Goal: Task Accomplishment & Management: Manage account settings

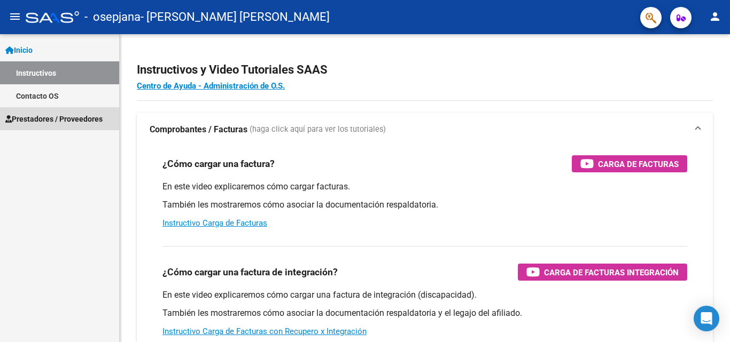
click at [82, 121] on span "Prestadores / Proveedores" at bounding box center [53, 119] width 97 height 12
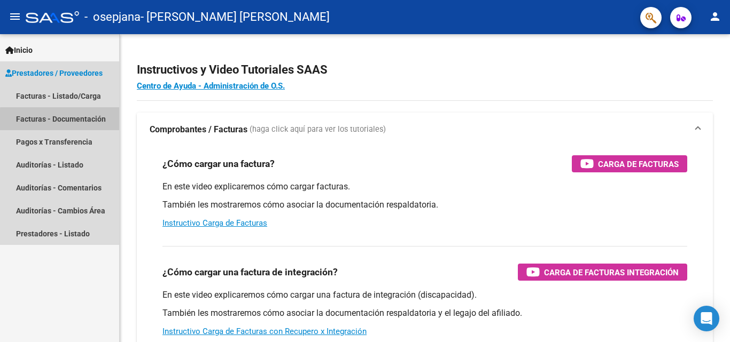
click at [82, 121] on link "Facturas - Documentación" at bounding box center [59, 118] width 119 height 23
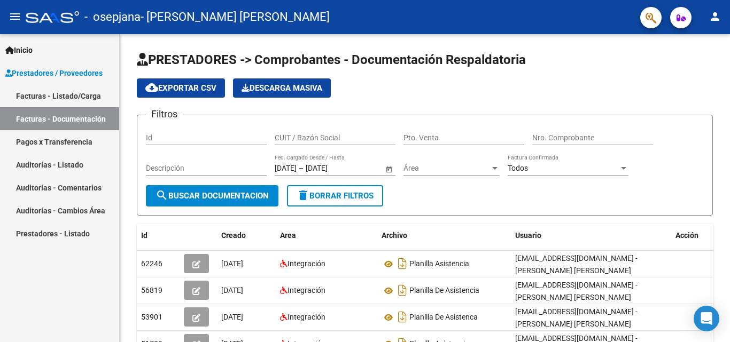
click at [33, 52] on span "Inicio" at bounding box center [18, 50] width 27 height 12
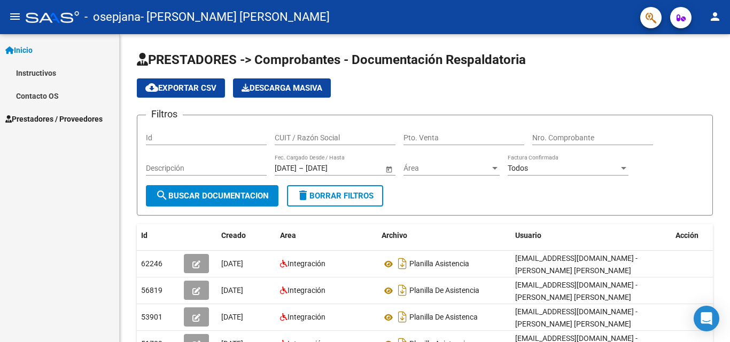
click at [60, 120] on span "Prestadores / Proveedores" at bounding box center [53, 119] width 97 height 12
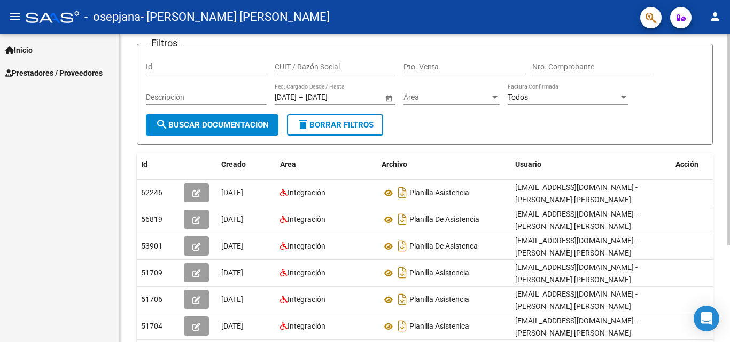
scroll to position [142, 0]
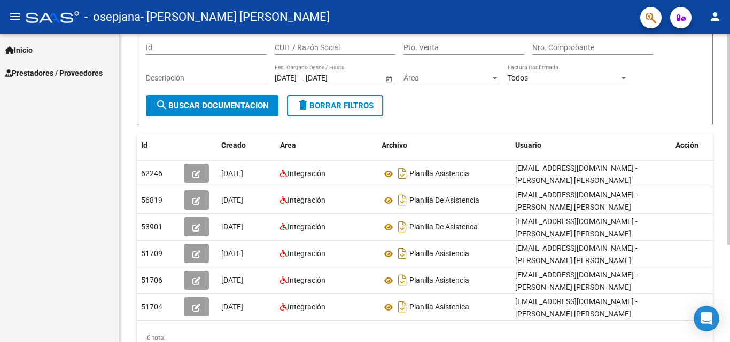
click at [721, 155] on div "PRESTADORES -> Comprobantes - Documentación Respaldatoria cloud_download Export…" at bounding box center [426, 165] width 613 height 442
click at [186, 48] on input "Id" at bounding box center [206, 48] width 121 height 9
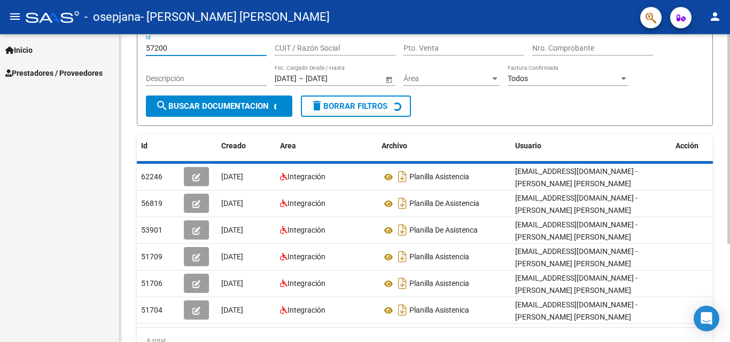
scroll to position [0, 0]
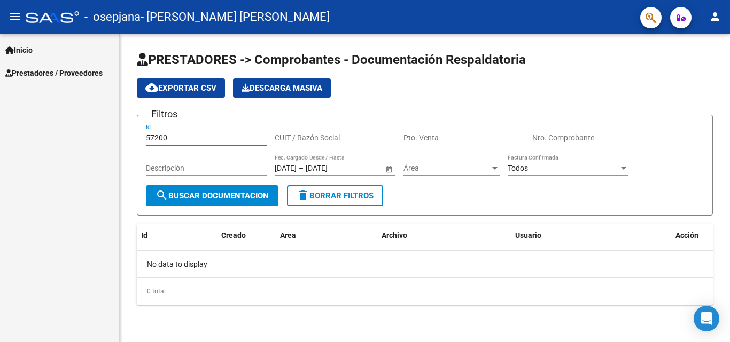
type input "57200"
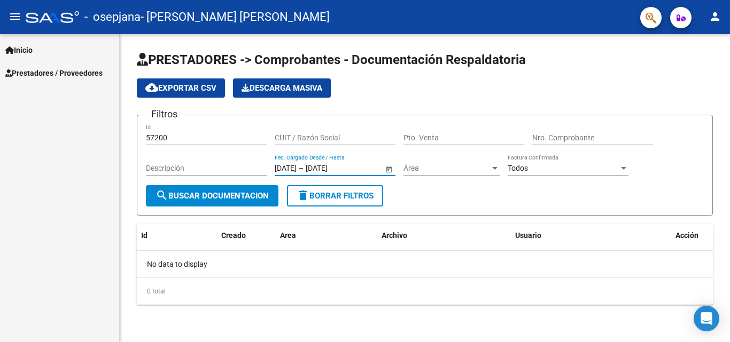
click at [358, 169] on input "09/09/2025" at bounding box center [331, 168] width 52 height 9
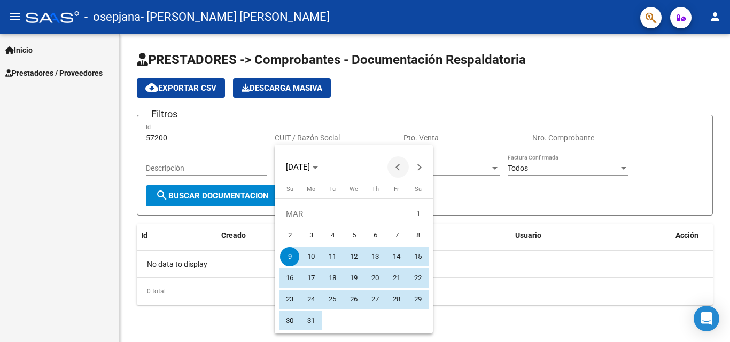
click at [395, 170] on span "Previous month" at bounding box center [397, 166] width 21 height 21
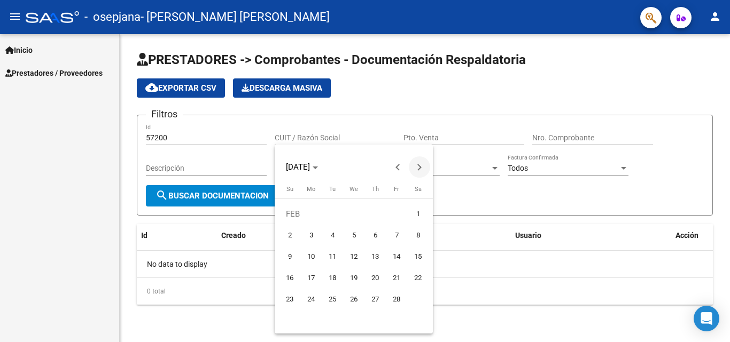
click at [421, 172] on span "Next month" at bounding box center [419, 166] width 21 height 21
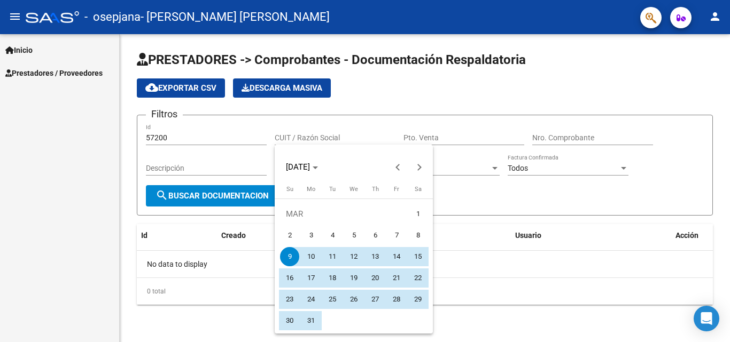
click at [465, 212] on div at bounding box center [365, 171] width 730 height 342
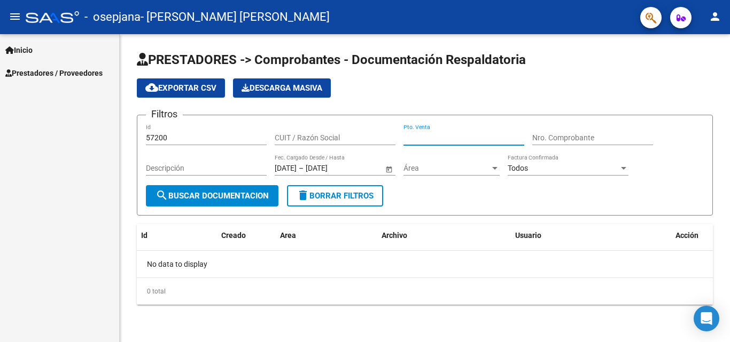
click at [411, 135] on input "Pto. Venta" at bounding box center [463, 138] width 121 height 9
type input "00002"
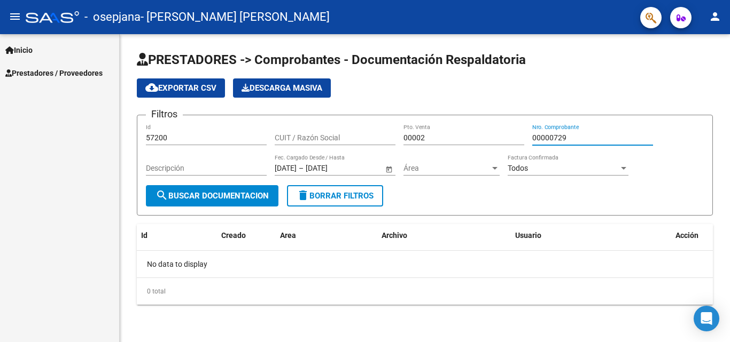
type input "00000729"
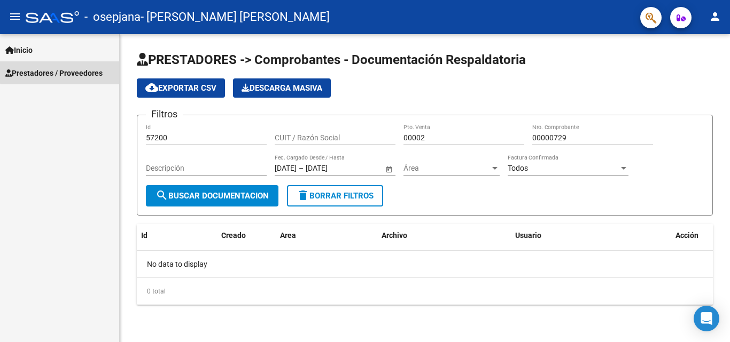
click at [61, 69] on span "Prestadores / Proveedores" at bounding box center [53, 73] width 97 height 12
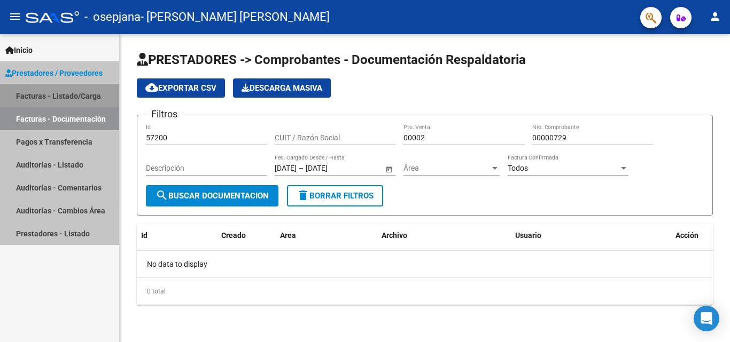
click at [59, 92] on link "Facturas - Listado/Carga" at bounding box center [59, 95] width 119 height 23
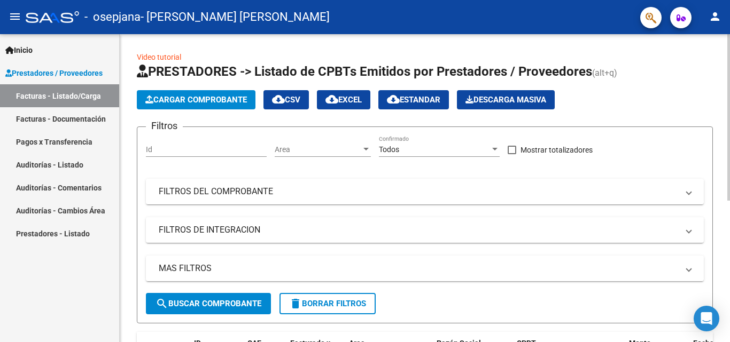
click at [211, 149] on input "Id" at bounding box center [206, 149] width 121 height 9
click at [725, 109] on div "Video tutorial PRESTADORES -> Listado de CPBTs Emitidos por Prestadores / Prove…" at bounding box center [426, 244] width 613 height 420
type input "57200"
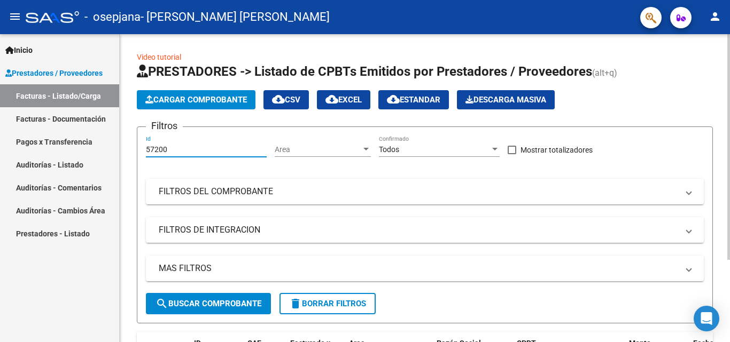
click at [315, 153] on span "Area" at bounding box center [318, 149] width 87 height 9
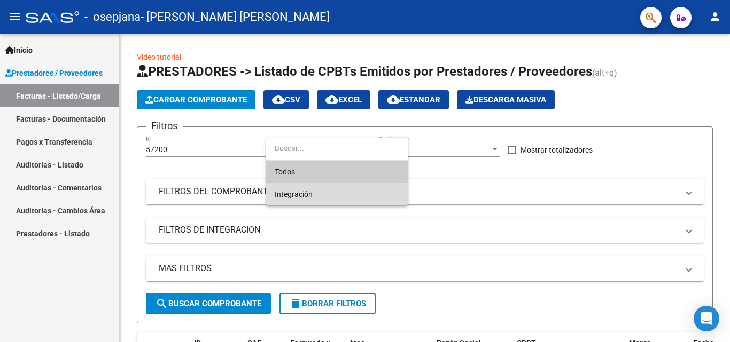
click at [301, 200] on span "Integración" at bounding box center [337, 194] width 124 height 22
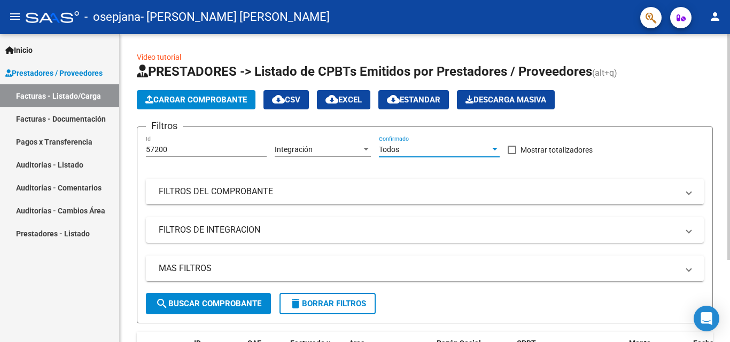
click at [394, 151] on span "Todos" at bounding box center [389, 149] width 20 height 9
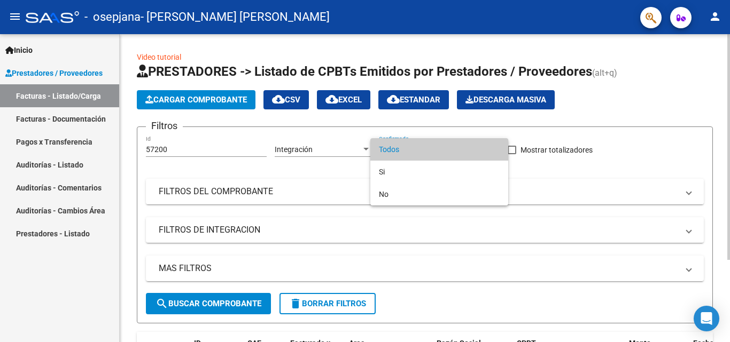
click at [394, 152] on span "Todos" at bounding box center [439, 149] width 121 height 22
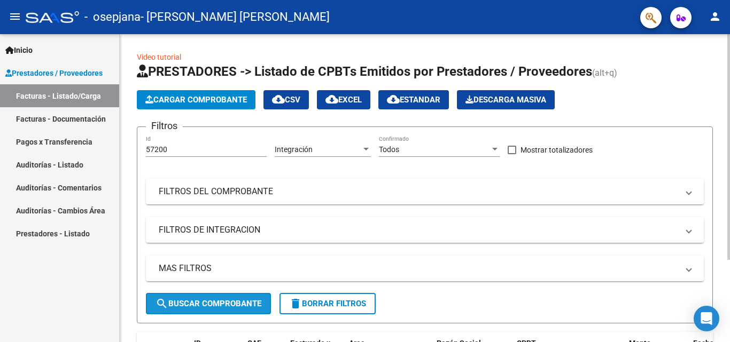
click at [222, 295] on button "search Buscar Comprobante" at bounding box center [208, 303] width 125 height 21
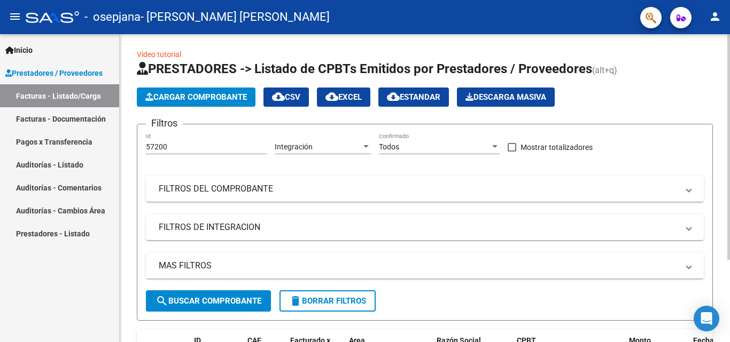
click at [724, 64] on div "Video tutorial PRESTADORES -> Listado de CPBTs Emitidos por Prestadores / Prove…" at bounding box center [426, 242] width 613 height 420
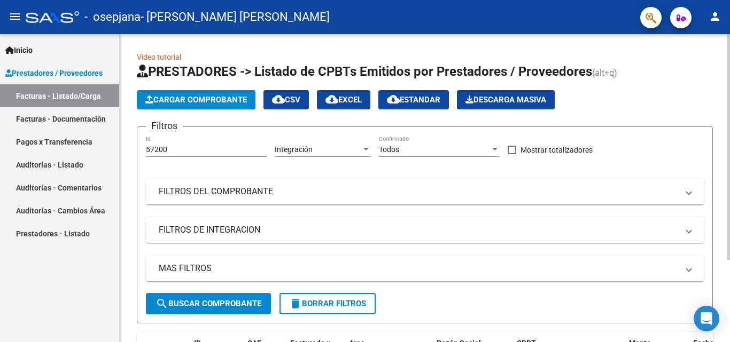
click at [394, 194] on mat-panel-title "FILTROS DEL COMPROBANTE" at bounding box center [418, 192] width 519 height 12
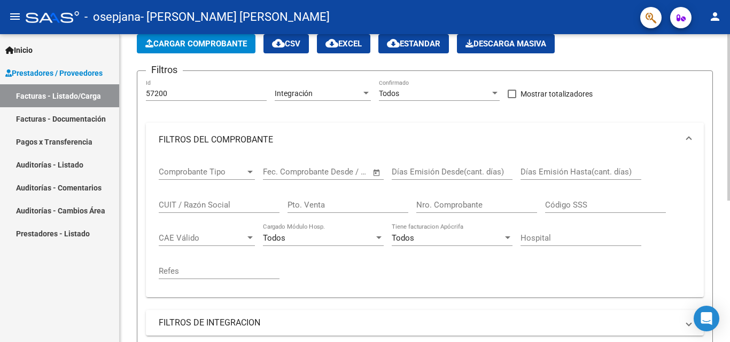
click at [728, 160] on div at bounding box center [728, 148] width 3 height 167
click at [215, 210] on div "CUIT / Razón Social" at bounding box center [219, 200] width 121 height 23
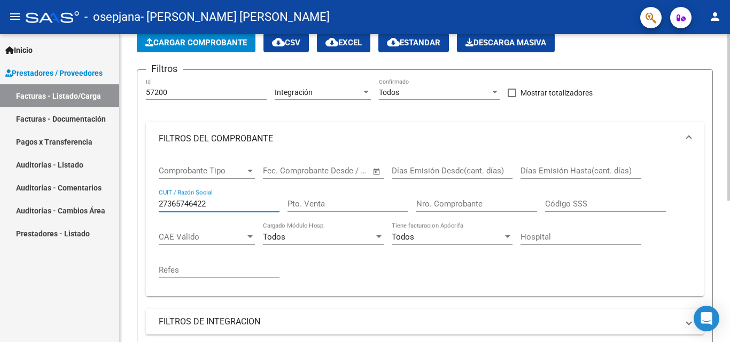
click at [729, 91] on div at bounding box center [728, 148] width 3 height 167
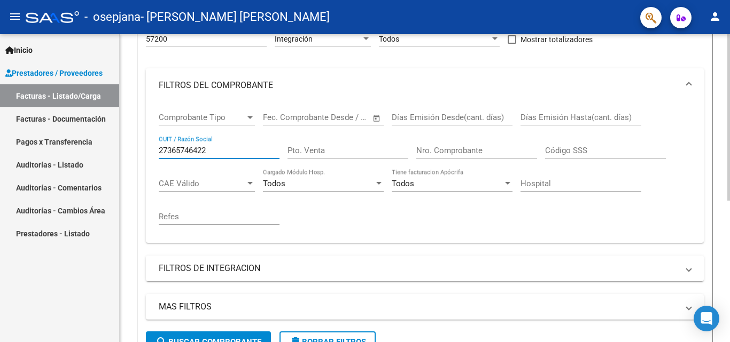
scroll to position [181, 0]
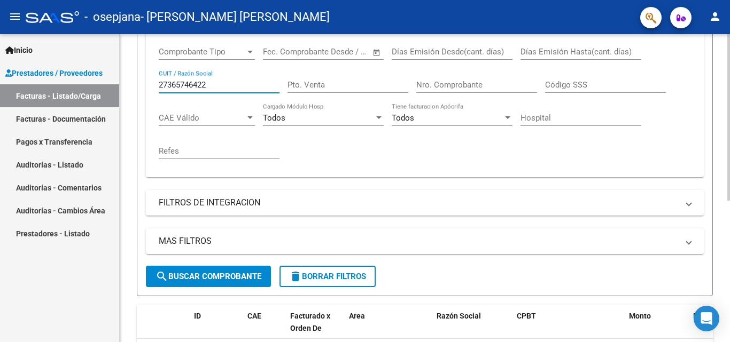
click at [728, 156] on div at bounding box center [728, 213] width 3 height 167
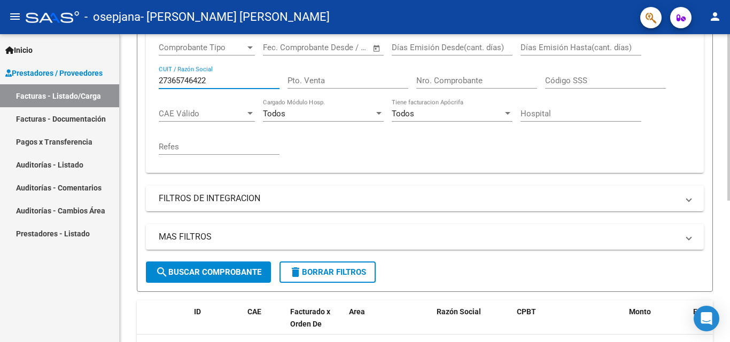
type input "27365746422"
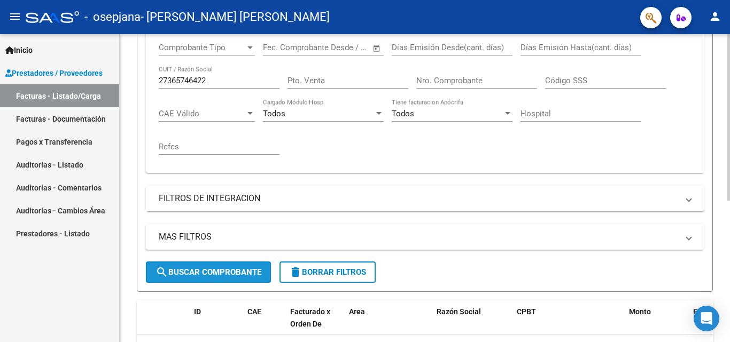
click at [225, 282] on button "search Buscar Comprobante" at bounding box center [208, 272] width 125 height 21
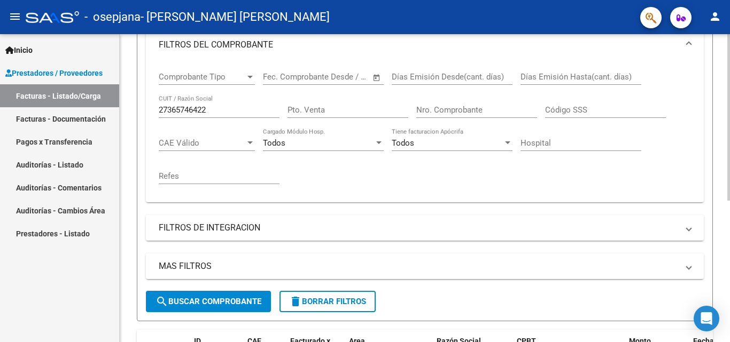
scroll to position [150, 0]
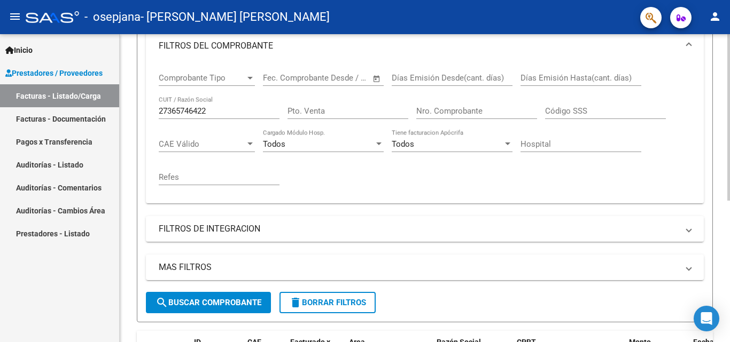
click at [724, 147] on div "Video tutorial PRESTADORES -> Listado de CPBTs Emitidos por Prestadores / Prove…" at bounding box center [426, 168] width 613 height 569
drag, startPoint x: 729, startPoint y: 164, endPoint x: 724, endPoint y: 147, distance: 17.2
click at [724, 147] on div "Video tutorial PRESTADORES -> Listado de CPBTs Emitidos por Prestadores / Prove…" at bounding box center [425, 168] width 610 height 569
drag, startPoint x: 724, startPoint y: 147, endPoint x: 722, endPoint y: 138, distance: 10.0
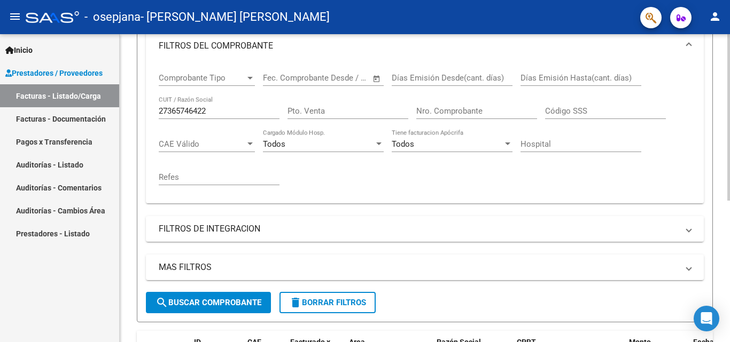
click at [722, 140] on div "Video tutorial PRESTADORES -> Listado de CPBTs Emitidos por Prestadores / Prove…" at bounding box center [425, 168] width 610 height 569
click at [222, 91] on div "Comprobante Tipo Comprobante Tipo" at bounding box center [207, 79] width 96 height 33
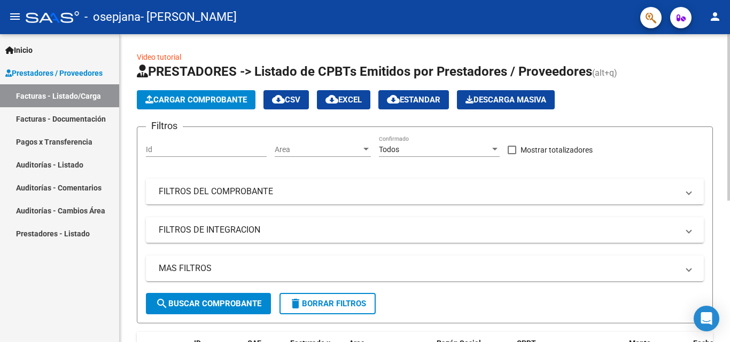
drag, startPoint x: 683, startPoint y: 159, endPoint x: 656, endPoint y: 182, distance: 35.2
click at [656, 182] on div "Filtros Id Area Area Todos Confirmado Mostrar totalizadores FILTROS DEL COMPROB…" at bounding box center [425, 215] width 558 height 158
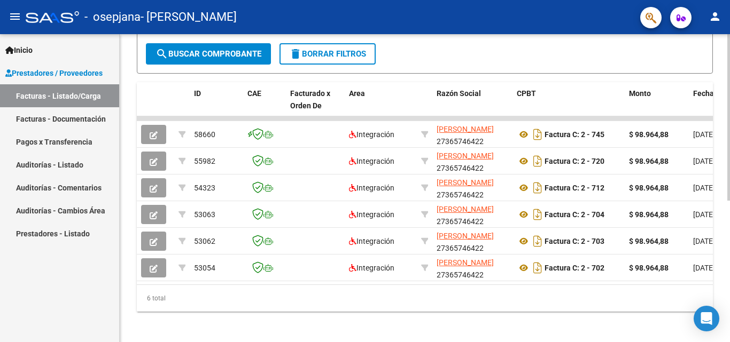
scroll to position [252, 0]
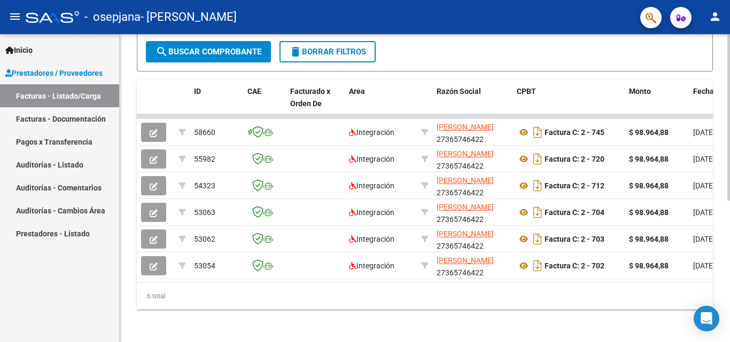
click at [728, 306] on div at bounding box center [728, 258] width 3 height 167
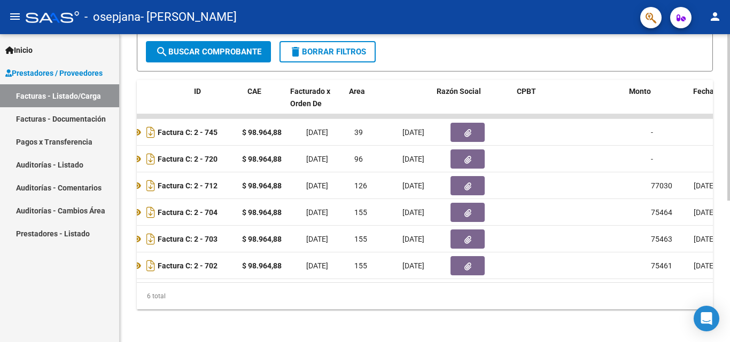
scroll to position [0, 0]
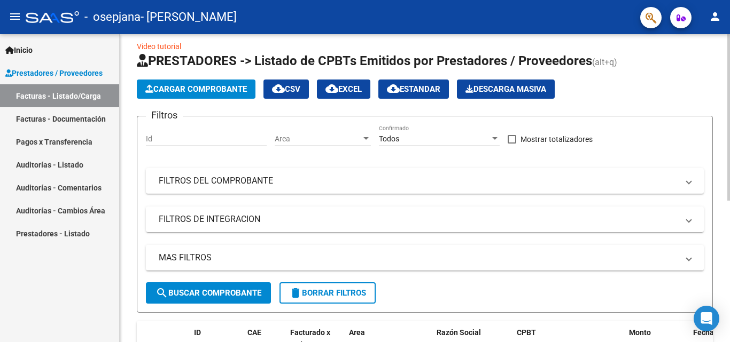
click at [725, 112] on div "Video tutorial PRESTADORES -> Listado de CPBTs Emitidos por Prestadores / Prove…" at bounding box center [426, 304] width 613 height 562
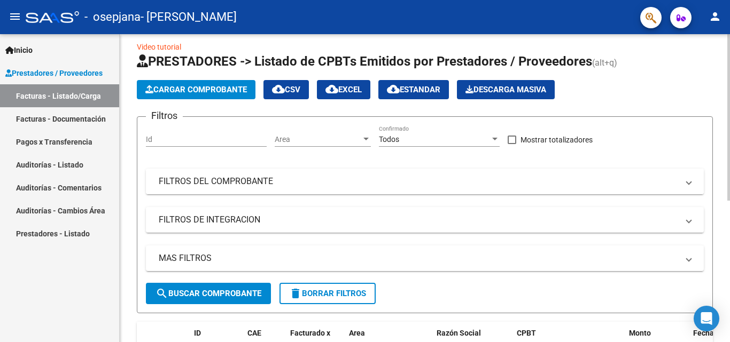
click at [280, 185] on mat-panel-title "FILTROS DEL COMPROBANTE" at bounding box center [418, 182] width 519 height 12
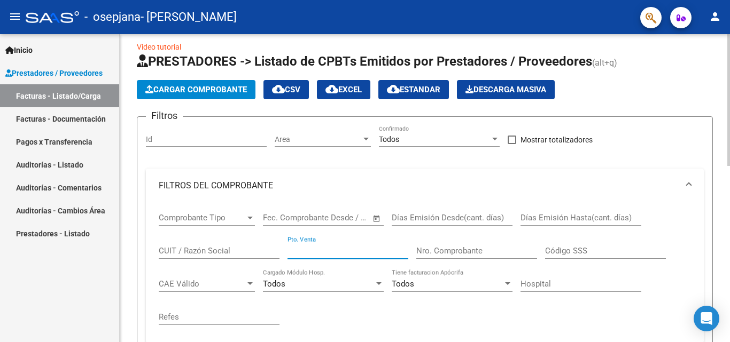
click at [333, 249] on input "Pto. Venta" at bounding box center [347, 251] width 121 height 10
type input "00002"
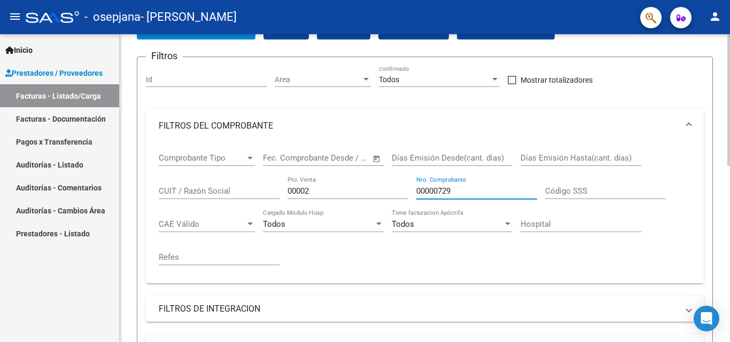
click at [726, 188] on div "Video tutorial PRESTADORES -> Listado de CPBTs Emitidos por Prestadores / Prove…" at bounding box center [426, 319] width 613 height 711
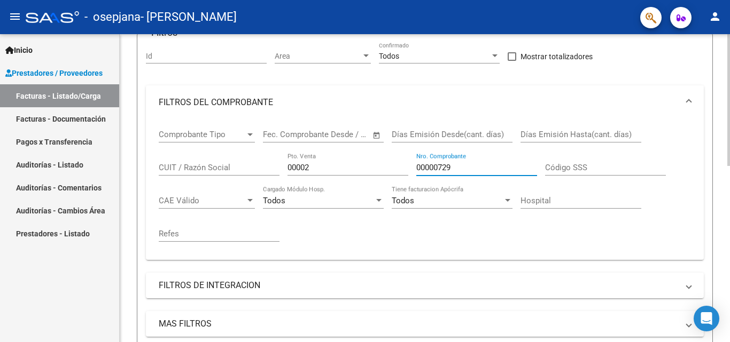
scroll to position [150, 0]
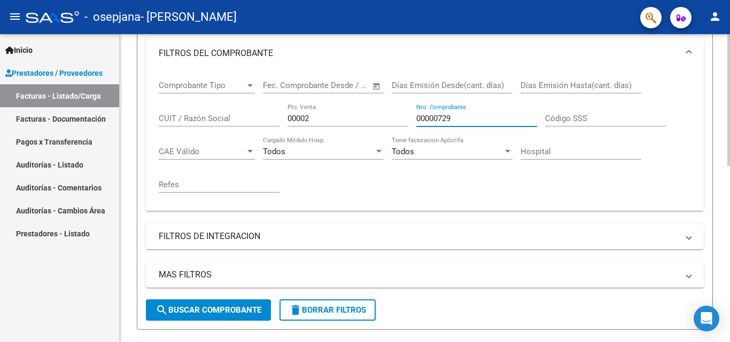
click at [729, 223] on div at bounding box center [728, 163] width 3 height 132
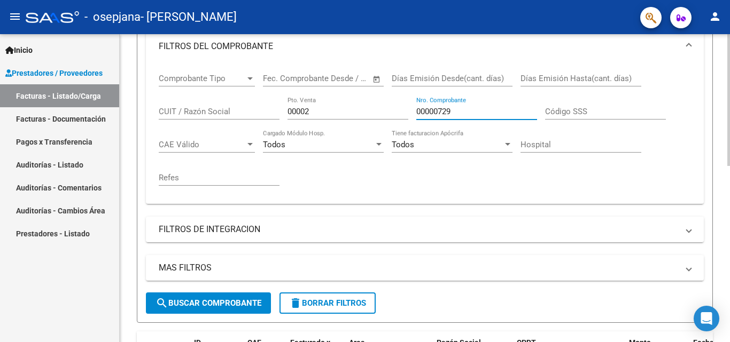
type input "00000729"
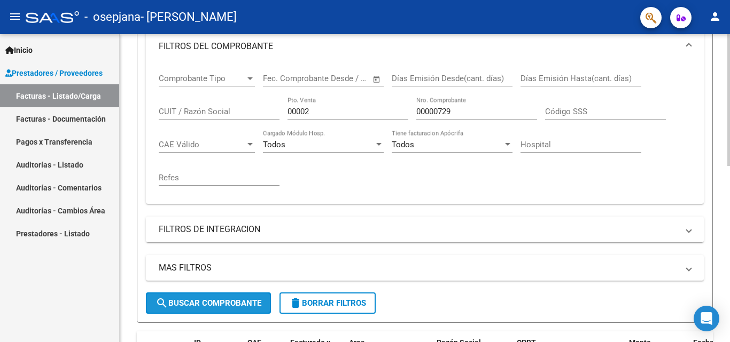
click at [218, 312] on button "search Buscar Comprobante" at bounding box center [208, 303] width 125 height 21
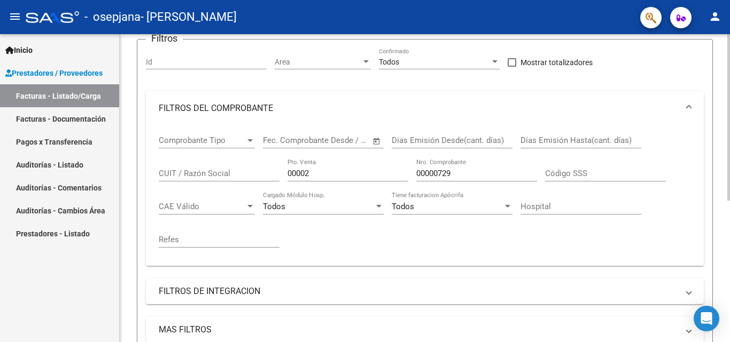
scroll to position [87, 0]
click at [726, 93] on div "Video tutorial PRESTADORES -> Listado de CPBTs Emitidos por Prestadores / Prove…" at bounding box center [426, 232] width 613 height 569
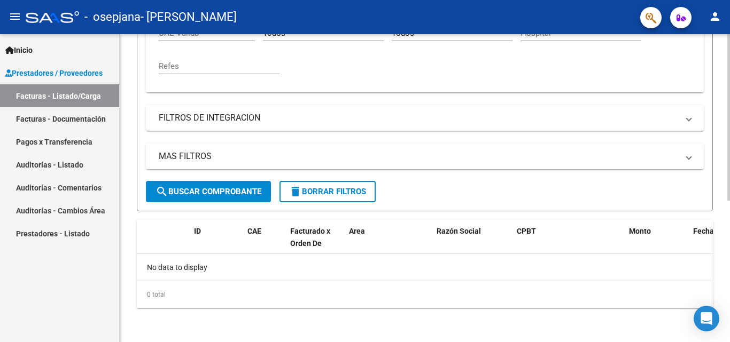
scroll to position [0, 0]
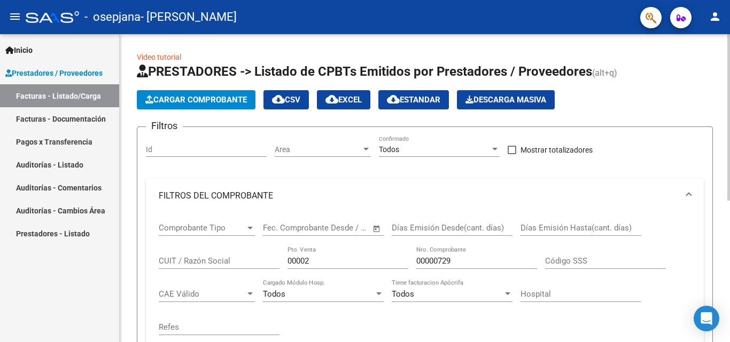
click at [729, 133] on div at bounding box center [728, 117] width 3 height 167
click at [729, 138] on div at bounding box center [728, 117] width 3 height 167
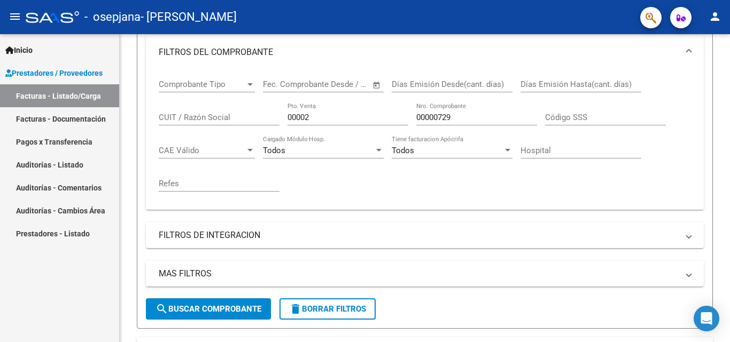
click at [41, 119] on link "Facturas - Documentación" at bounding box center [59, 118] width 119 height 23
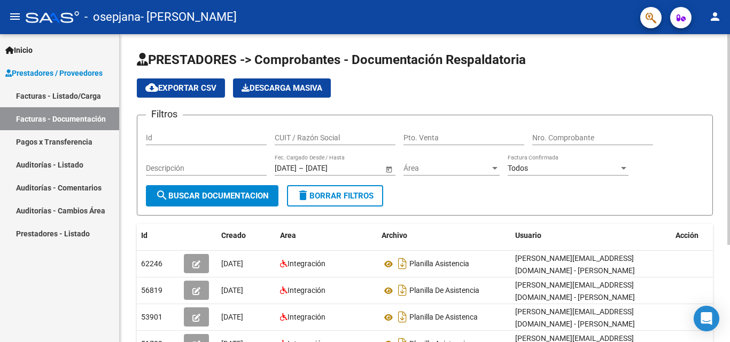
click at [729, 109] on div at bounding box center [728, 139] width 3 height 211
click at [222, 134] on input "Id" at bounding box center [206, 138] width 121 height 9
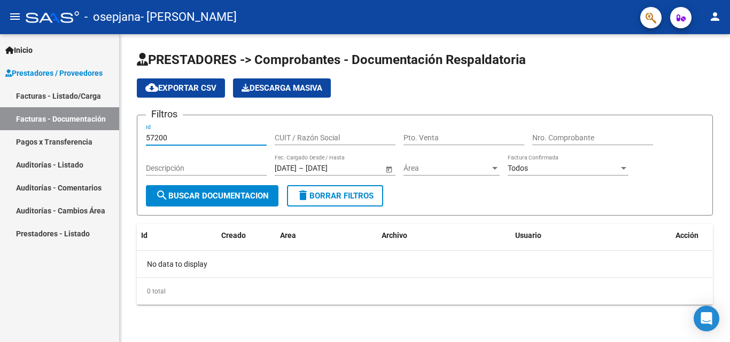
type input "57200"
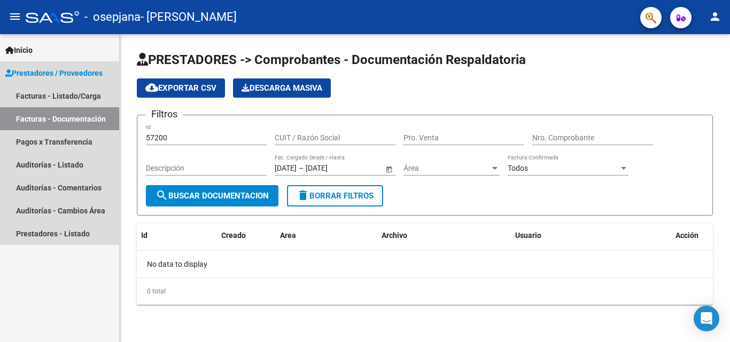
click at [66, 83] on link "Prestadores / Proveedores" at bounding box center [59, 72] width 119 height 23
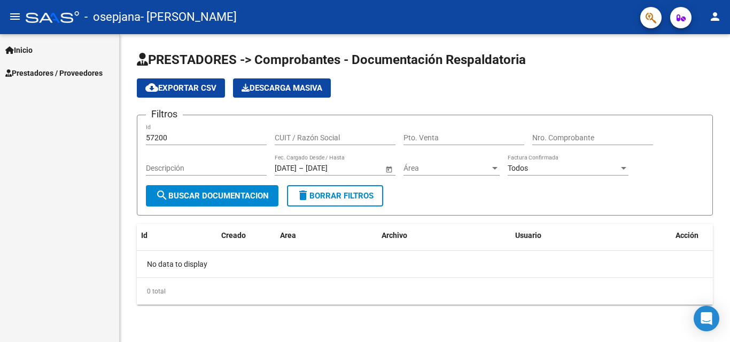
click at [66, 93] on div "Inicio Instructivos Contacto OS Prestadores / Proveedores Facturas - Listado/Ca…" at bounding box center [59, 188] width 119 height 308
click at [66, 57] on link "Inicio" at bounding box center [59, 49] width 119 height 23
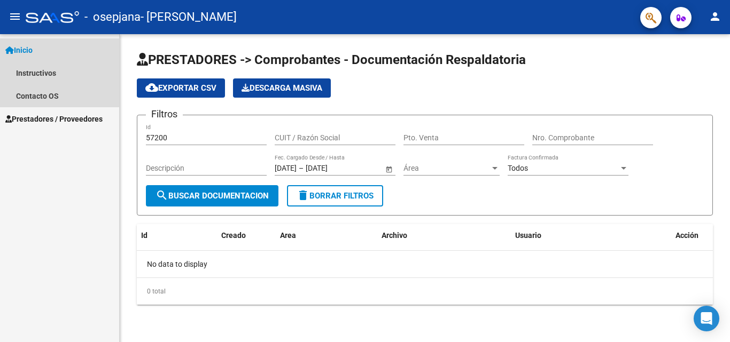
click at [33, 52] on span "Inicio" at bounding box center [18, 50] width 27 height 12
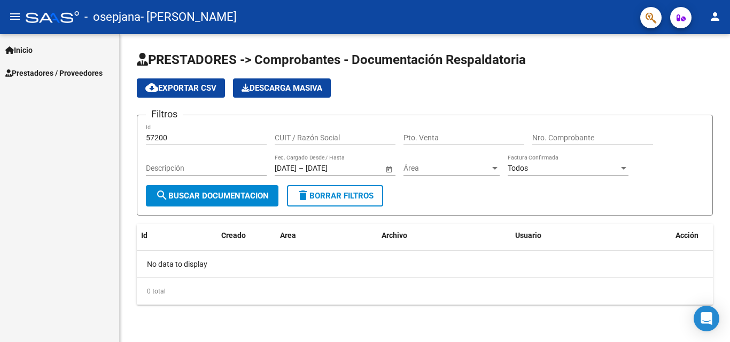
click at [44, 87] on div "Inicio Instructivos Contacto OS Prestadores / Proveedores Facturas - Listado/Ca…" at bounding box center [59, 188] width 119 height 308
click at [44, 80] on link "Prestadores / Proveedores" at bounding box center [59, 72] width 119 height 23
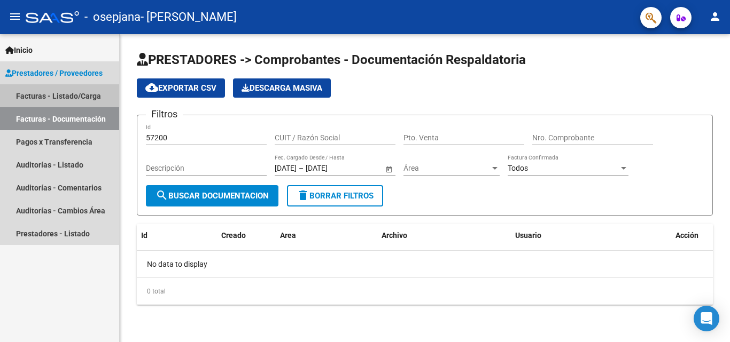
click at [42, 97] on link "Facturas - Listado/Carga" at bounding box center [59, 95] width 119 height 23
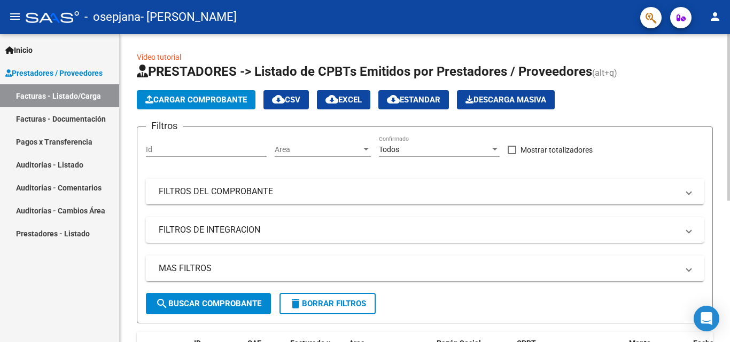
click at [158, 152] on input "Id" at bounding box center [206, 149] width 121 height 9
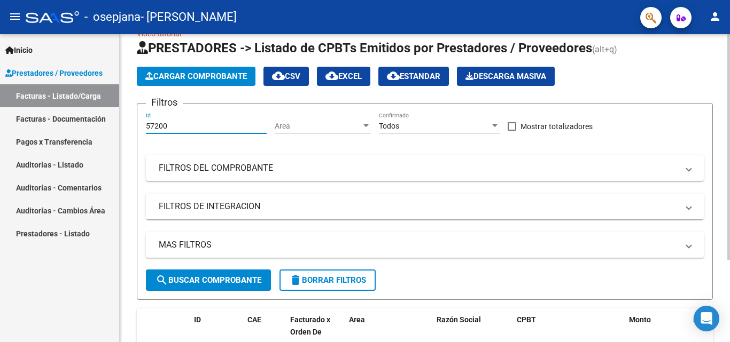
scroll to position [18, 0]
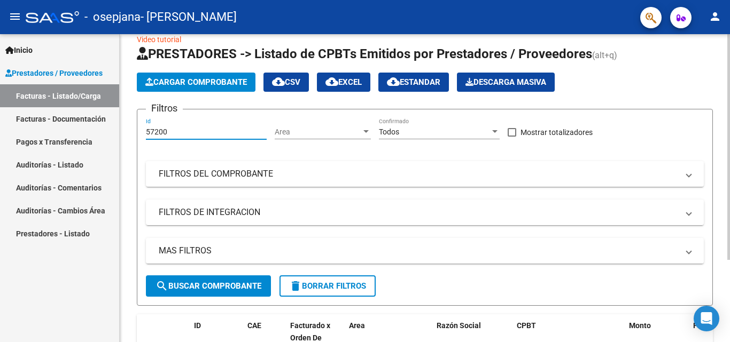
click at [729, 101] on div at bounding box center [728, 160] width 3 height 226
type input "57200"
click at [212, 250] on mat-panel-title "MAS FILTROS" at bounding box center [418, 251] width 519 height 12
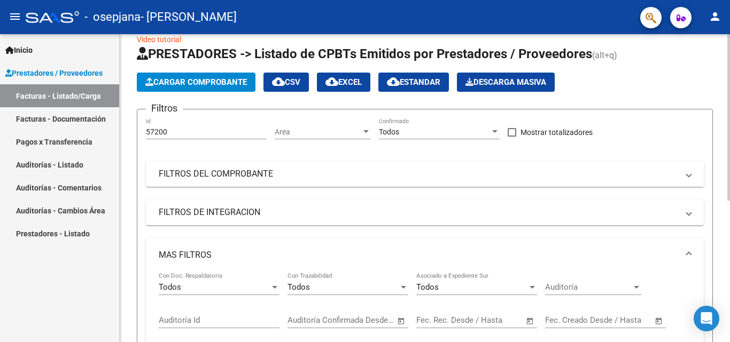
click at [212, 250] on mat-panel-title "MAS FILTROS" at bounding box center [418, 255] width 519 height 12
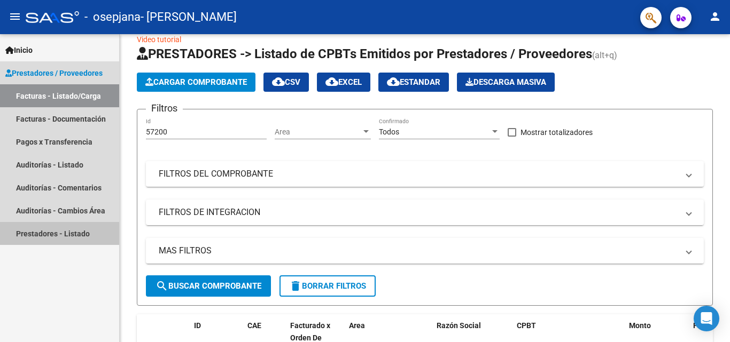
click at [74, 242] on link "Prestadores - Listado" at bounding box center [59, 233] width 119 height 23
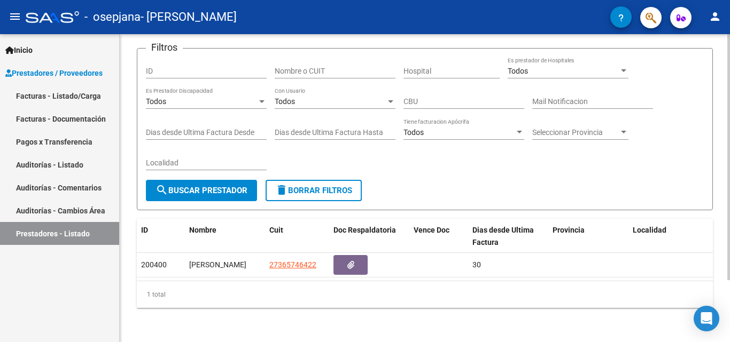
scroll to position [77, 0]
click at [729, 181] on div at bounding box center [728, 219] width 3 height 246
click at [82, 95] on link "Facturas - Listado/Carga" at bounding box center [59, 95] width 119 height 23
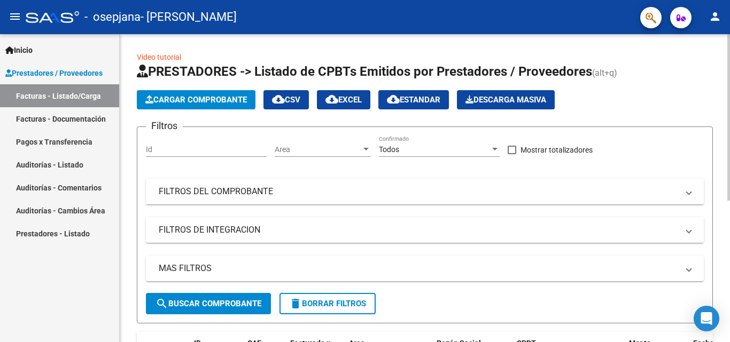
click at [454, 216] on div "Filtros Id Area Area Todos Confirmado Mostrar totalizadores FILTROS DEL COMPROB…" at bounding box center [425, 215] width 558 height 158
click at [451, 230] on mat-panel-title "FILTROS DE INTEGRACION" at bounding box center [418, 230] width 519 height 12
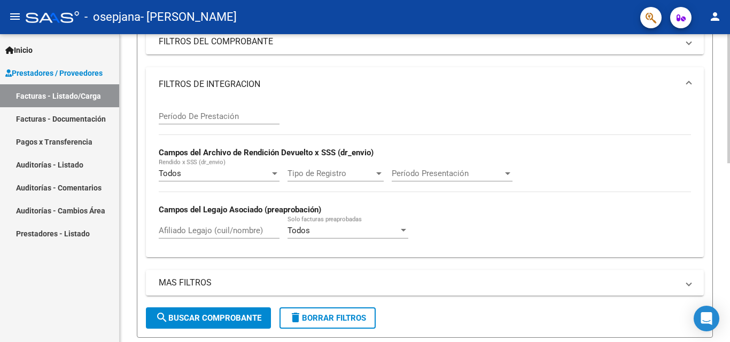
click at [727, 183] on div at bounding box center [728, 162] width 3 height 129
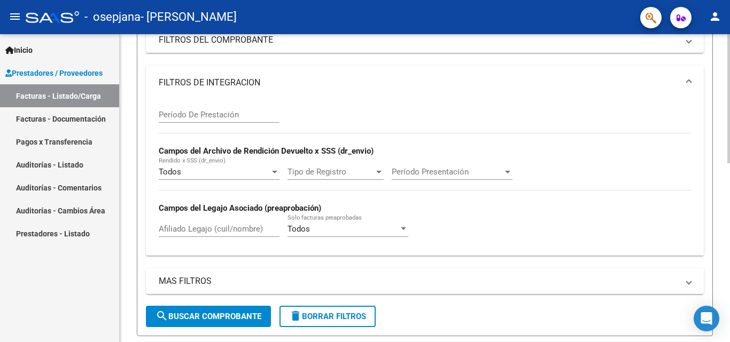
click at [215, 109] on div "Período De Prestación" at bounding box center [219, 111] width 121 height 23
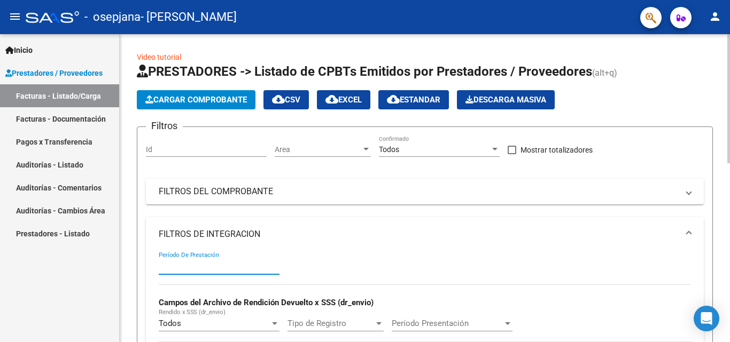
click at [729, 41] on div at bounding box center [728, 98] width 3 height 129
click at [88, 111] on link "Facturas - Documentación" at bounding box center [59, 118] width 119 height 23
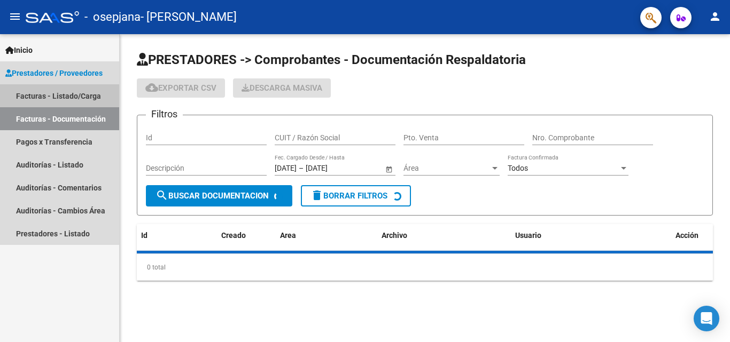
click at [83, 93] on link "Facturas - Listado/Carga" at bounding box center [59, 95] width 119 height 23
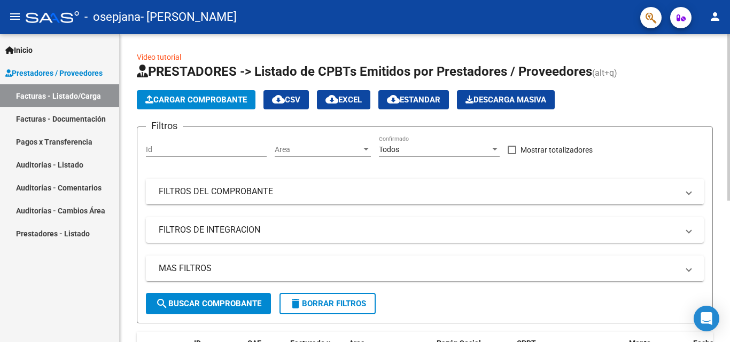
click at [427, 184] on mat-expansion-panel-header "FILTROS DEL COMPROBANTE" at bounding box center [425, 192] width 558 height 26
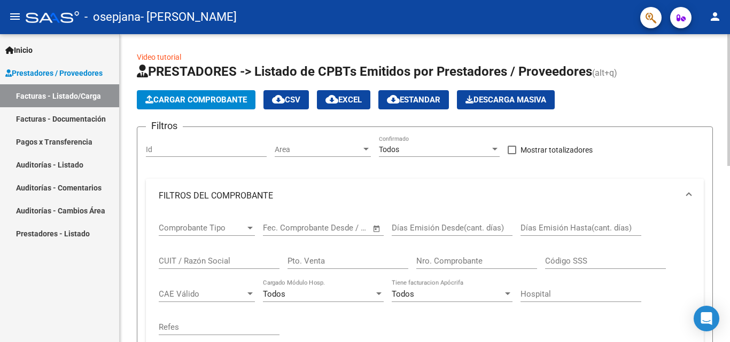
click at [427, 184] on mat-expansion-panel-header "FILTROS DEL COMPROBANTE" at bounding box center [425, 196] width 558 height 34
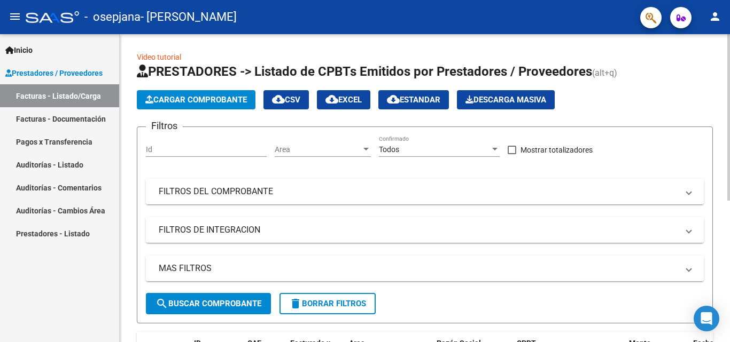
click at [353, 191] on mat-panel-title "FILTROS DEL COMPROBANTE" at bounding box center [418, 192] width 519 height 12
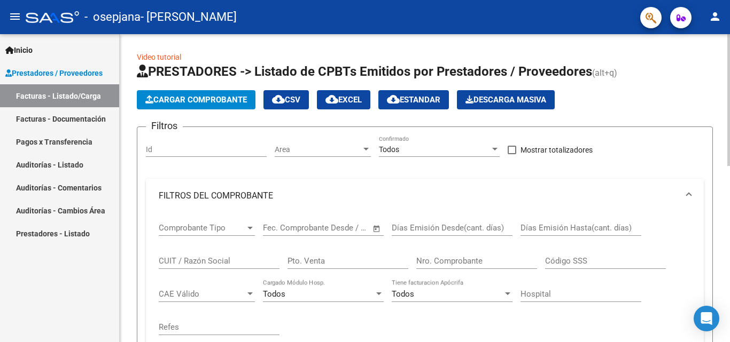
click at [230, 252] on div "CUIT / Razón Social" at bounding box center [219, 257] width 121 height 23
type input "36574642"
type input "00002"
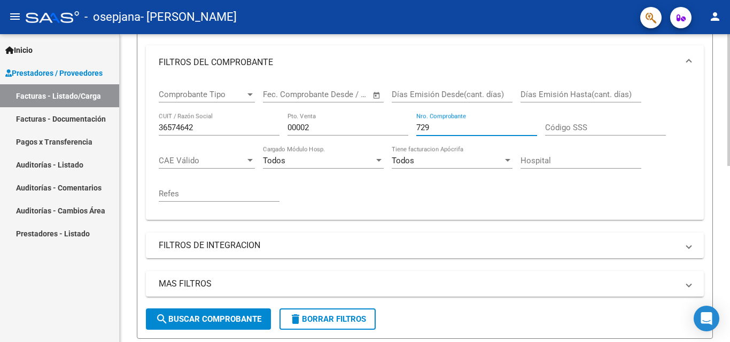
click at [727, 198] on div at bounding box center [728, 158] width 3 height 132
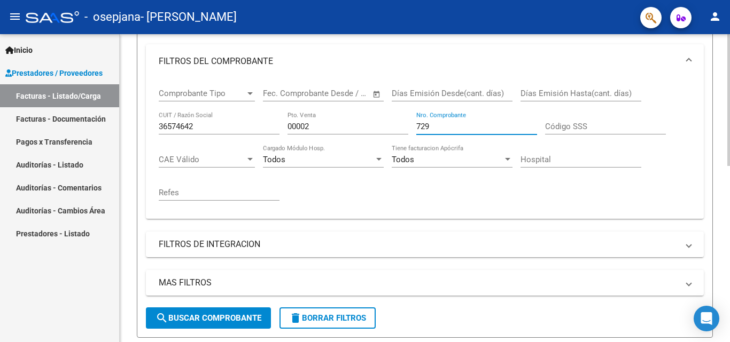
type input "729"
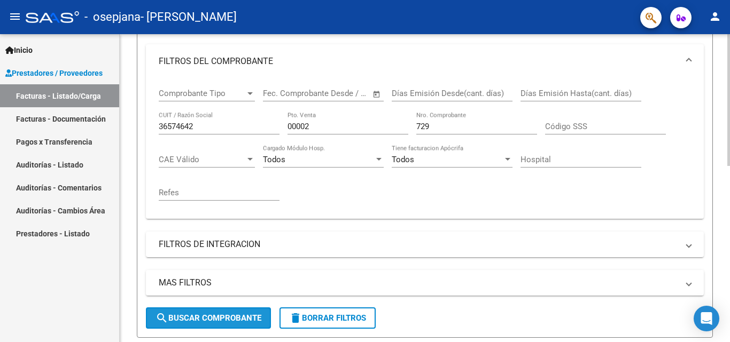
click at [248, 324] on button "search Buscar Comprobante" at bounding box center [208, 318] width 125 height 21
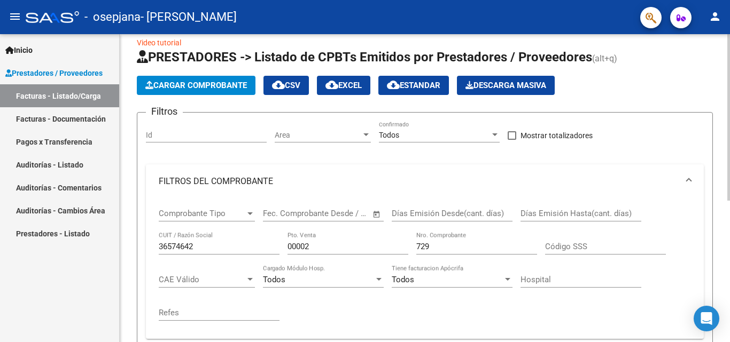
scroll to position [11, 0]
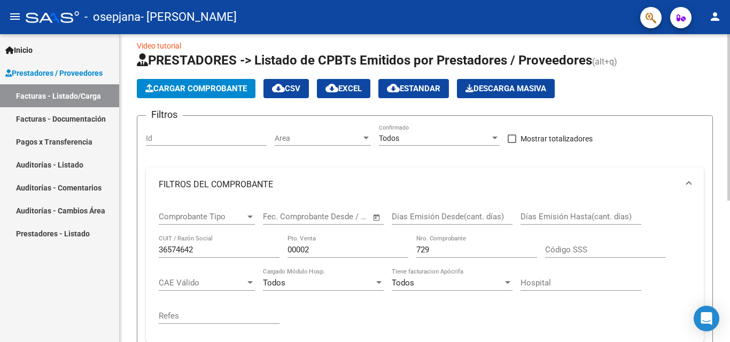
click at [715, 64] on div "Video tutorial PRESTADORES -> Listado de CPBTs Emitidos por Prestadores / Prove…" at bounding box center [426, 307] width 613 height 569
click at [715, 64] on div "Video tutorial PRESTADORES -> Listado de CPBTs Emitidos por Prestadores / Prove…" at bounding box center [425, 307] width 610 height 569
click at [711, 315] on icon "Open Intercom Messenger" at bounding box center [706, 319] width 14 height 14
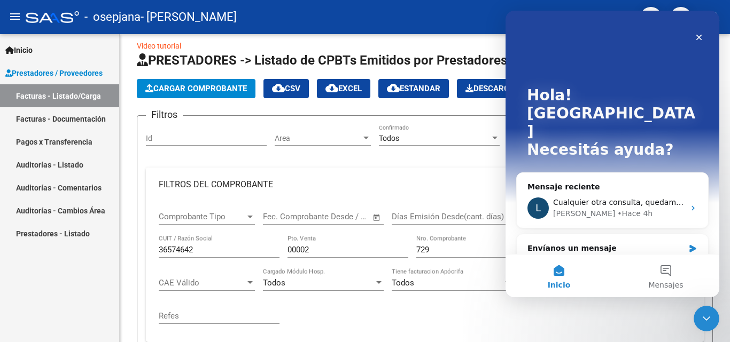
scroll to position [0, 0]
click at [712, 314] on icon "Cerrar Intercom Messenger" at bounding box center [706, 318] width 13 height 13
drag, startPoint x: 1405, startPoint y: 621, endPoint x: 711, endPoint y: 315, distance: 758.0
click at [711, 315] on icon "Cerrar Intercom Messenger" at bounding box center [706, 318] width 13 height 13
click at [677, 274] on button "1 Mensajes" at bounding box center [665, 276] width 107 height 43
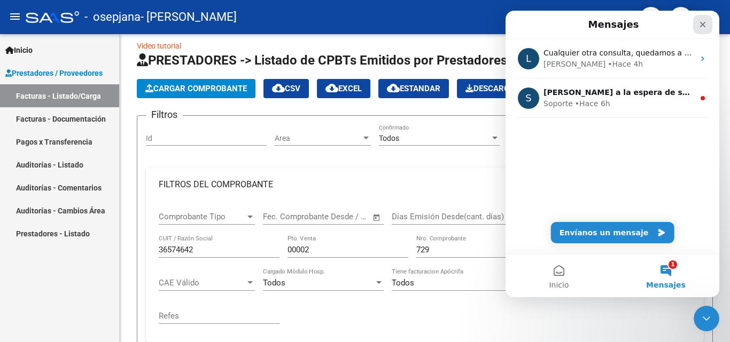
click at [708, 26] on div "Cerrar" at bounding box center [702, 24] width 19 height 19
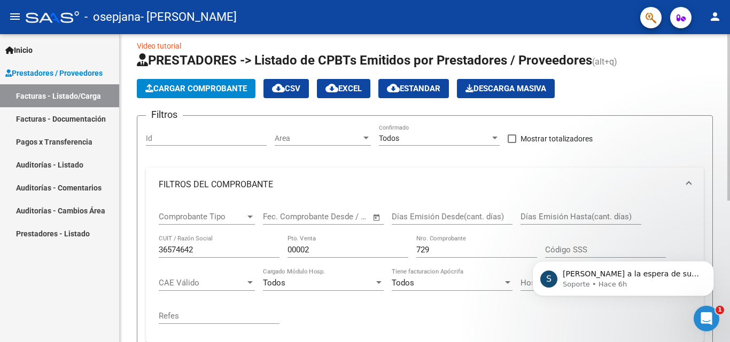
click at [157, 105] on app-list-header "PRESTADORES -> Listado de CPBTs Emitidos por Prestadores / Proveedores (alt+q) …" at bounding box center [425, 257] width 576 height 410
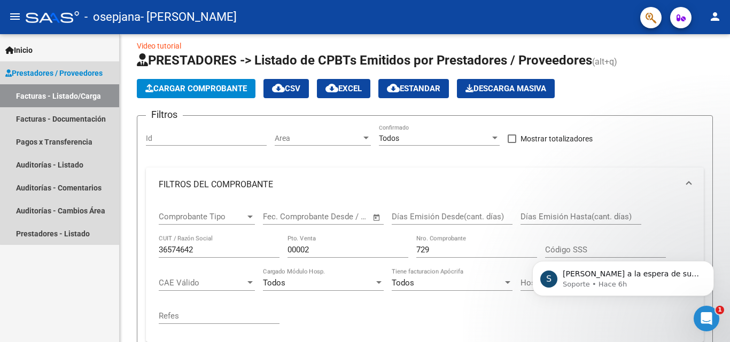
click at [96, 91] on link "Facturas - Listado/Carga" at bounding box center [59, 95] width 119 height 23
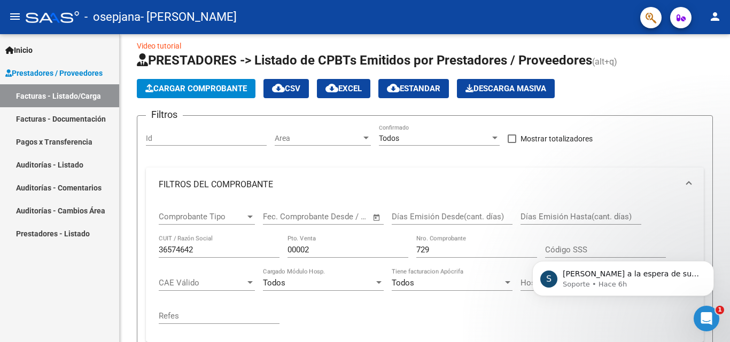
click at [96, 91] on link "Facturas - Listado/Carga" at bounding box center [59, 95] width 119 height 23
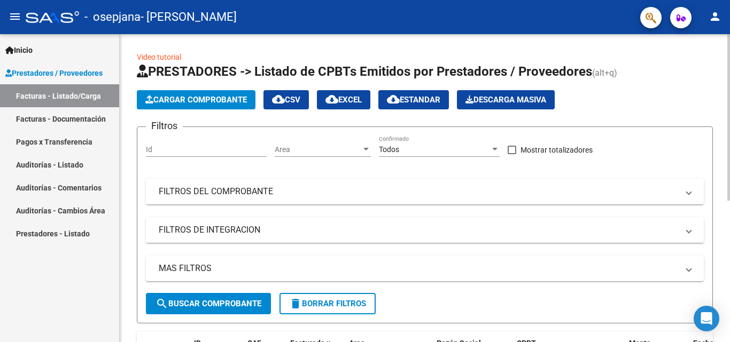
click at [435, 205] on mat-expansion-panel-header "FILTROS DEL COMPROBANTE" at bounding box center [425, 192] width 558 height 26
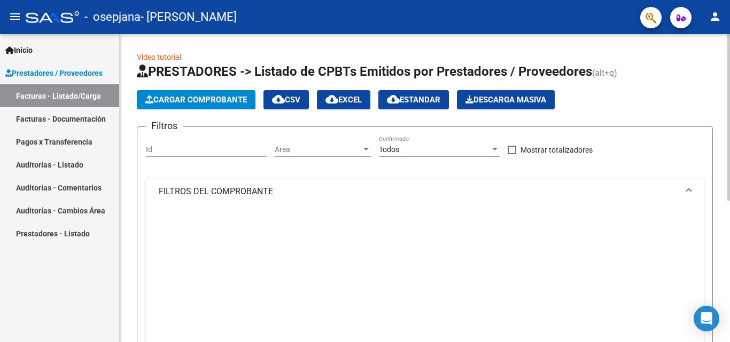
click at [435, 205] on mat-expansion-panel-header "FILTROS DEL COMPROBANTE" at bounding box center [425, 192] width 558 height 26
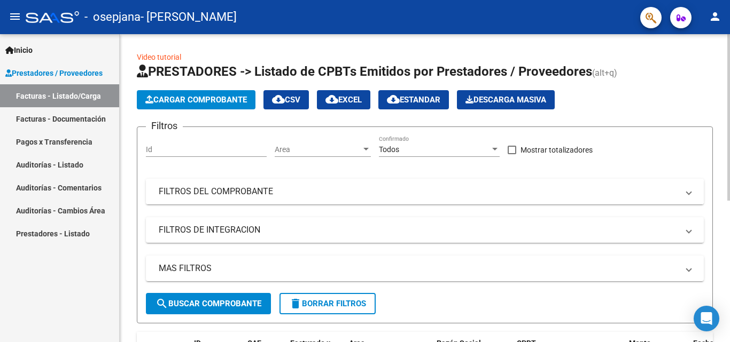
click at [435, 200] on mat-expansion-panel-header "FILTROS DEL COMPROBANTE" at bounding box center [425, 192] width 558 height 26
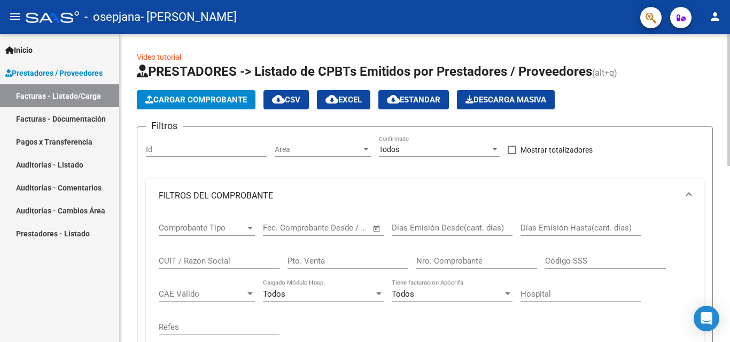
click at [215, 266] on input "CUIT / Razón Social" at bounding box center [219, 261] width 121 height 10
type input "36574642"
click at [233, 295] on span "CAE Válido" at bounding box center [202, 294] width 87 height 10
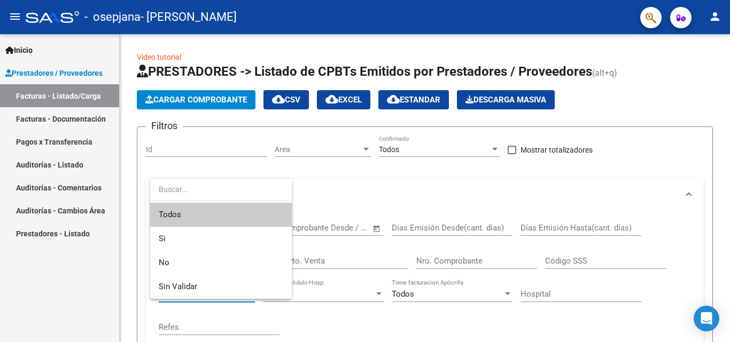
click at [210, 205] on span "Todos" at bounding box center [221, 215] width 124 height 24
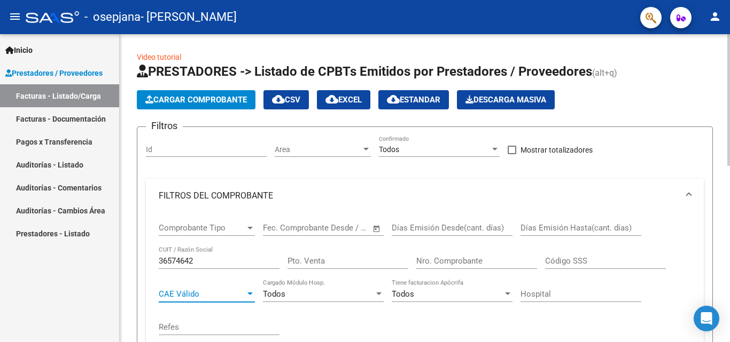
click at [210, 205] on mat-expansion-panel-header "FILTROS DEL COMPROBANTE" at bounding box center [425, 196] width 558 height 34
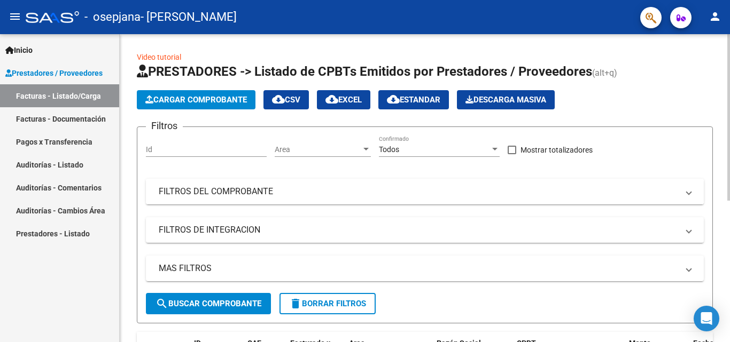
click at [225, 203] on mat-expansion-panel-header "FILTROS DEL COMPROBANTE" at bounding box center [425, 192] width 558 height 26
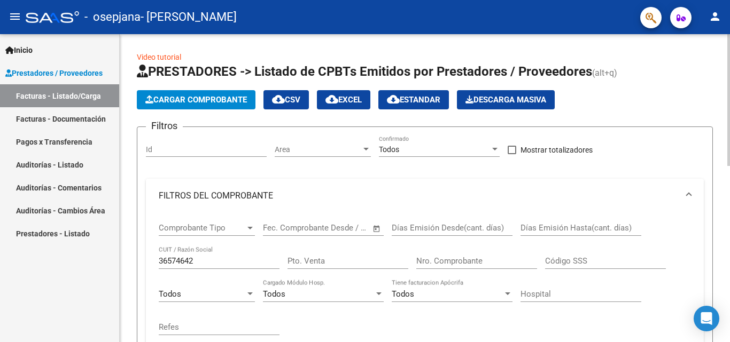
click at [562, 256] on div "Código SSS" at bounding box center [605, 257] width 121 height 23
click at [483, 260] on input "Nro. Comprobante" at bounding box center [476, 261] width 121 height 10
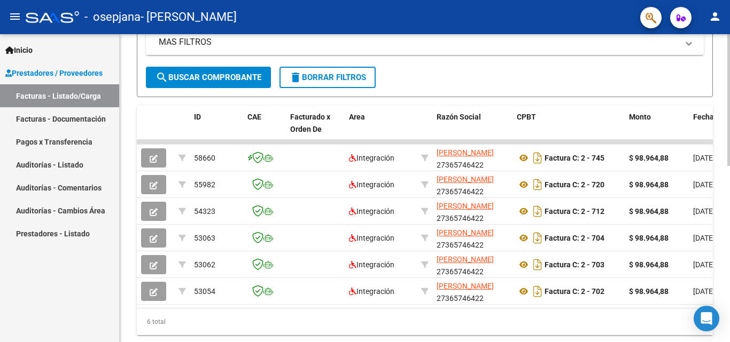
scroll to position [377, 0]
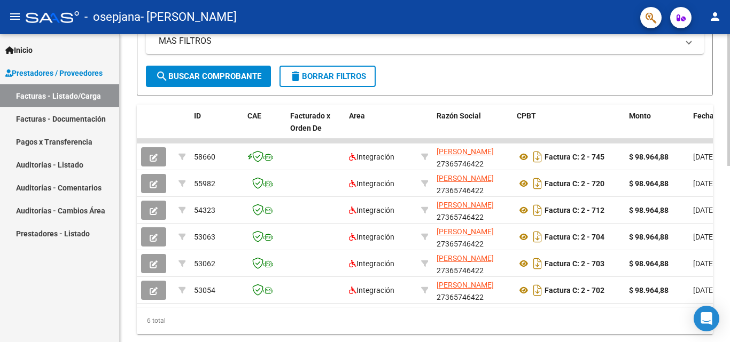
click at [729, 270] on div at bounding box center [728, 265] width 3 height 132
click at [195, 119] on span "ID" at bounding box center [197, 116] width 7 height 9
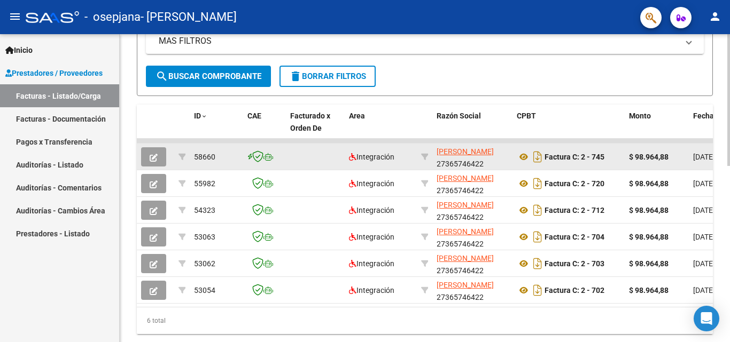
click at [242, 157] on datatable-body-cell "58660" at bounding box center [216, 157] width 53 height 26
click at [250, 157] on icon at bounding box center [249, 157] width 5 height 1
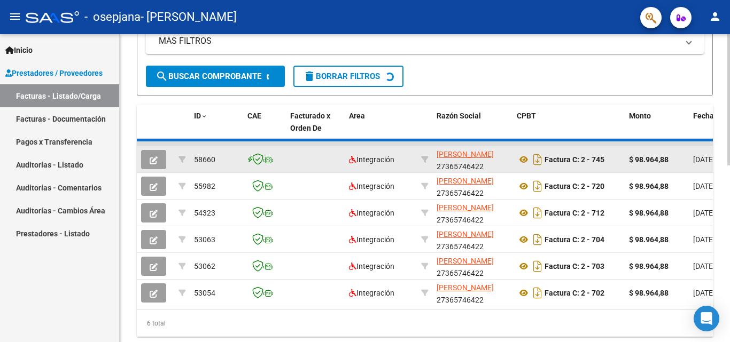
scroll to position [278, 0]
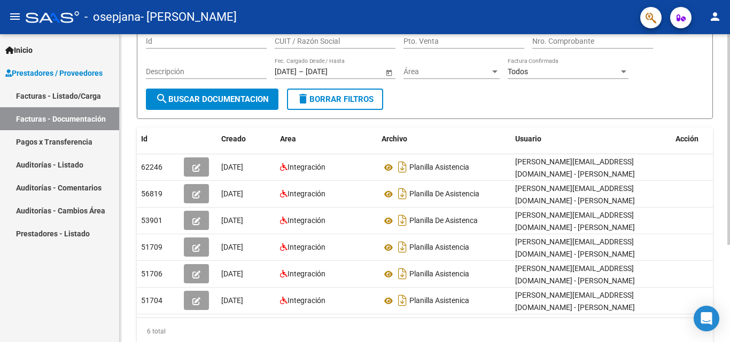
scroll to position [98, 0]
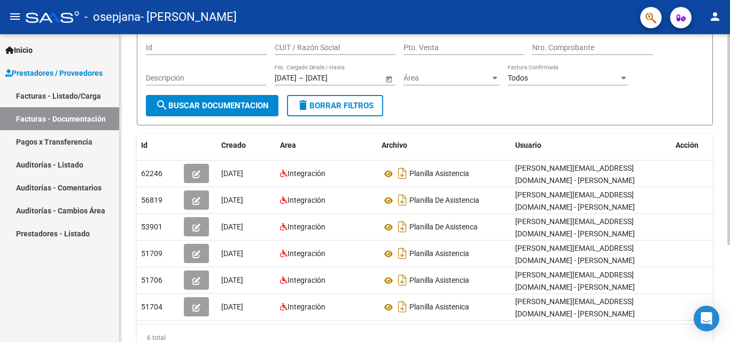
click at [728, 179] on div at bounding box center [728, 205] width 3 height 211
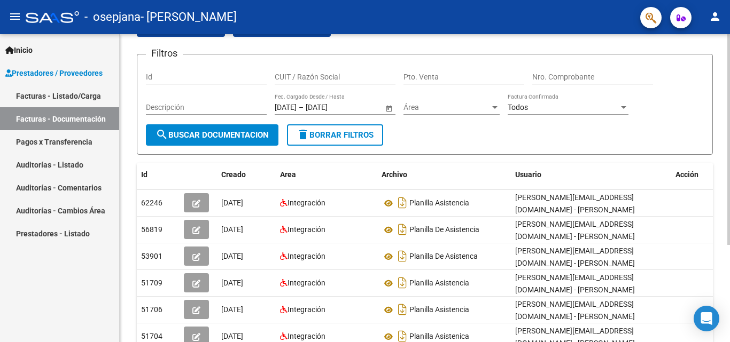
click at [724, 153] on div "PRESTADORES -> Comprobantes - Documentación Respaldatoria cloud_download Export…" at bounding box center [426, 194] width 613 height 442
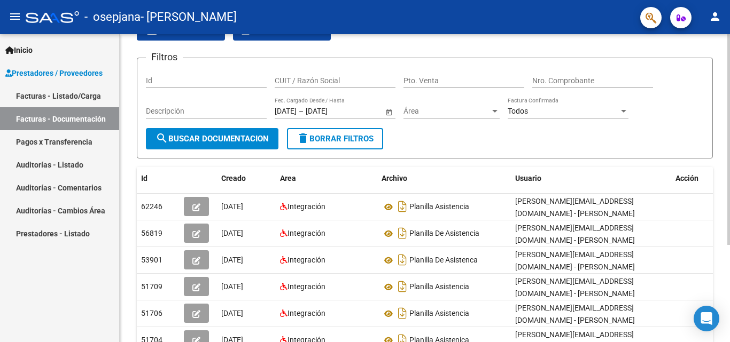
click at [724, 153] on div "PRESTADORES -> Comprobantes - Documentación Respaldatoria cloud_download Export…" at bounding box center [425, 198] width 610 height 442
drag, startPoint x: 724, startPoint y: 153, endPoint x: 721, endPoint y: 148, distance: 6.2
click at [723, 151] on div "PRESTADORES -> Comprobantes - Documentación Respaldatoria cloud_download Export…" at bounding box center [425, 198] width 610 height 442
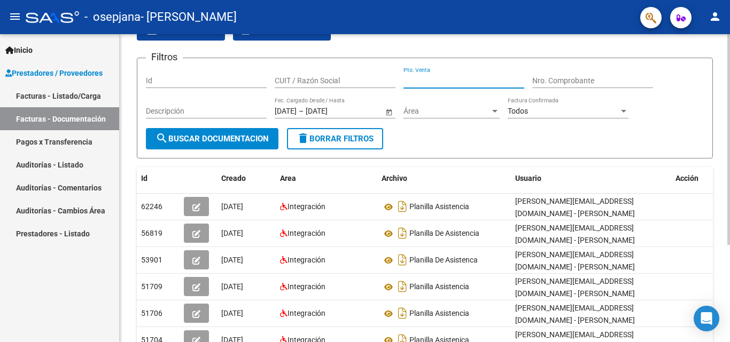
click at [437, 79] on input "Pto. Venta" at bounding box center [463, 80] width 121 height 9
click at [232, 80] on input "Id" at bounding box center [206, 80] width 121 height 9
type input "57200"
click at [459, 102] on div "Área Área" at bounding box center [451, 107] width 96 height 21
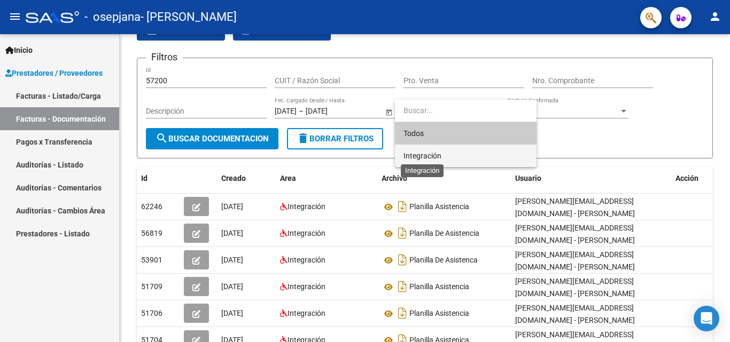
click at [439, 154] on span "Integración" at bounding box center [422, 156] width 38 height 9
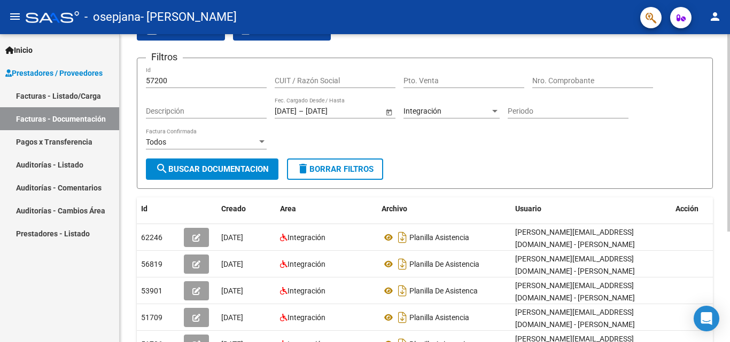
drag, startPoint x: 231, startPoint y: 168, endPoint x: 232, endPoint y: 155, distance: 12.4
click at [232, 155] on form "Filtros 57200 Id CUIT / Razón Social Pto. Venta Nro. Comprobante Descripción 09…" at bounding box center [425, 123] width 576 height 131
click at [232, 141] on div "Todos" at bounding box center [201, 142] width 111 height 9
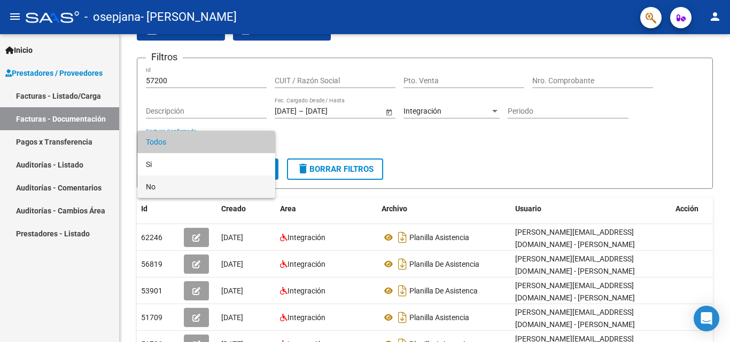
click at [218, 180] on span "No" at bounding box center [206, 187] width 121 height 22
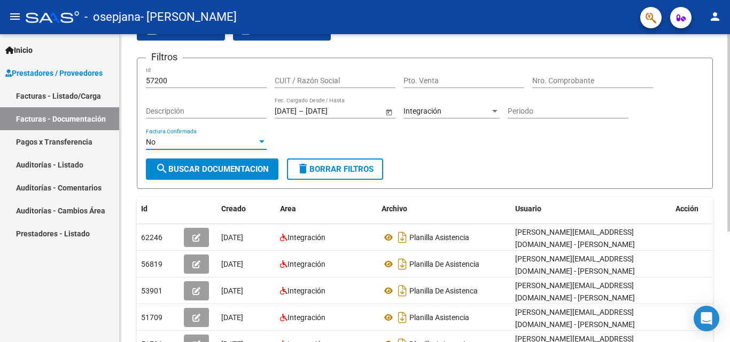
click at [217, 171] on span "search Buscar Documentacion" at bounding box center [211, 169] width 113 height 10
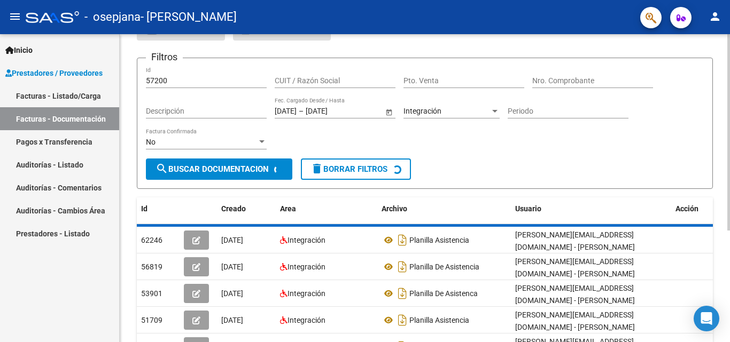
scroll to position [27, 0]
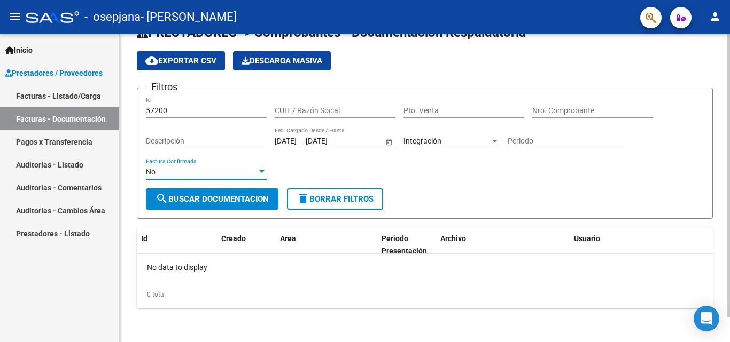
click at [217, 171] on div "No" at bounding box center [201, 172] width 111 height 9
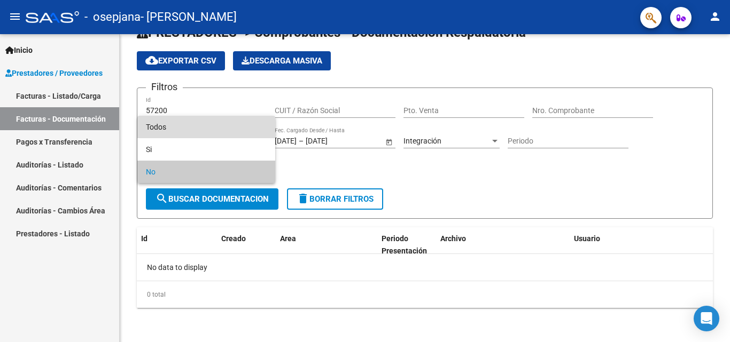
click at [216, 117] on span "Todos" at bounding box center [206, 127] width 121 height 22
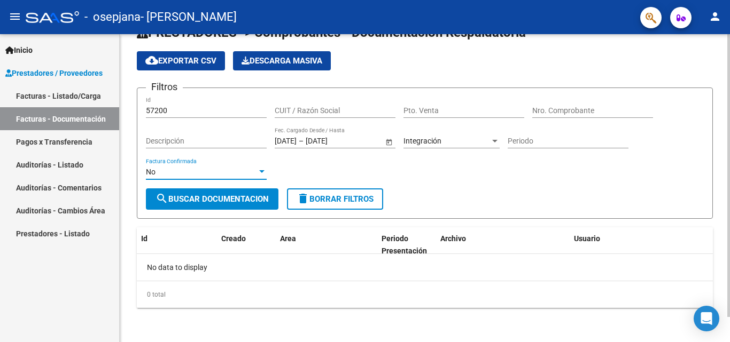
click at [216, 117] on div "57200 Id" at bounding box center [206, 107] width 121 height 21
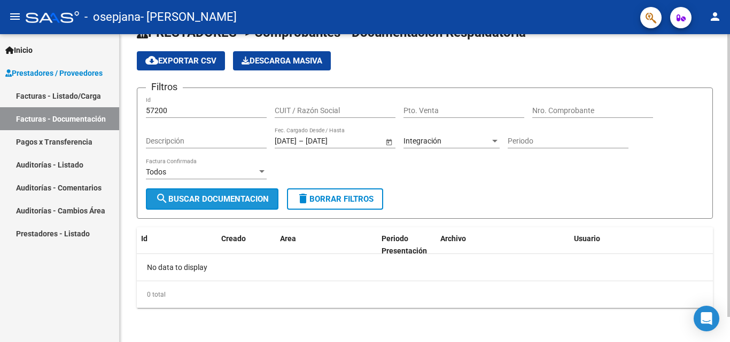
click at [218, 204] on span "search Buscar Documentacion" at bounding box center [211, 199] width 113 height 10
click at [293, 111] on input "CUIT / Razón Social" at bounding box center [335, 110] width 121 height 9
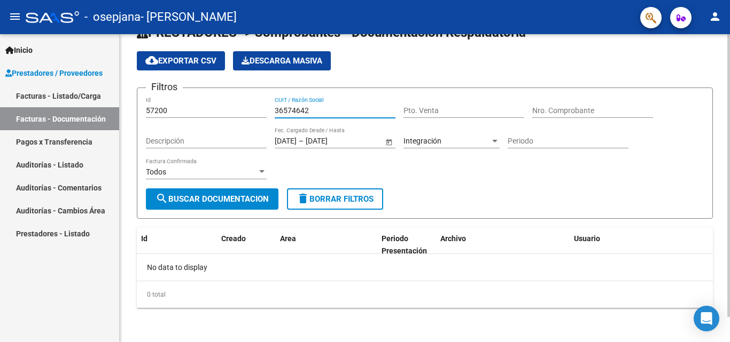
type input "36574642"
click at [413, 113] on input "Pto. Venta" at bounding box center [463, 110] width 121 height 9
type input "2"
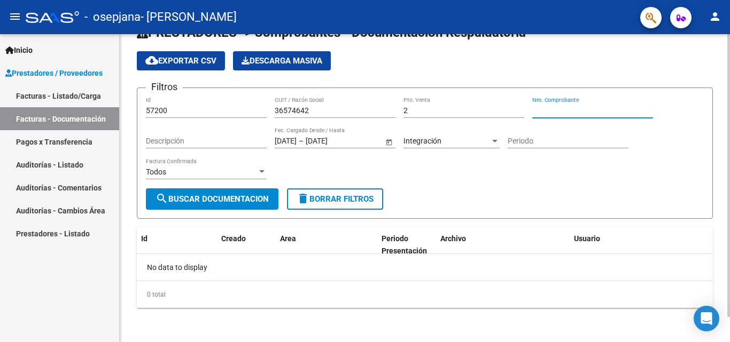
click at [562, 110] on input "Nro. Comprobante" at bounding box center [592, 110] width 121 height 9
type input "729"
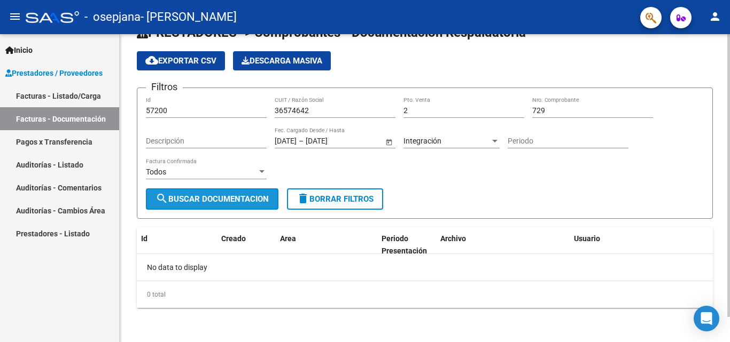
click at [232, 195] on span "search Buscar Documentacion" at bounding box center [211, 199] width 113 height 10
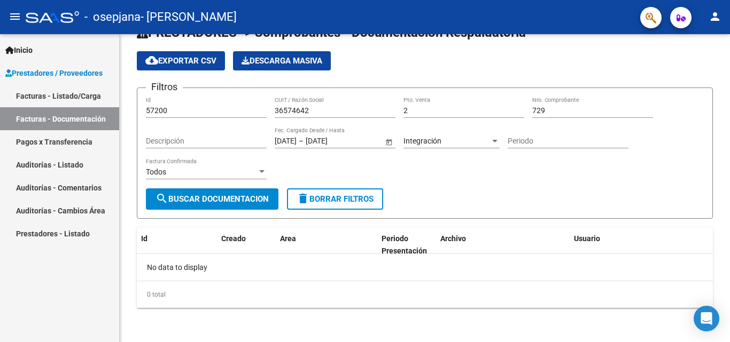
click at [96, 92] on link "Facturas - Listado/Carga" at bounding box center [59, 95] width 119 height 23
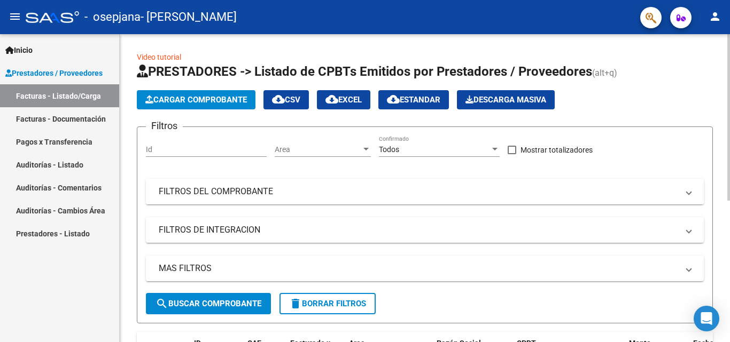
click at [285, 197] on mat-panel-title "FILTROS DEL COMPROBANTE" at bounding box center [418, 192] width 519 height 12
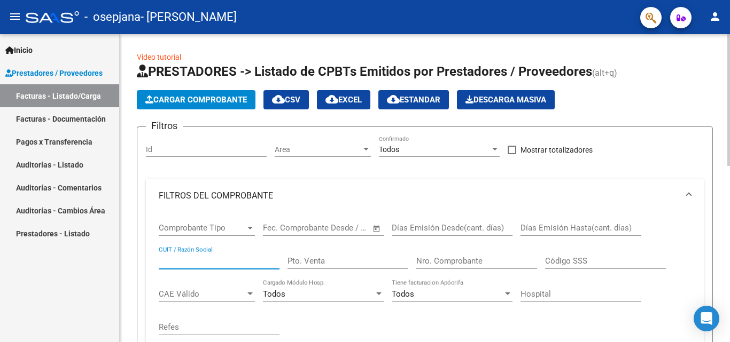
click at [219, 266] on input "CUIT / Razón Social" at bounding box center [219, 261] width 121 height 10
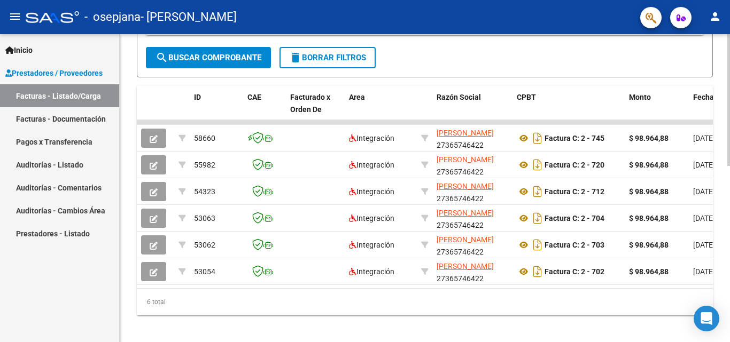
scroll to position [399, 0]
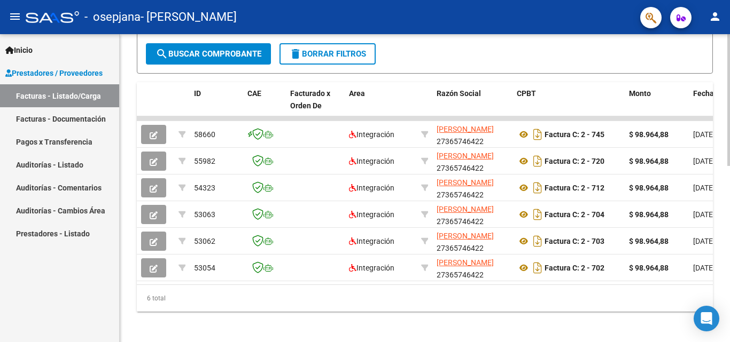
click at [729, 324] on div at bounding box center [728, 275] width 3 height 132
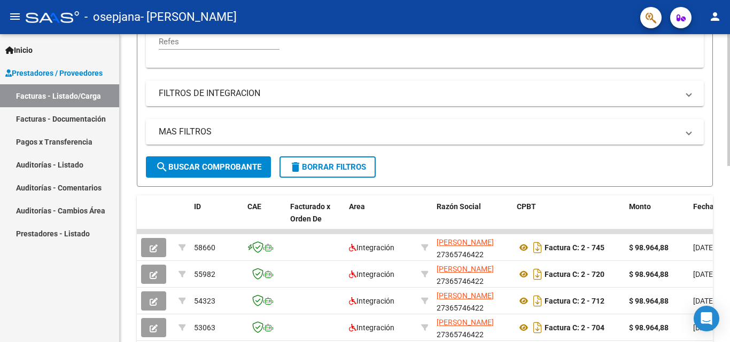
scroll to position [280, 0]
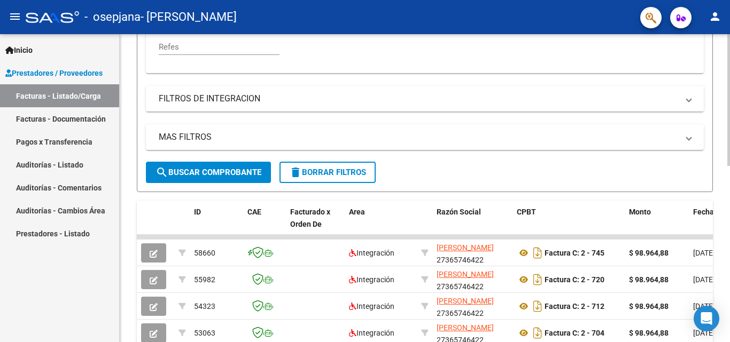
click at [725, 205] on div "Video tutorial PRESTADORES -> Listado de CPBTs Emitidos por Prestadores / Prove…" at bounding box center [426, 109] width 613 height 711
type input "36574642"
click at [56, 167] on link "Auditorías - Listado" at bounding box center [59, 164] width 119 height 23
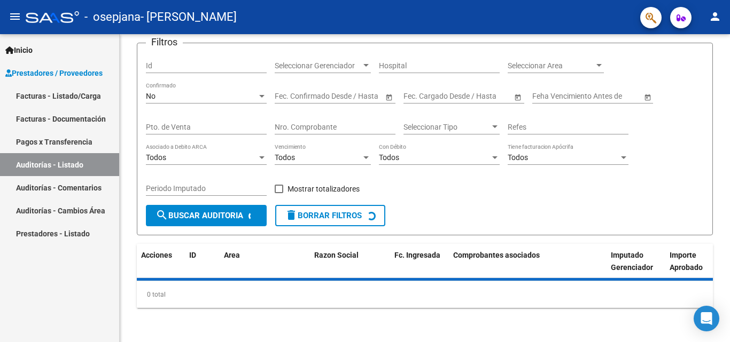
scroll to position [96, 0]
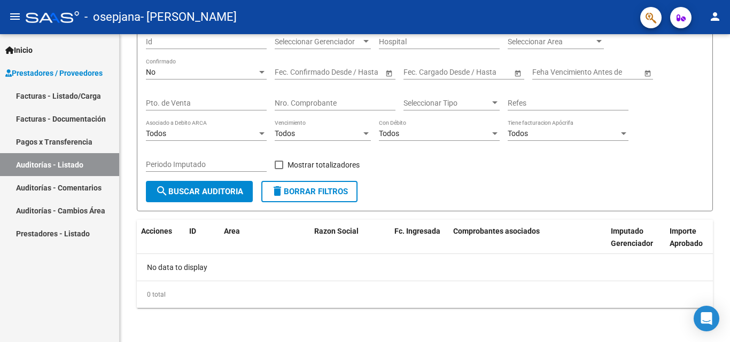
click at [56, 185] on link "Auditorías - Comentarios" at bounding box center [59, 187] width 119 height 23
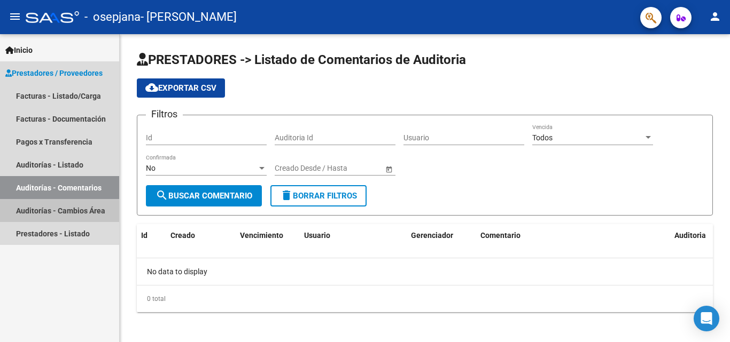
click at [53, 200] on link "Auditorías - Cambios Área" at bounding box center [59, 210] width 119 height 23
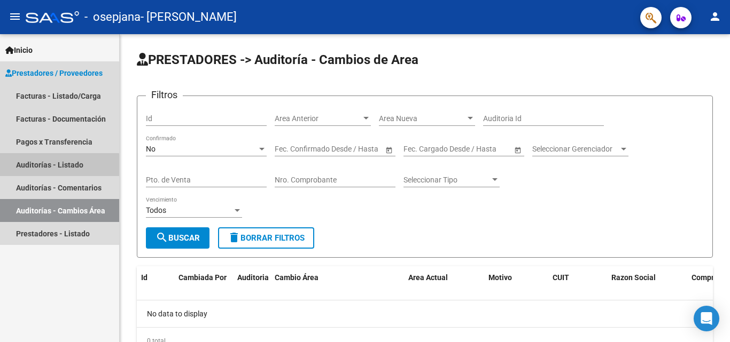
click at [53, 166] on link "Auditorías - Listado" at bounding box center [59, 164] width 119 height 23
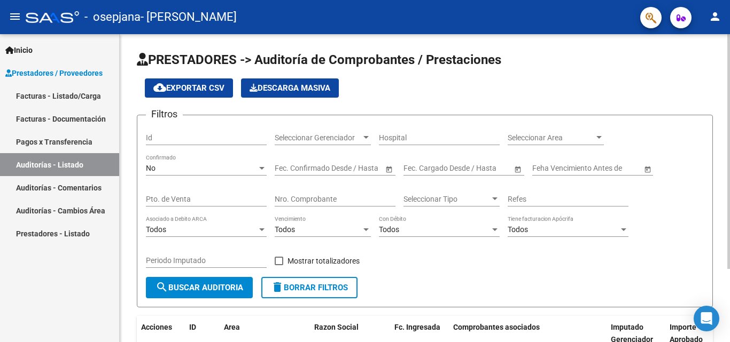
click at [166, 140] on input "Id" at bounding box center [206, 138] width 121 height 9
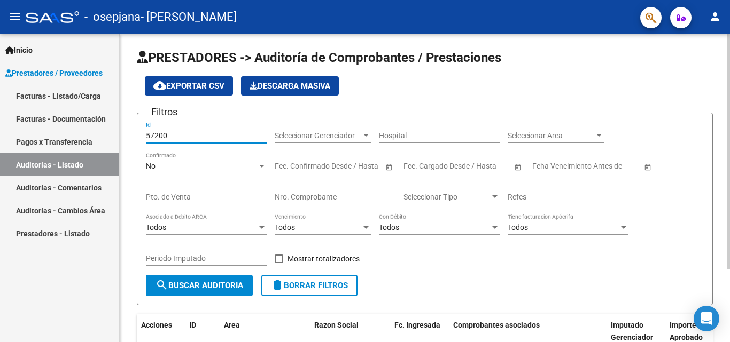
click at [717, 36] on div "PRESTADORES -> Auditoría de Comprobantes / Prestaciones cloud_download Exportar…" at bounding box center [426, 234] width 613 height 404
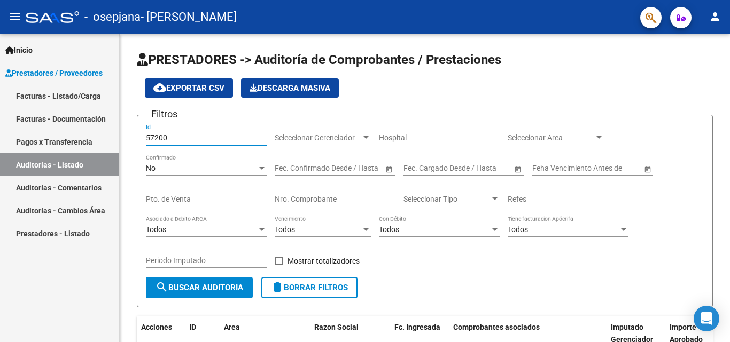
type input "57200"
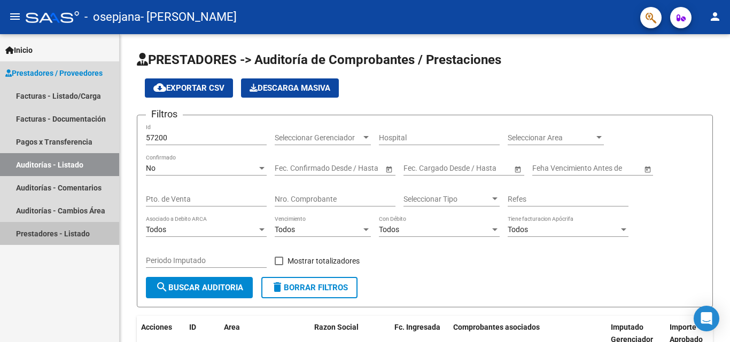
click at [33, 238] on link "Prestadores - Listado" at bounding box center [59, 233] width 119 height 23
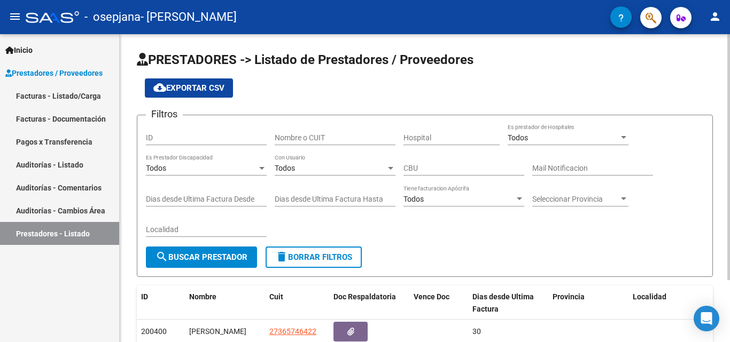
click at [156, 132] on div "ID" at bounding box center [206, 134] width 121 height 21
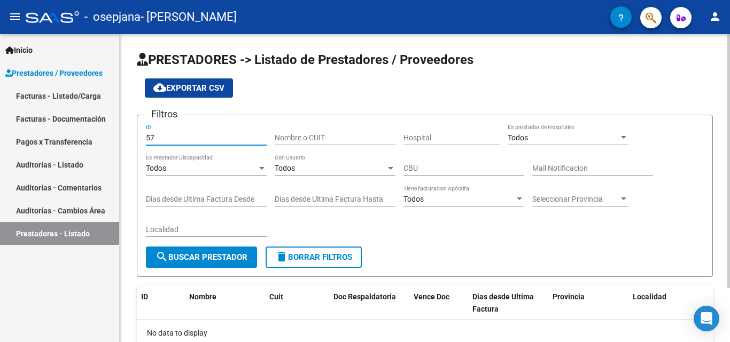
type input "5"
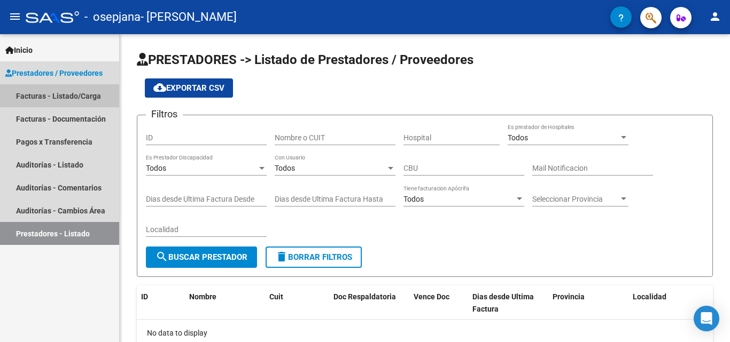
click at [72, 104] on link "Facturas - Listado/Carga" at bounding box center [59, 95] width 119 height 23
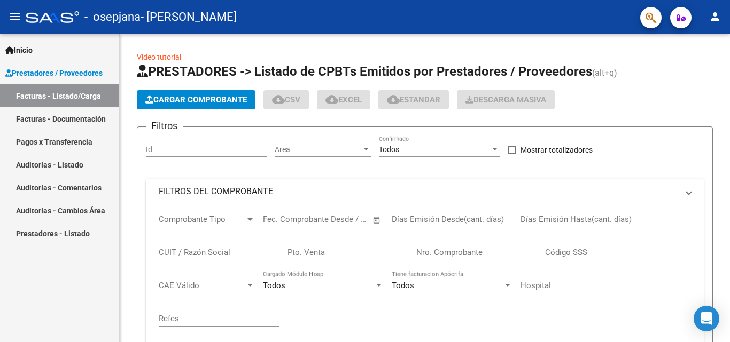
click at [72, 117] on link "Facturas - Documentación" at bounding box center [59, 118] width 119 height 23
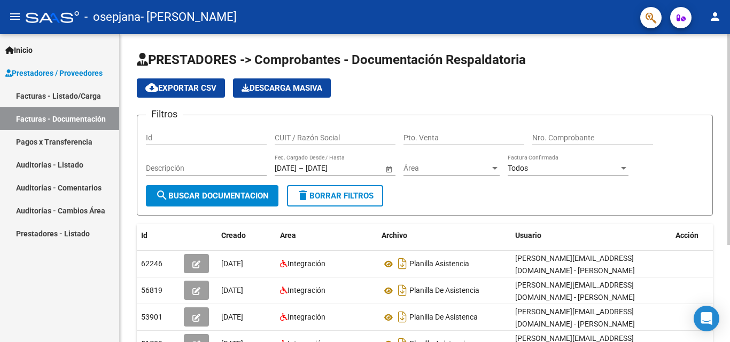
click at [187, 142] on input "Id" at bounding box center [206, 138] width 121 height 9
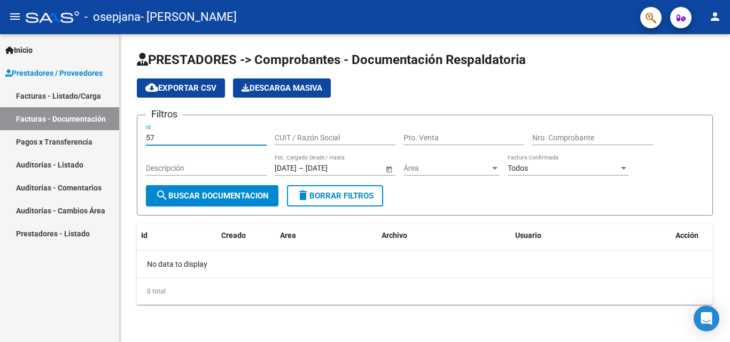
type input "5"
click at [441, 137] on input "Pto. Venta" at bounding box center [463, 138] width 121 height 9
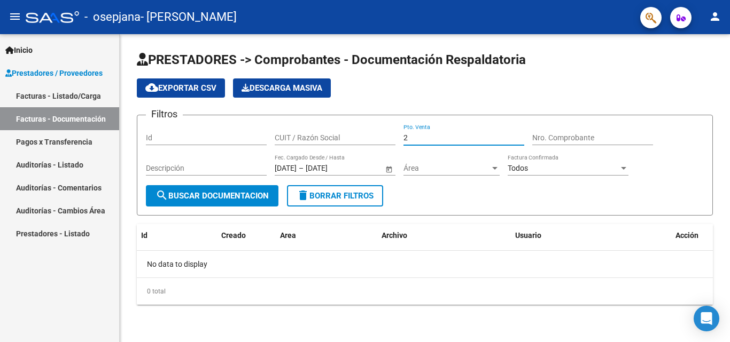
type input "2"
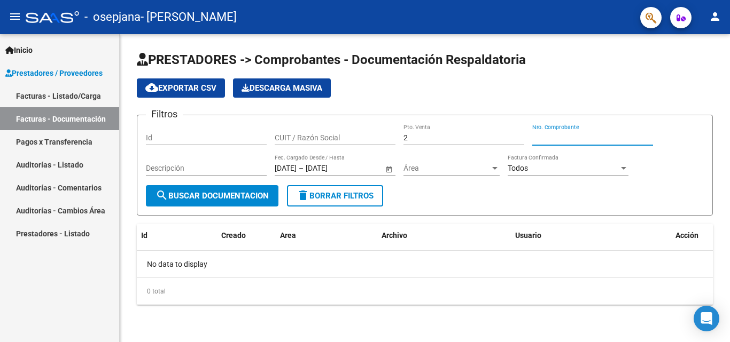
type input "5"
type input "729"
click at [92, 106] on link "Facturas - Listado/Carga" at bounding box center [59, 95] width 119 height 23
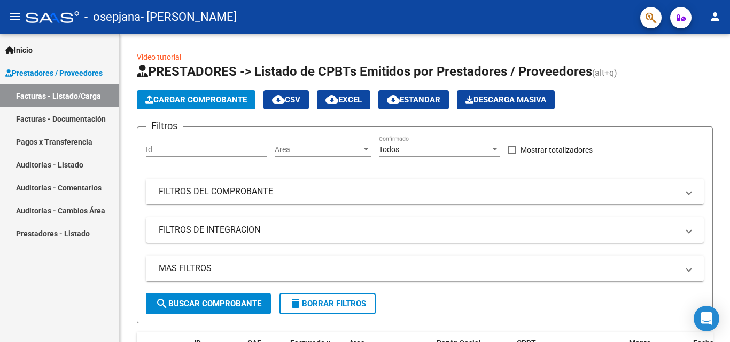
click at [86, 139] on link "Pagos x Transferencia" at bounding box center [59, 141] width 119 height 23
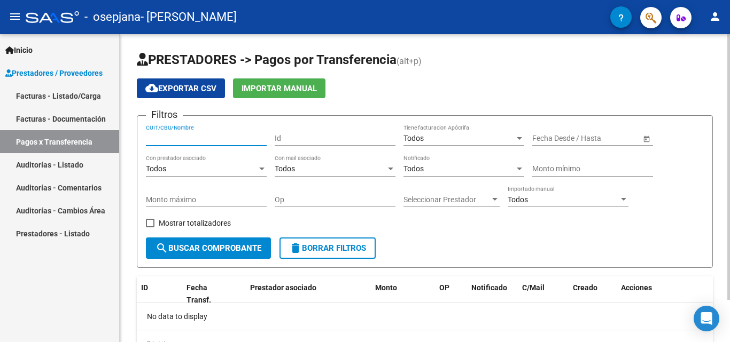
click at [198, 135] on input "CUIT/CBU/Nombre" at bounding box center [206, 138] width 121 height 9
type input "27365746422"
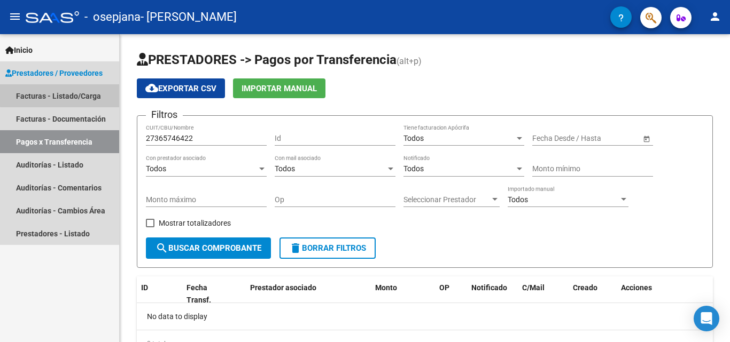
click at [63, 92] on link "Facturas - Listado/Carga" at bounding box center [59, 95] width 119 height 23
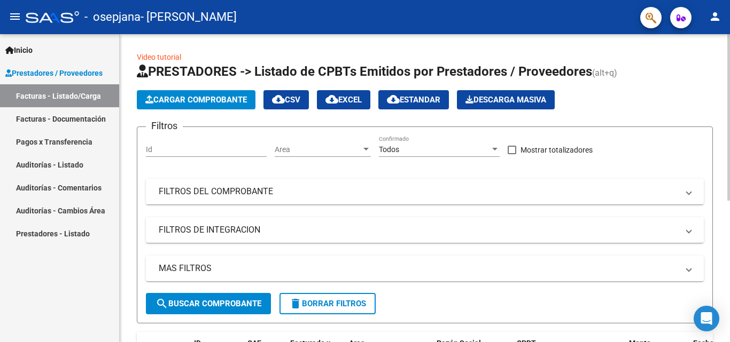
click at [209, 281] on mat-expansion-panel-header "MAS FILTROS" at bounding box center [425, 269] width 558 height 26
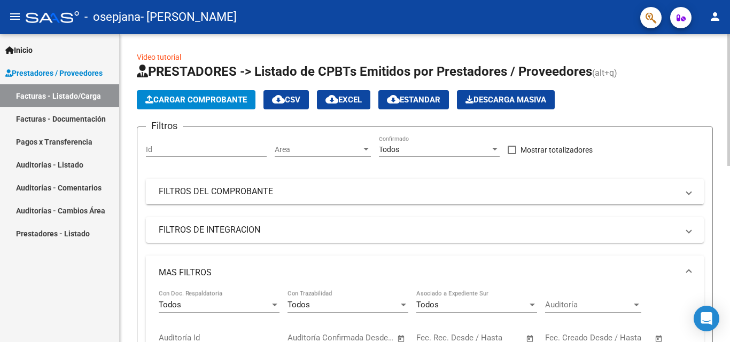
click at [209, 281] on mat-expansion-panel-header "MAS FILTROS" at bounding box center [425, 273] width 558 height 34
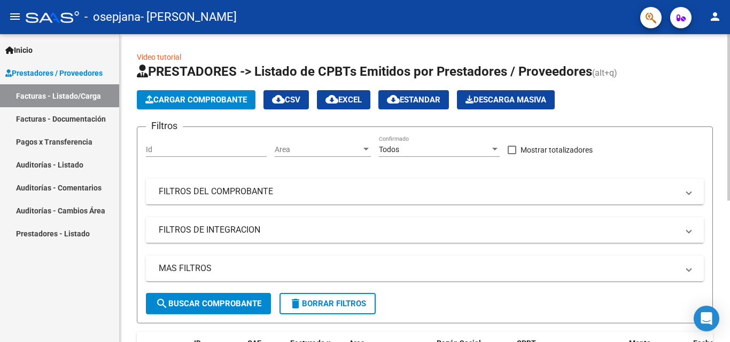
click at [215, 225] on mat-panel-title "FILTROS DE INTEGRACION" at bounding box center [418, 230] width 519 height 12
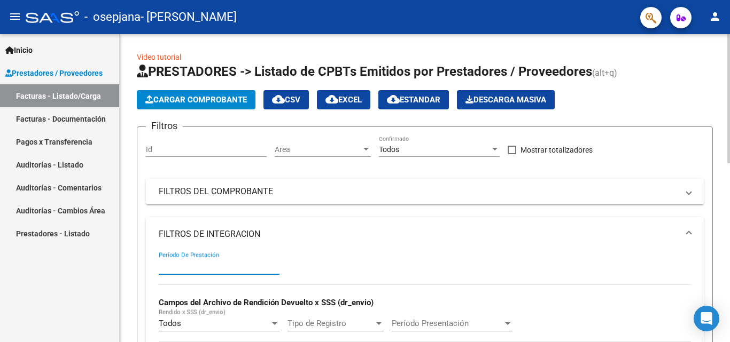
click at [203, 270] on input "Período De Prestación" at bounding box center [219, 267] width 121 height 10
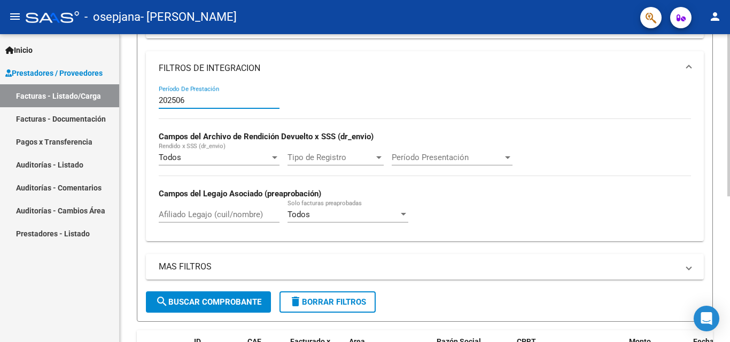
scroll to position [163, 0]
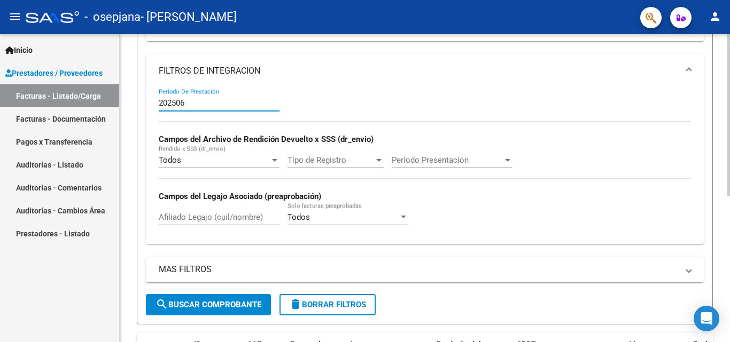
click at [727, 217] on div at bounding box center [728, 201] width 3 height 162
type input "202506"
click at [357, 151] on div "Tipo de Registro Tipo de Registro" at bounding box center [335, 156] width 96 height 23
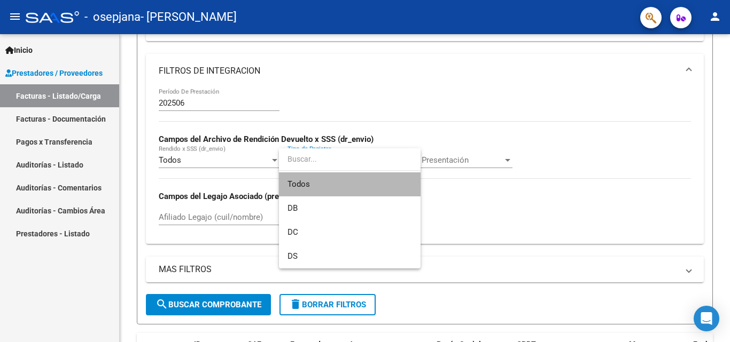
click at [349, 187] on span "Todos" at bounding box center [349, 184] width 124 height 24
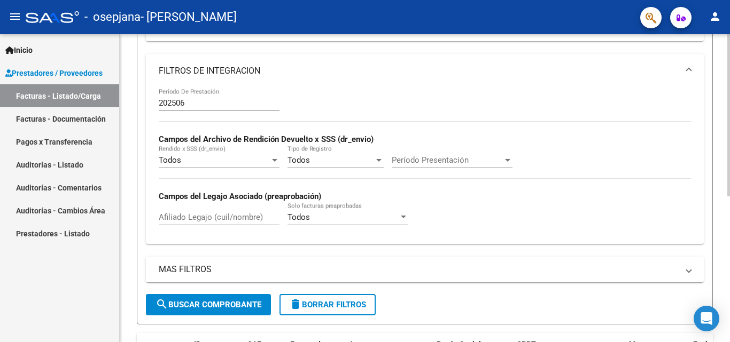
click at [432, 152] on div "Período Presentación Período Presentación" at bounding box center [451, 156] width 121 height 23
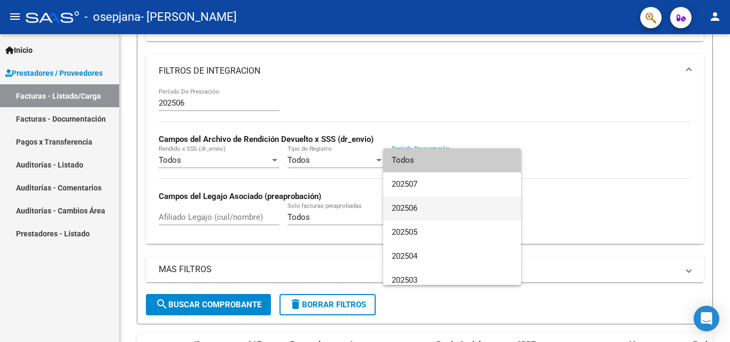
click at [436, 208] on span "202506" at bounding box center [451, 209] width 121 height 24
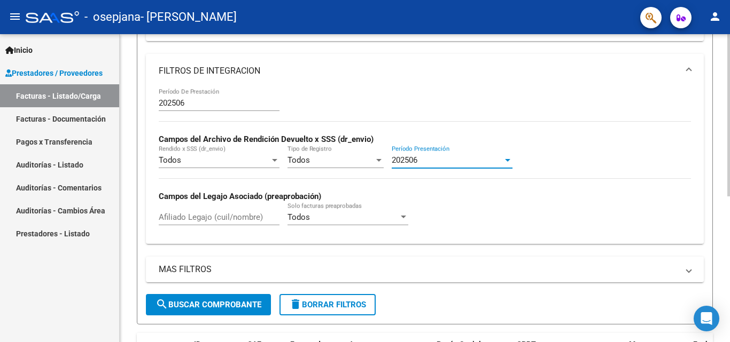
click at [243, 312] on button "search Buscar Comprobante" at bounding box center [208, 304] width 125 height 21
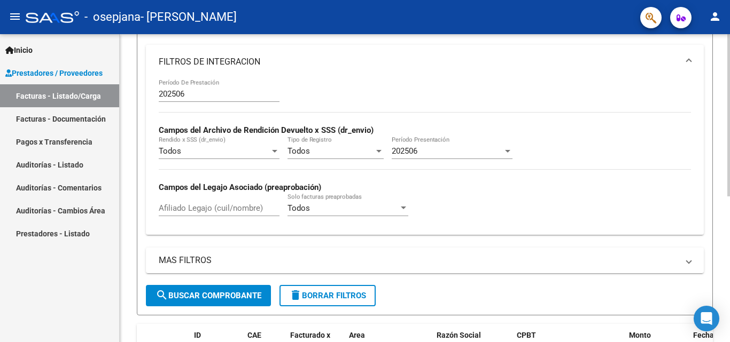
scroll to position [170, 0]
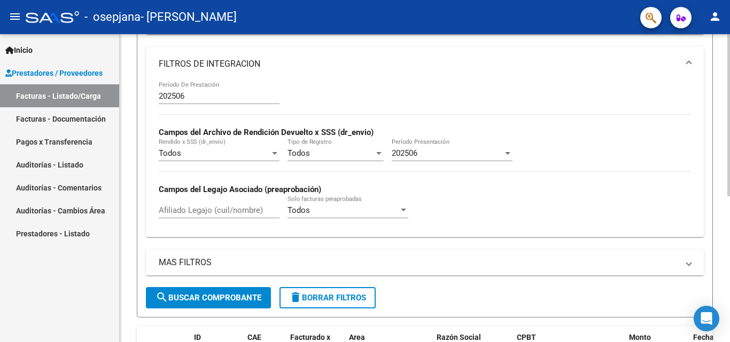
click at [729, 175] on div at bounding box center [728, 205] width 3 height 162
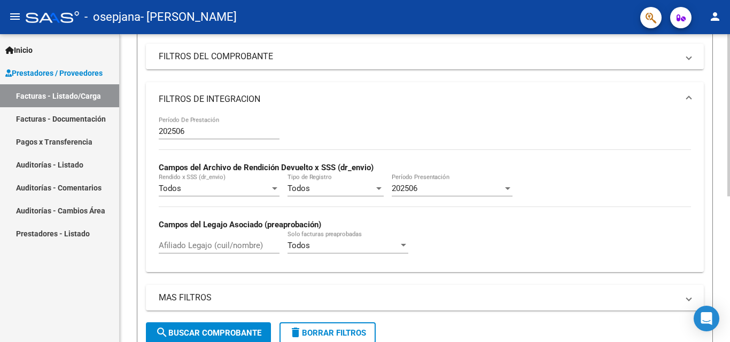
click at [728, 179] on div at bounding box center [728, 186] width 3 height 162
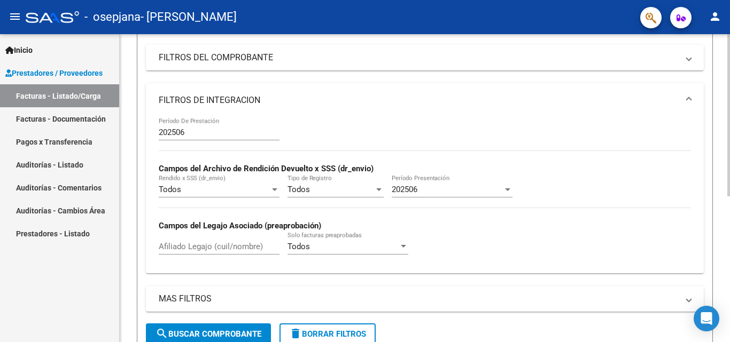
click at [212, 249] on input "Afiliado Legajo (cuil/nombre)" at bounding box center [219, 247] width 121 height 10
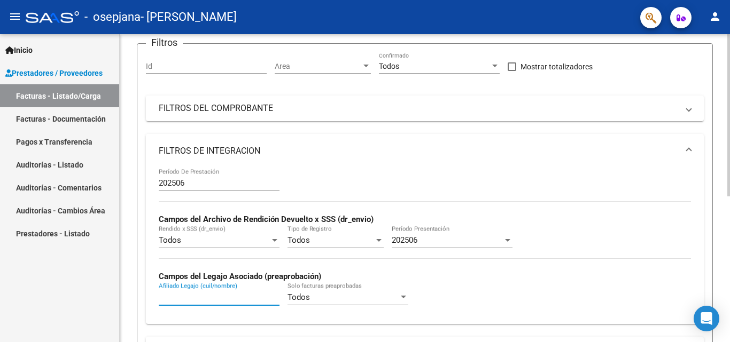
scroll to position [64, 0]
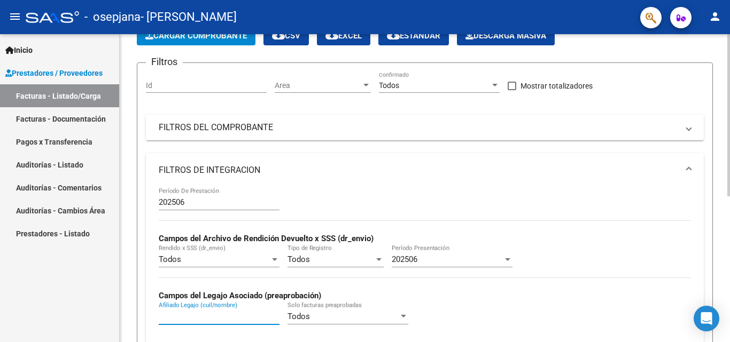
click at [729, 114] on div at bounding box center [728, 149] width 3 height 162
click at [237, 88] on input "Id" at bounding box center [206, 85] width 121 height 9
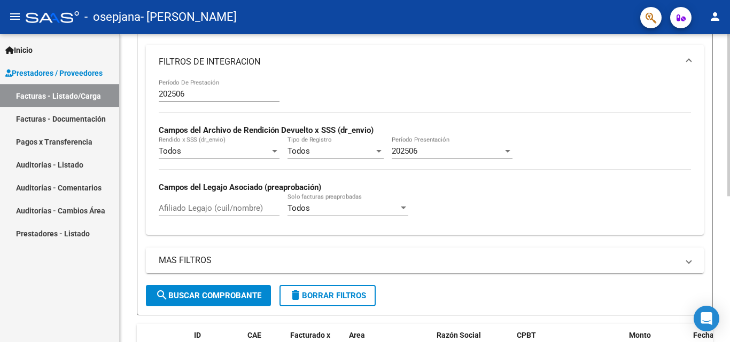
scroll to position [277, 0]
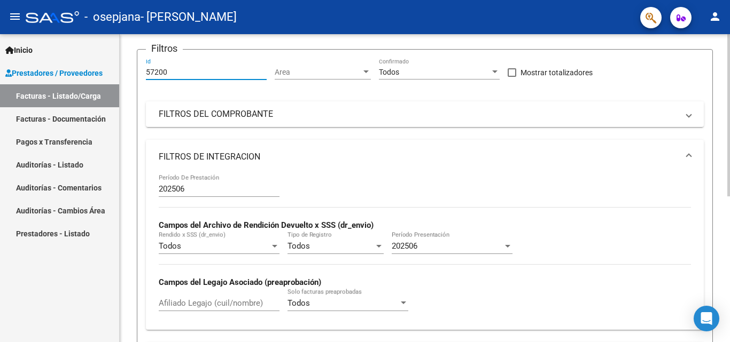
click at [713, 98] on div "Video tutorial PRESTADORES -> Listado de CPBTs Emitidos por Prestadores / Prove…" at bounding box center [426, 249] width 613 height 585
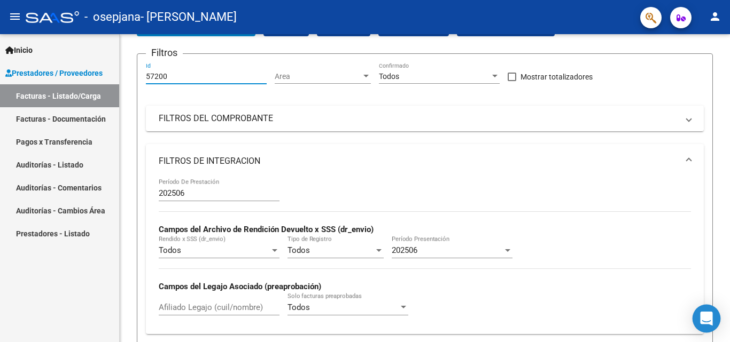
type input "57200"
click at [710, 319] on icon "Open Intercom Messenger" at bounding box center [706, 319] width 12 height 14
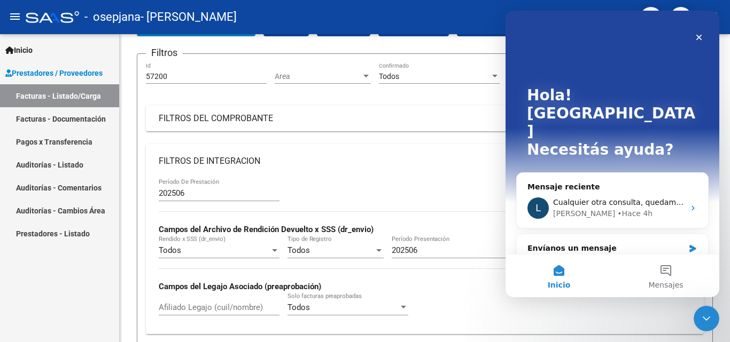
scroll to position [0, 0]
click at [624, 243] on div "Envíanos un mensaje" at bounding box center [605, 248] width 156 height 11
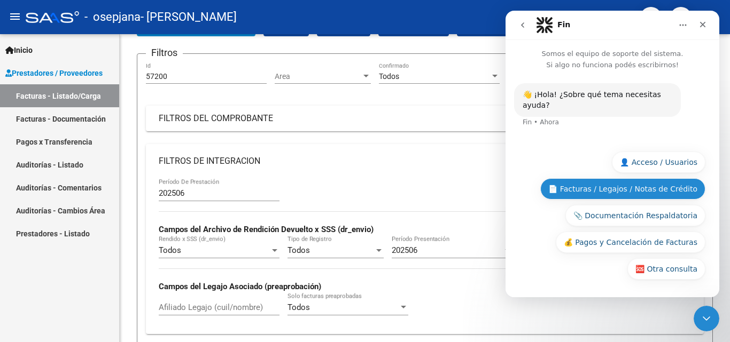
click at [659, 195] on button "📄 Facturas / Legajos / Notas de Crédito" at bounding box center [622, 188] width 165 height 21
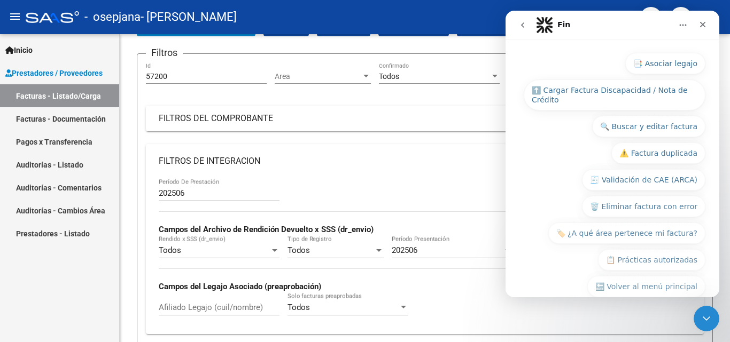
scroll to position [186, 0]
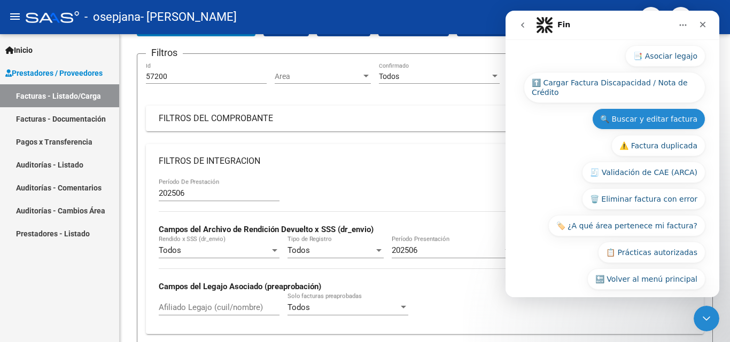
click at [614, 114] on button "🔍 Buscar y editar factura" at bounding box center [648, 118] width 113 height 21
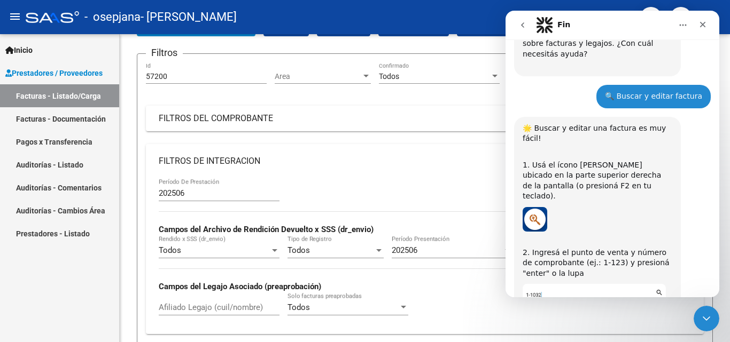
scroll to position [137, 0]
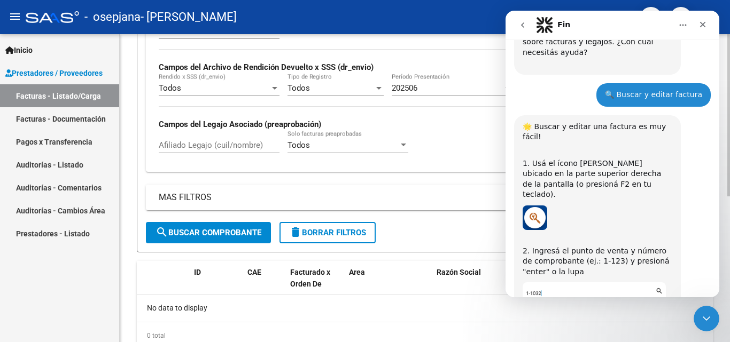
click at [729, 190] on div at bounding box center [728, 239] width 3 height 162
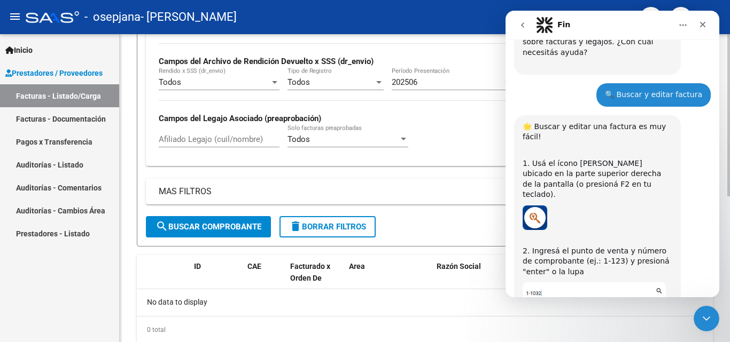
scroll to position [0, 0]
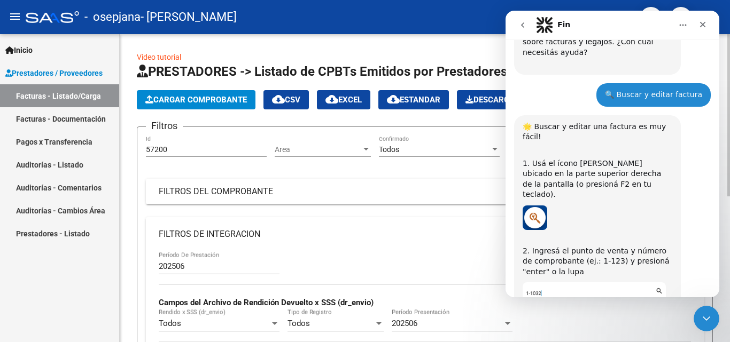
click at [729, 174] on div at bounding box center [728, 188] width 3 height 308
click at [84, 96] on link "Facturas - Listado/Carga" at bounding box center [59, 95] width 119 height 23
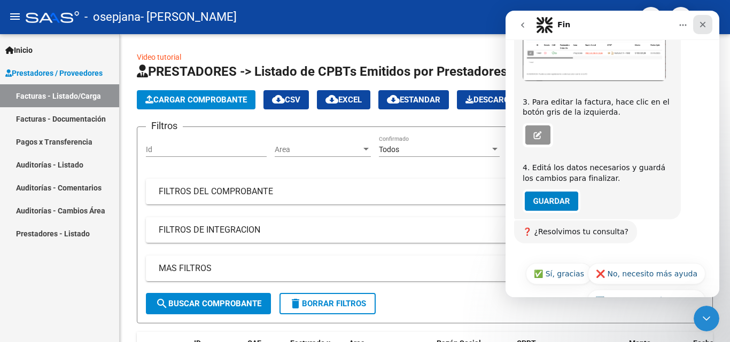
click at [701, 19] on div "Cerrar" at bounding box center [702, 24] width 19 height 19
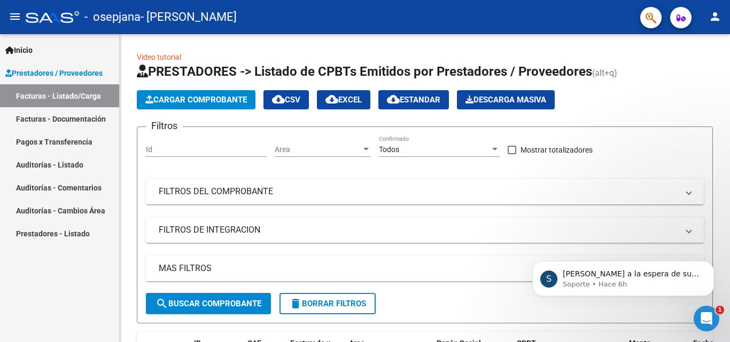
scroll to position [102, 0]
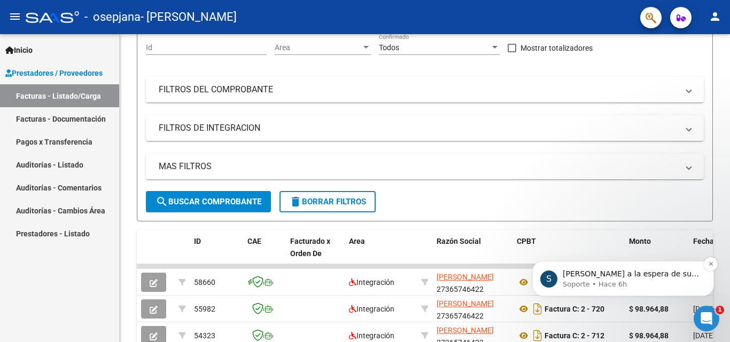
click at [658, 277] on p "Quedamos a la espera de sus comentarios" at bounding box center [631, 274] width 138 height 11
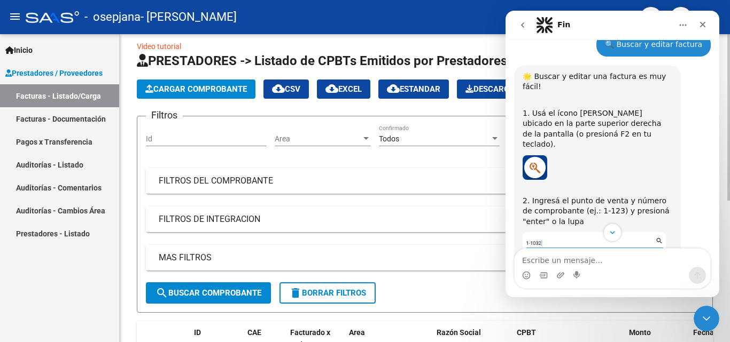
scroll to position [0, 0]
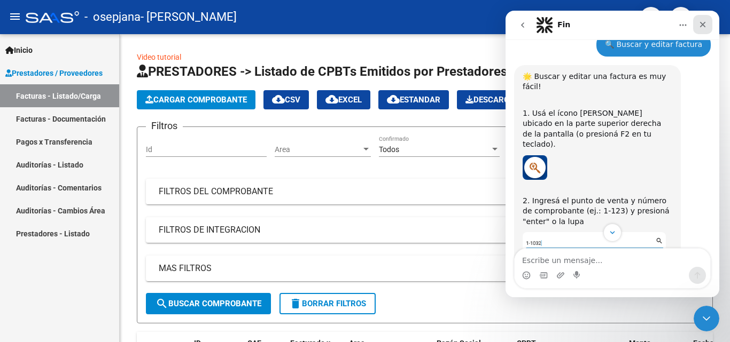
click at [700, 27] on icon "Cerrar" at bounding box center [703, 25] width 6 height 6
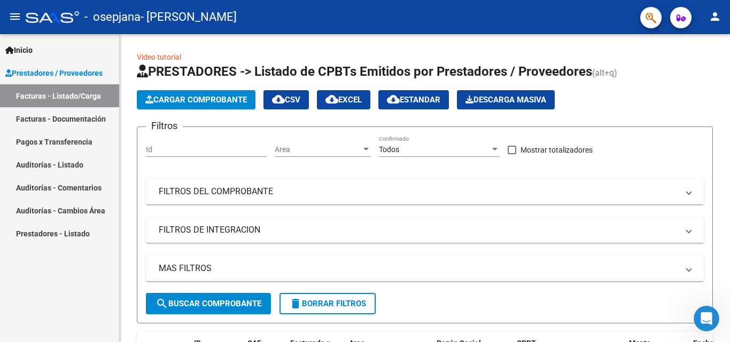
click at [651, 11] on span "button" at bounding box center [650, 18] width 11 height 22
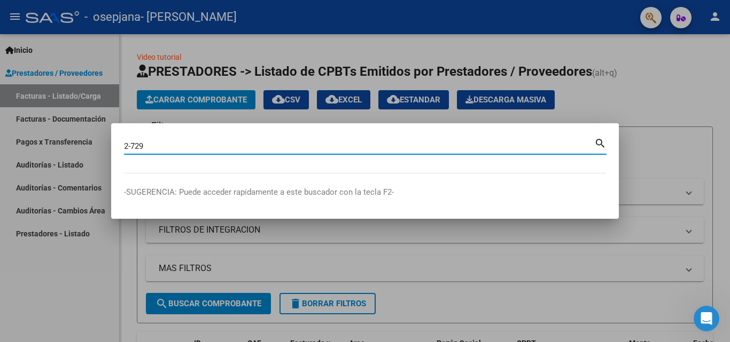
type input "2-729"
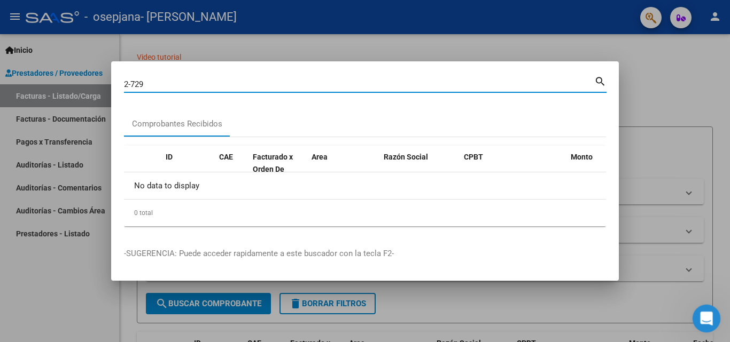
click at [709, 309] on div "Abrir Intercom Messenger" at bounding box center [704, 317] width 35 height 35
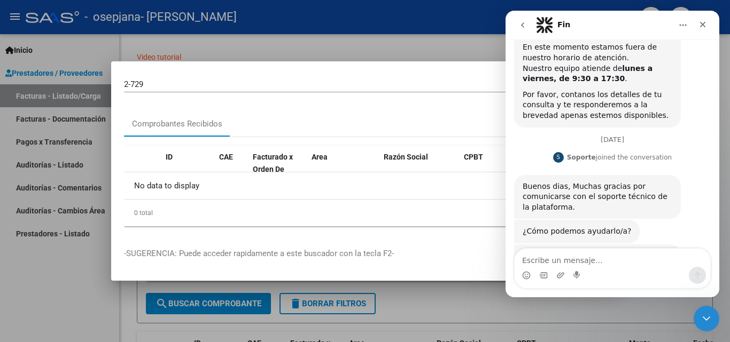
scroll to position [782, 0]
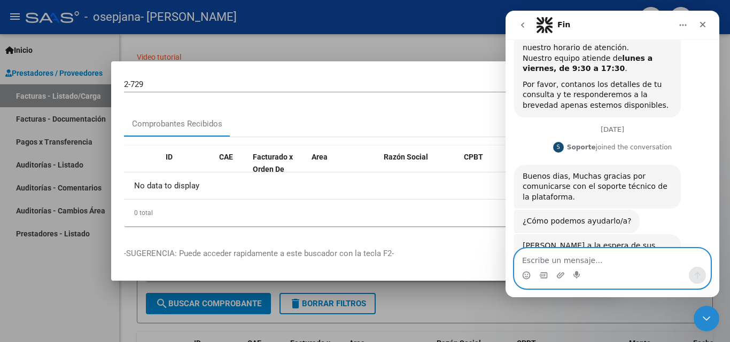
click at [591, 264] on textarea "Escribe un mensaje..." at bounding box center [611, 258] width 195 height 18
type textarea "No logro encontrar una factura que necesito editar"
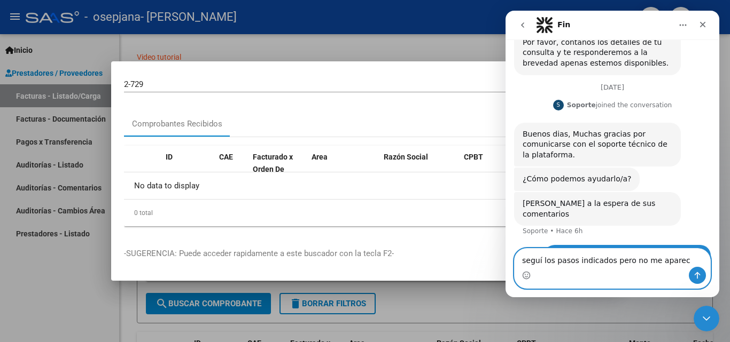
type textarea "seguí los pasos indicados pero no me aparece"
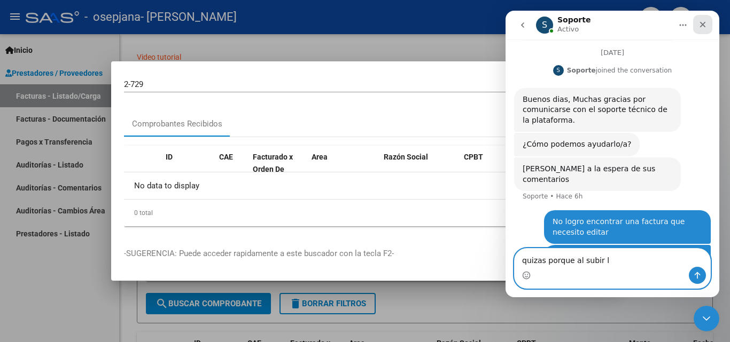
type textarea "quizas porque al subir l"
click at [702, 20] on div "Cerrar" at bounding box center [702, 24] width 19 height 19
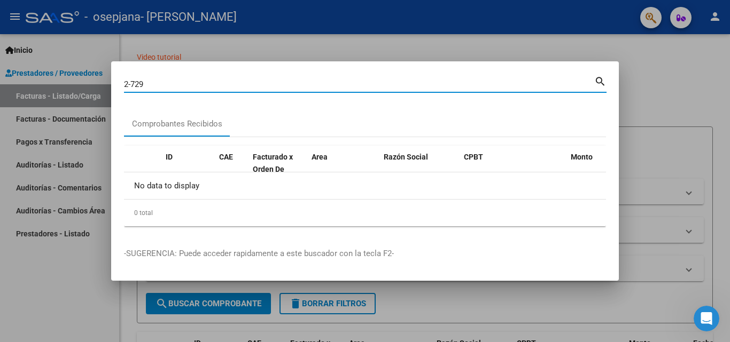
drag, startPoint x: 359, startPoint y: 89, endPoint x: 89, endPoint y: 122, distance: 272.8
click at [92, 123] on div "2-729 Buscar (apellido, dni, cuil, nro traspaso, cuit, obra social) search Comp…" at bounding box center [365, 171] width 730 height 342
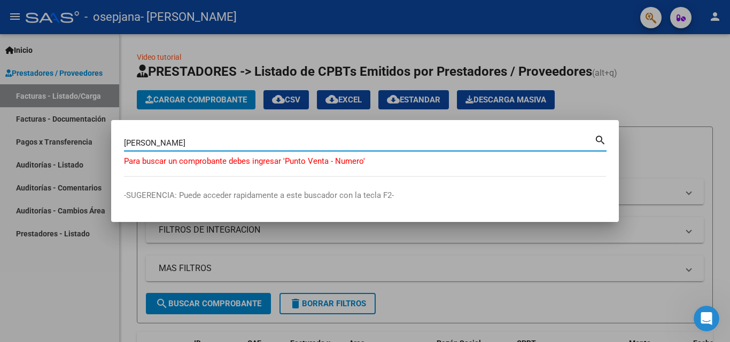
drag, startPoint x: 373, startPoint y: 141, endPoint x: 134, endPoint y: 122, distance: 240.5
click at [134, 122] on mat-dialog-container "byrne Buscar (apellido, dni, cuil, nro traspaso, cuit, obra social) search Para…" at bounding box center [364, 171] width 507 height 103
type input "b"
type input "2-"
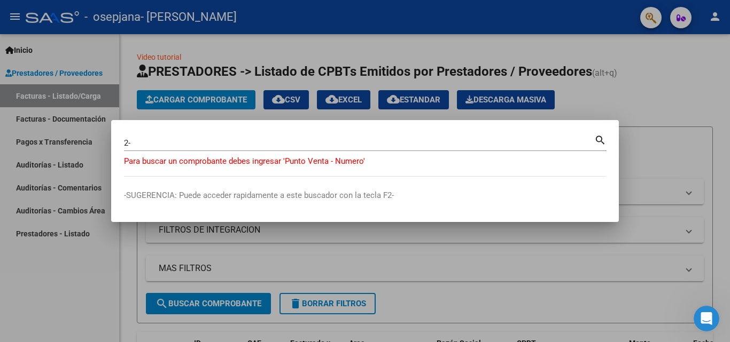
click at [534, 250] on div at bounding box center [365, 171] width 730 height 342
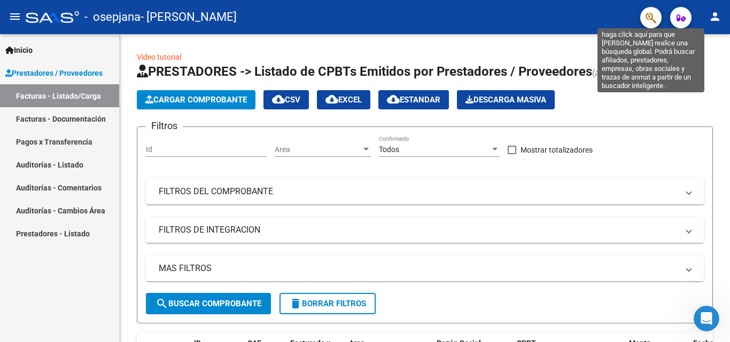
click at [655, 17] on icon "button" at bounding box center [650, 18] width 11 height 12
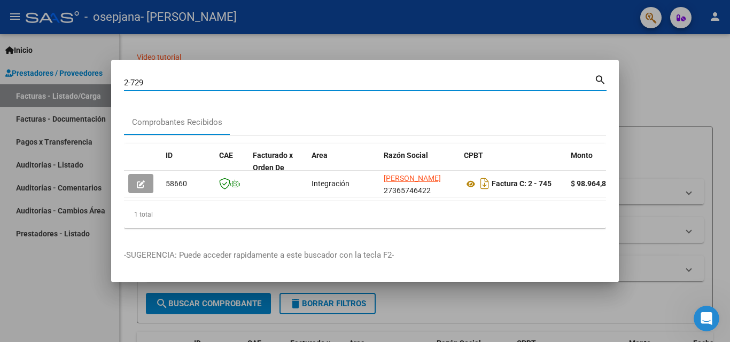
type input "2-729"
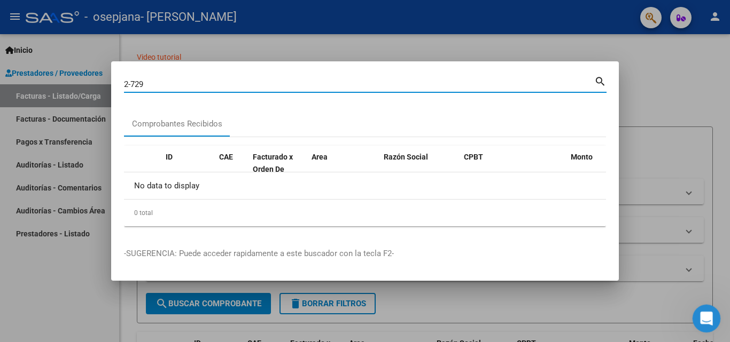
click at [705, 313] on icon "Abrir Intercom Messenger" at bounding box center [705, 318] width 18 height 18
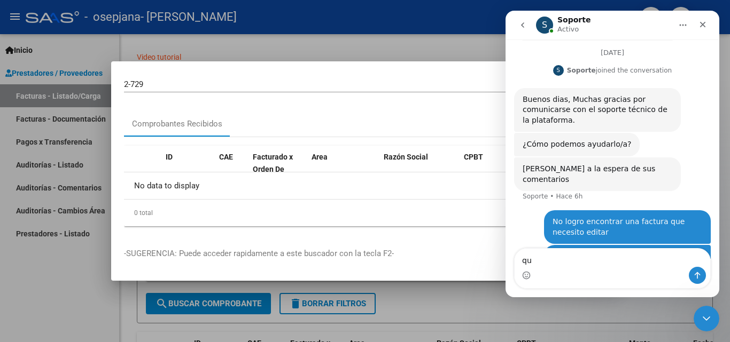
type textarea "q"
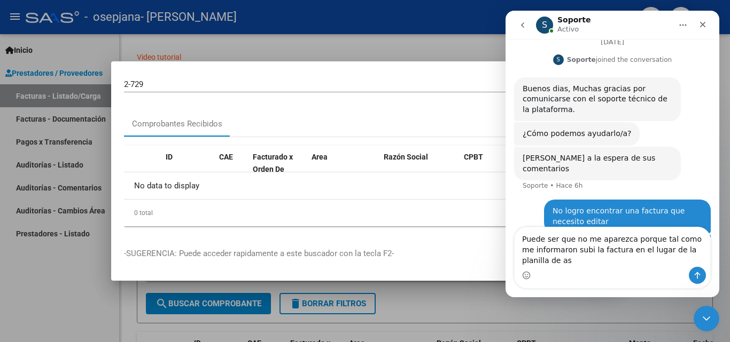
scroll to position [881, 0]
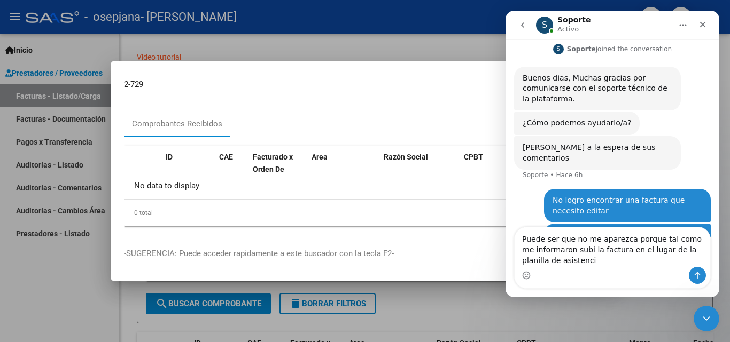
type textarea "Puede ser que no me aparezca porque tal como me informaron subi la factura en e…"
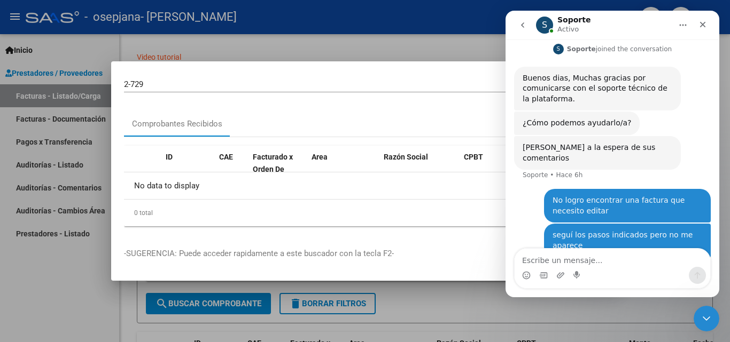
scroll to position [905, 0]
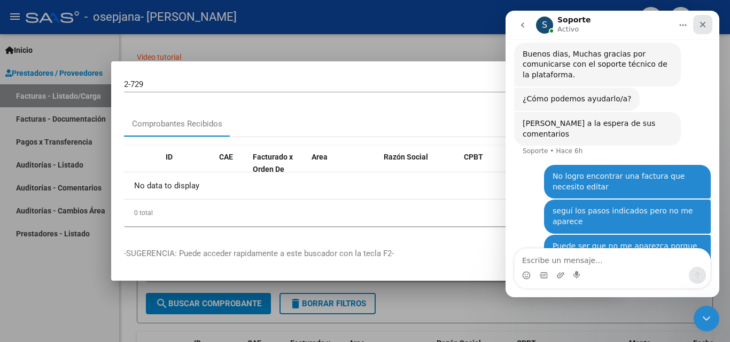
click at [702, 28] on icon "Cerrar" at bounding box center [702, 24] width 9 height 9
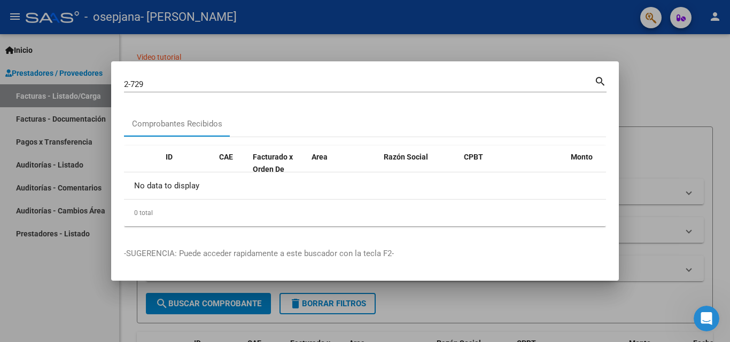
click at [673, 91] on div at bounding box center [365, 171] width 730 height 342
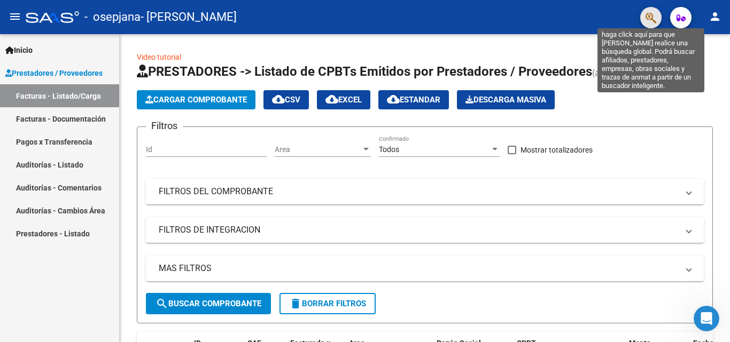
click at [647, 20] on icon "button" at bounding box center [650, 18] width 11 height 12
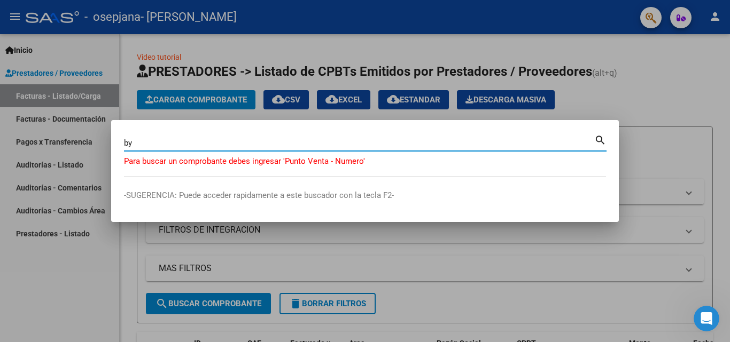
type input "b"
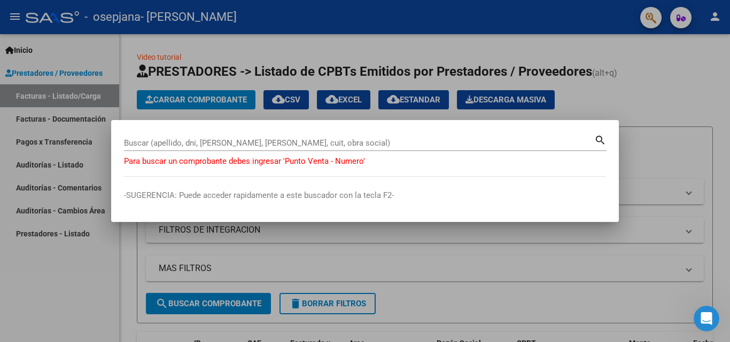
click at [645, 91] on div at bounding box center [365, 171] width 730 height 342
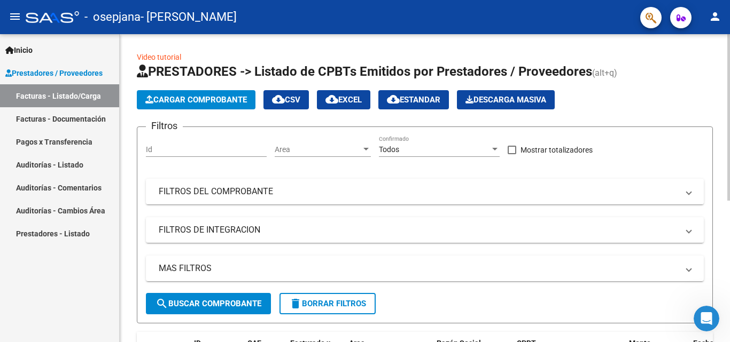
click at [194, 96] on span "Cargar Comprobante" at bounding box center [195, 100] width 101 height 10
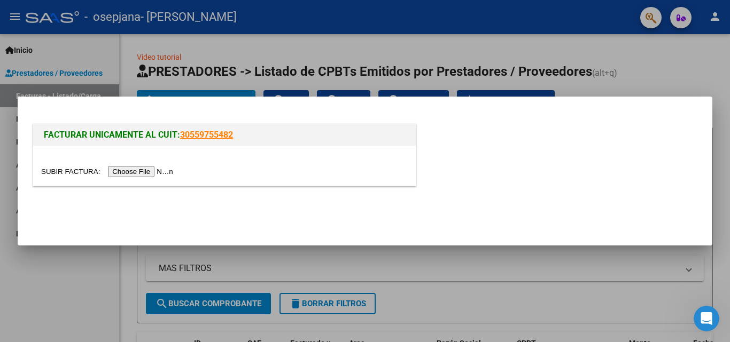
click at [155, 170] on input "file" at bounding box center [108, 171] width 135 height 11
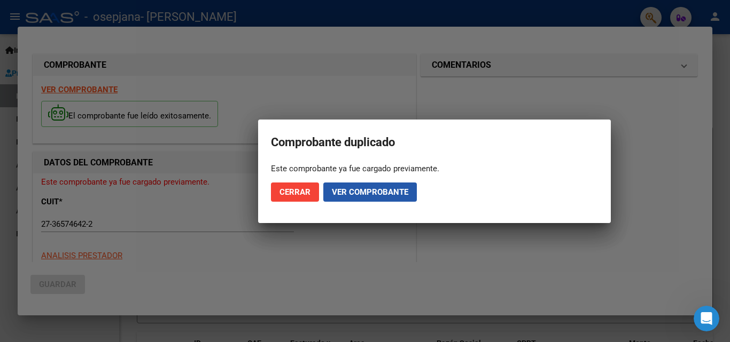
click at [382, 193] on span "Ver comprobante" at bounding box center [370, 192] width 76 height 10
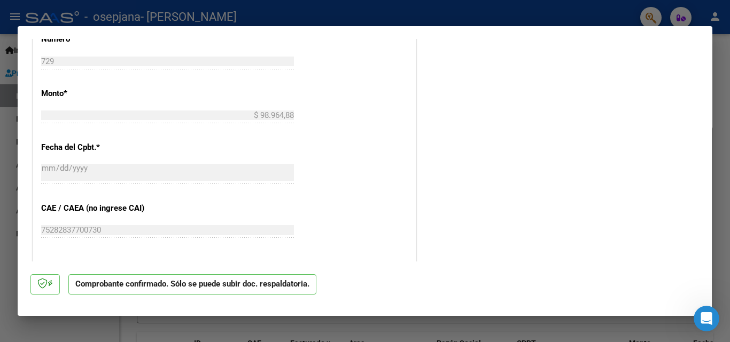
scroll to position [0, 0]
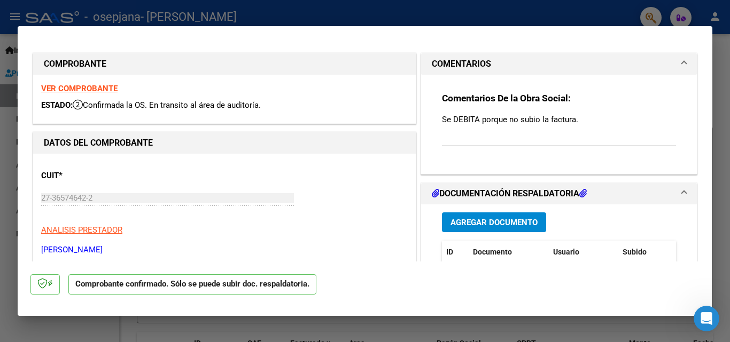
click at [77, 89] on strong "VER COMPROBANTE" at bounding box center [79, 89] width 76 height 10
click at [90, 89] on strong "VER COMPROBANTE" at bounding box center [79, 89] width 76 height 10
click at [54, 85] on strong "VER COMPROBANTE" at bounding box center [79, 89] width 76 height 10
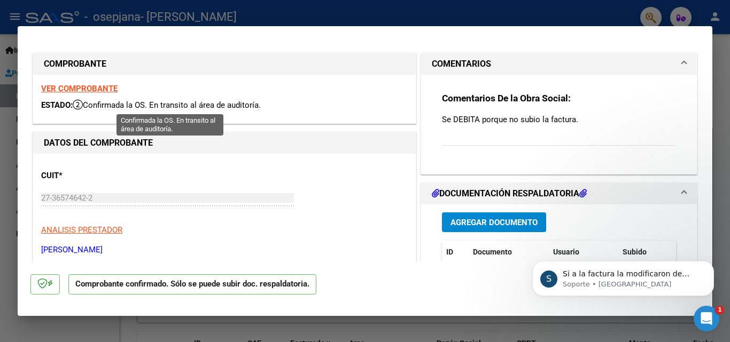
scroll to position [988, 0]
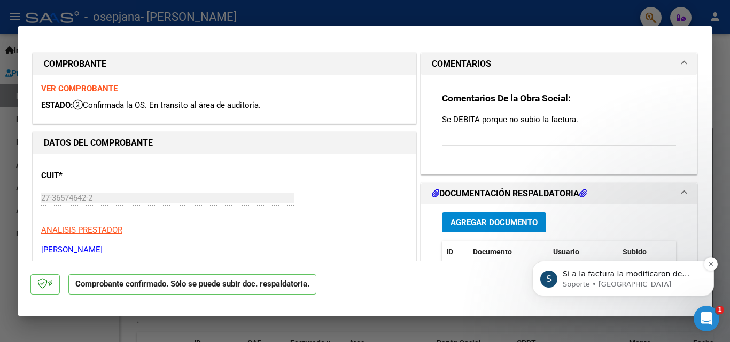
click at [623, 283] on p "Soporte • Ahora" at bounding box center [631, 285] width 138 height 10
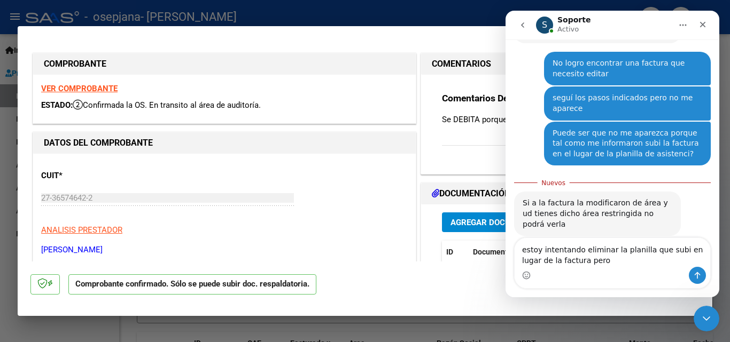
scroll to position [1016, 0]
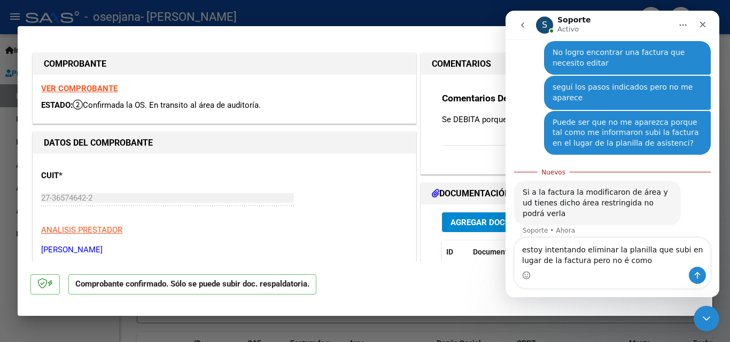
type textarea "estoy intentando eliminar la planilla que subi en lugar de la factura pero no é…"
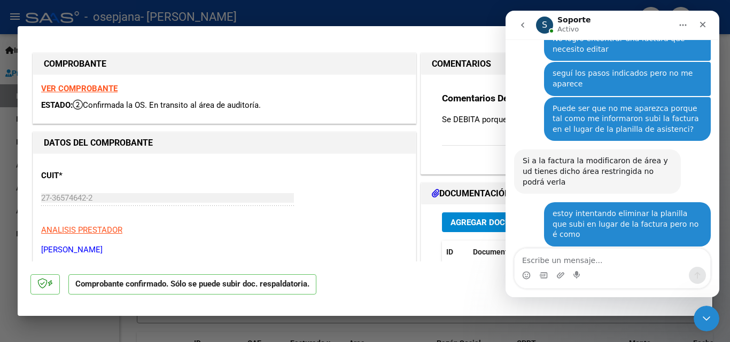
scroll to position [1021, 0]
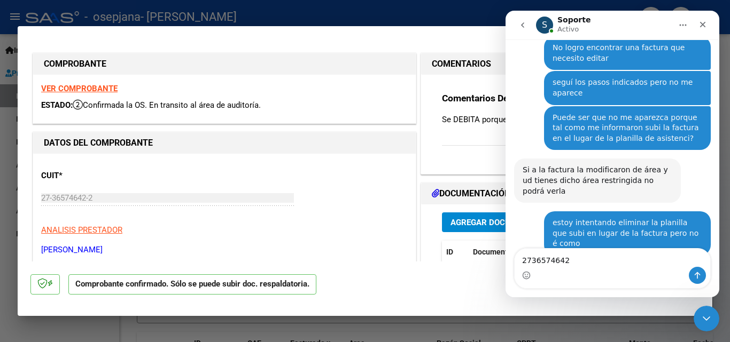
type textarea "27365746422"
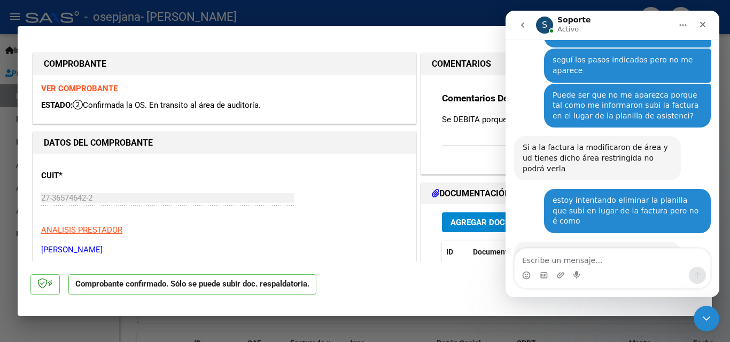
scroll to position [1053, 0]
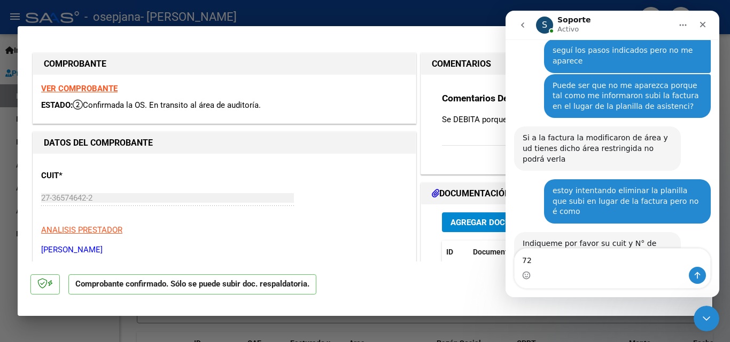
type textarea "729"
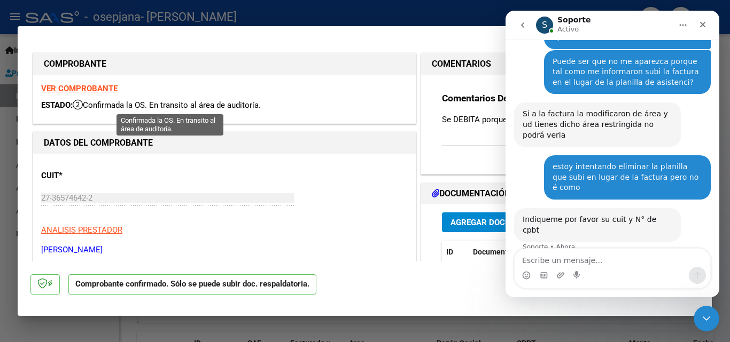
click at [82, 103] on icon at bounding box center [78, 104] width 10 height 11
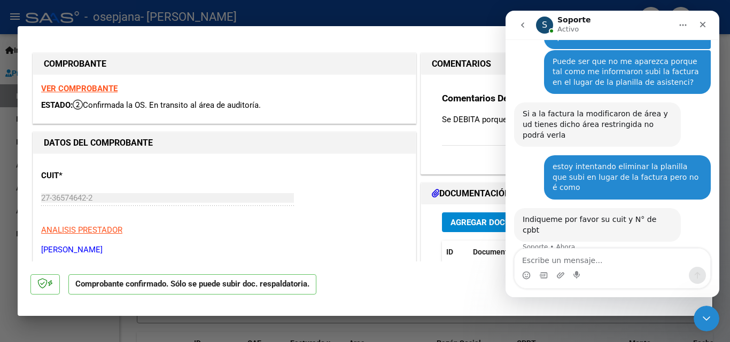
click at [82, 103] on icon at bounding box center [78, 104] width 10 height 11
click at [73, 88] on strong "VER COMPROBANTE" at bounding box center [79, 89] width 76 height 10
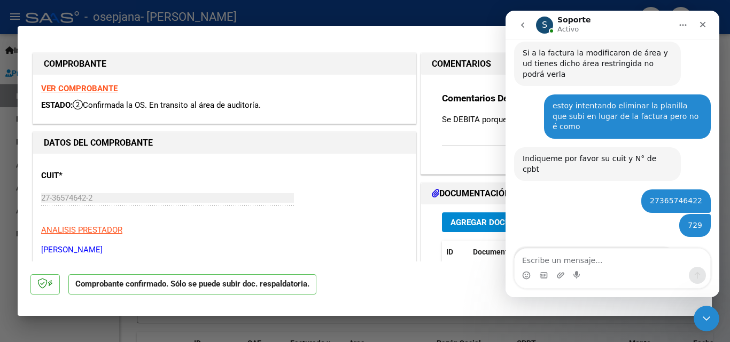
scroll to position [1142, 0]
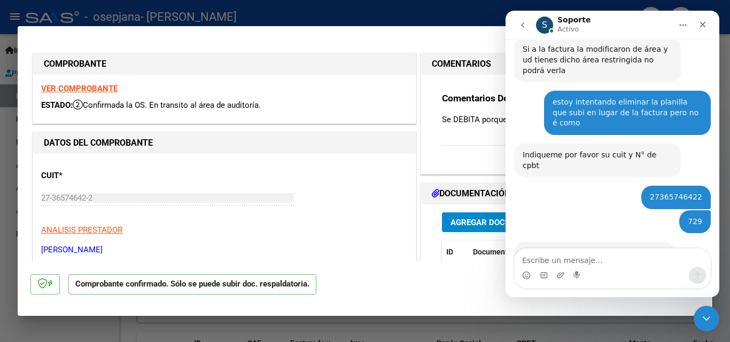
click at [564, 248] on img "Soporte dice…" at bounding box center [593, 269] width 143 height 43
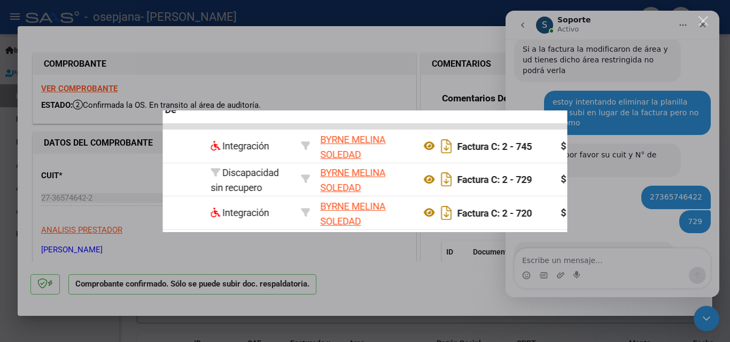
click at [319, 90] on div "Intercom Messenger" at bounding box center [365, 171] width 730 height 342
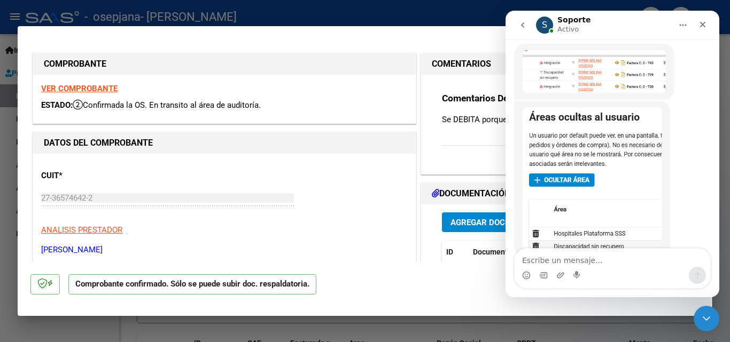
scroll to position [1299, 0]
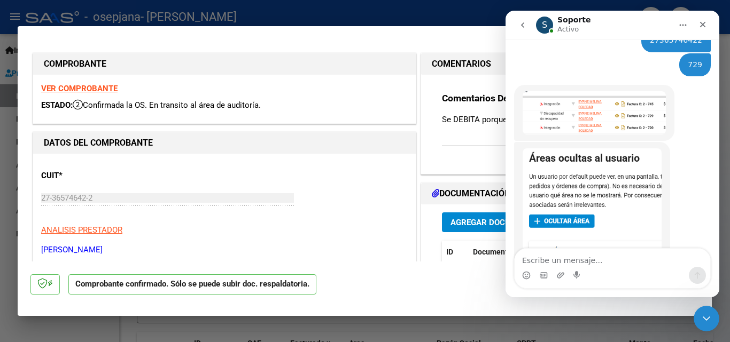
click at [619, 148] on img "Soporte dice…" at bounding box center [591, 219] width 139 height 143
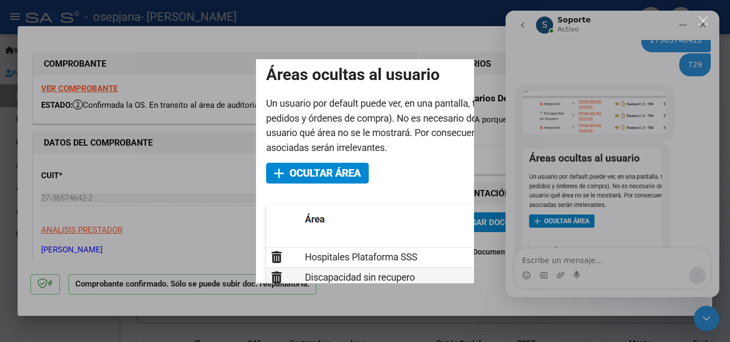
click at [619, 114] on div "Intercom Messenger" at bounding box center [365, 171] width 730 height 342
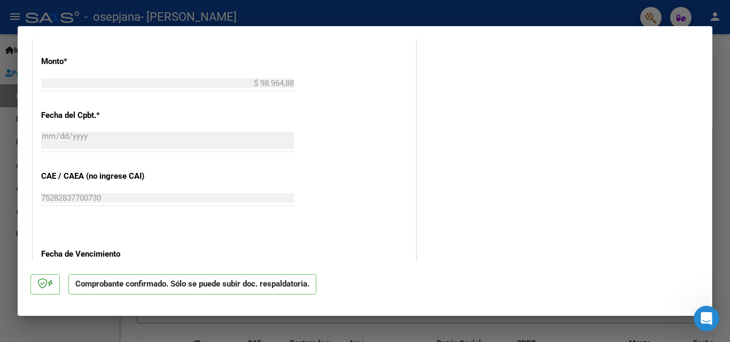
scroll to position [591, 0]
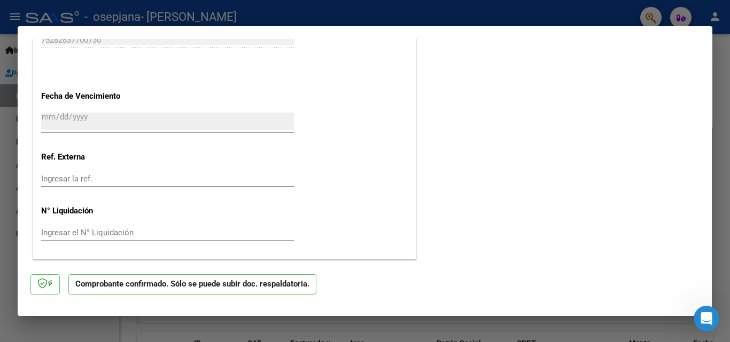
type input "$ 0,00"
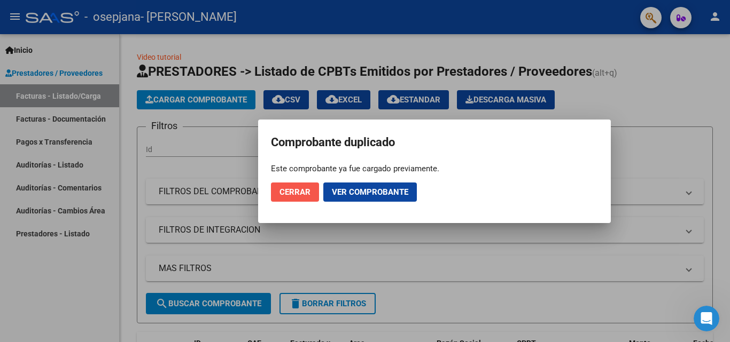
click at [280, 191] on span "Cerrar" at bounding box center [294, 192] width 31 height 10
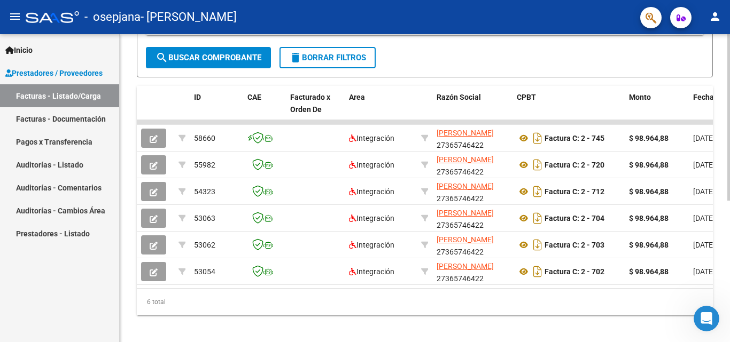
scroll to position [249, 0]
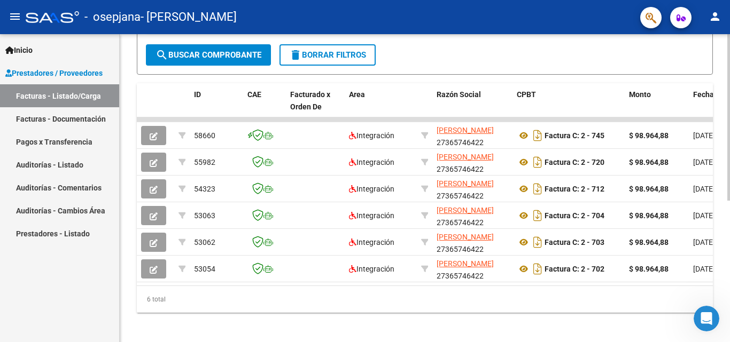
click at [728, 255] on div at bounding box center [728, 256] width 3 height 167
click at [364, 105] on datatable-header-cell "Area" at bounding box center [380, 106] width 72 height 47
click at [357, 95] on span "Area" at bounding box center [357, 94] width 16 height 9
click at [362, 106] on datatable-header-cell "Area" at bounding box center [380, 106] width 72 height 47
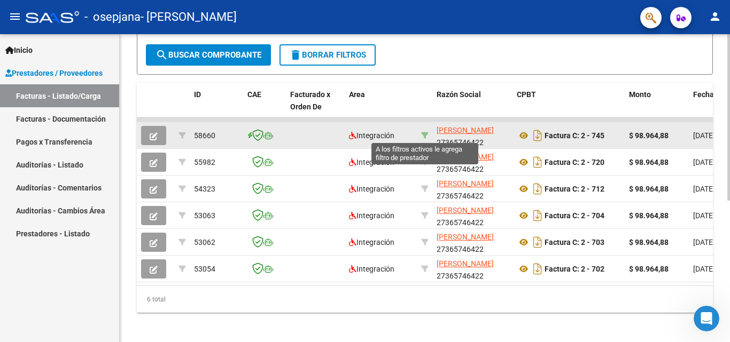
click at [423, 138] on icon at bounding box center [424, 135] width 7 height 7
type input "27365746422"
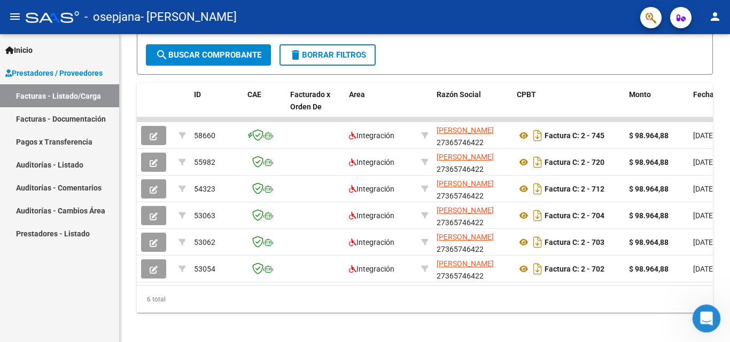
click at [705, 319] on icon "Abrir Intercom Messenger" at bounding box center [705, 318] width 18 height 18
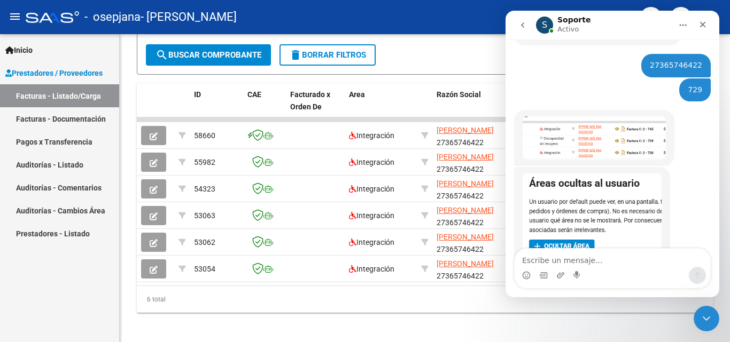
scroll to position [1299, 0]
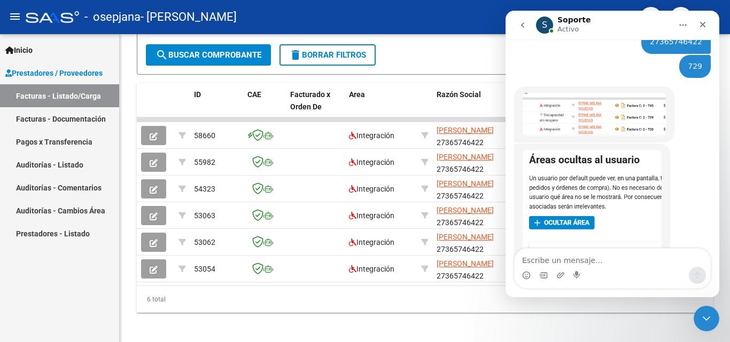
drag, startPoint x: 716, startPoint y: 239, endPoint x: 713, endPoint y: 251, distance: 12.6
click at [713, 251] on div "Intercom Messenger" at bounding box center [612, 268] width 214 height 41
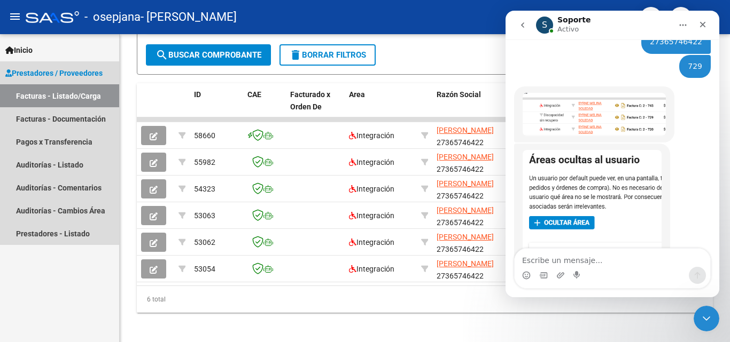
click at [30, 88] on link "Facturas - Listado/Carga" at bounding box center [59, 95] width 119 height 23
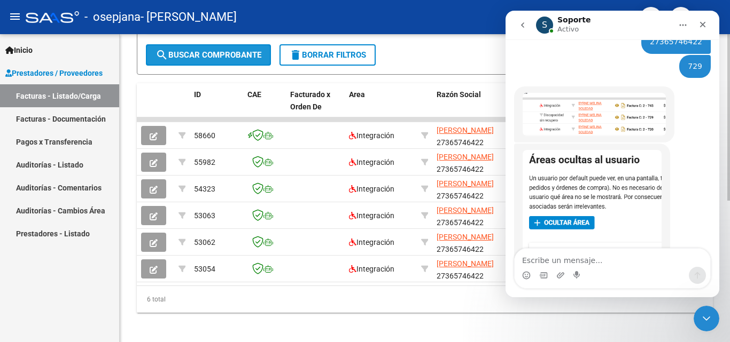
click at [217, 54] on span "search Buscar Comprobante" at bounding box center [208, 55] width 106 height 10
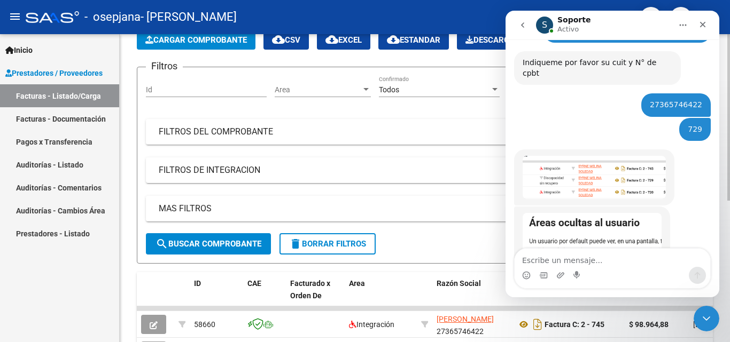
scroll to position [49, 0]
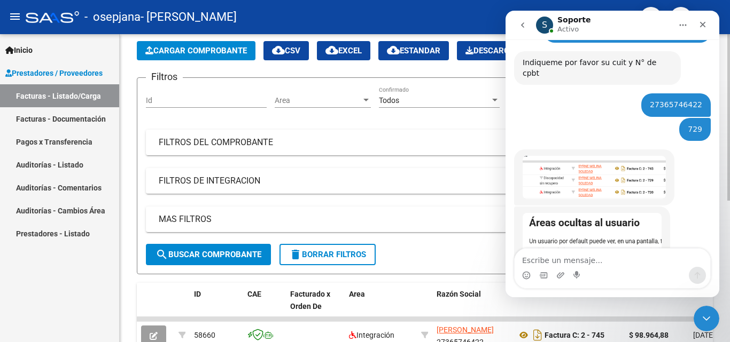
click at [727, 169] on div at bounding box center [728, 144] width 3 height 167
click at [292, 135] on mat-expansion-panel-header "FILTROS DEL COMPROBANTE" at bounding box center [425, 143] width 558 height 26
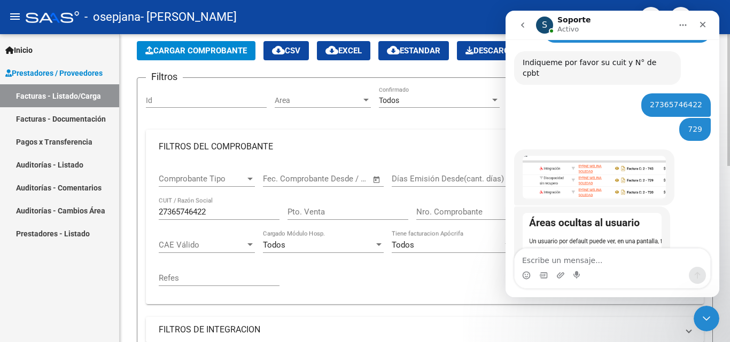
click at [305, 252] on div "Todos Cargado Módulo Hosp." at bounding box center [323, 241] width 121 height 23
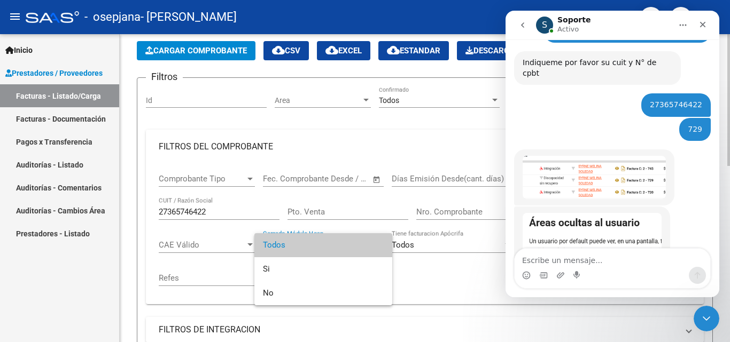
click at [305, 252] on span "Todos" at bounding box center [323, 245] width 121 height 24
click at [305, 252] on div "Todos Cargado Módulo Hosp." at bounding box center [323, 241] width 121 height 23
click at [423, 245] on div at bounding box center [365, 171] width 730 height 342
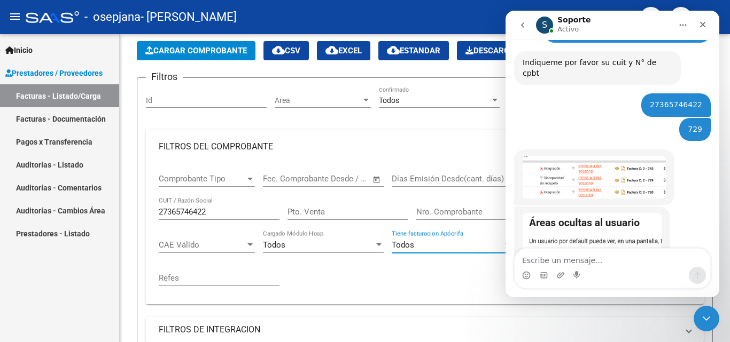
click at [423, 245] on div "Todos" at bounding box center [446, 245] width 111 height 10
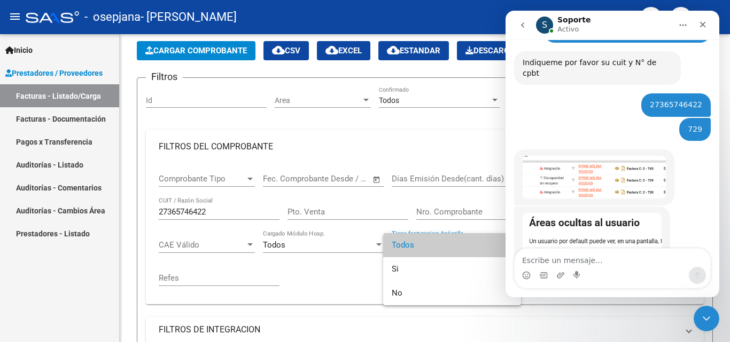
click at [423, 245] on span "Todos" at bounding box center [451, 245] width 121 height 24
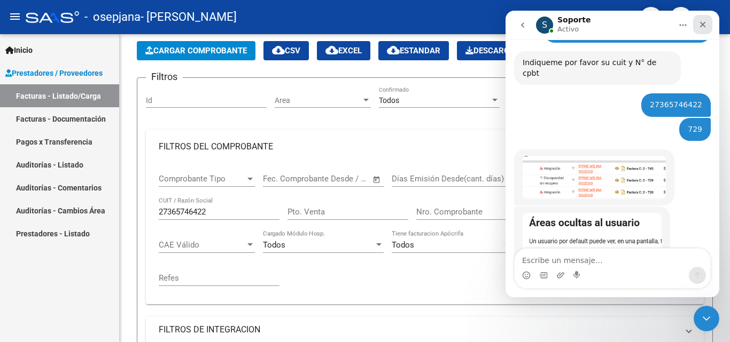
click at [703, 21] on icon "Cerrar" at bounding box center [702, 24] width 9 height 9
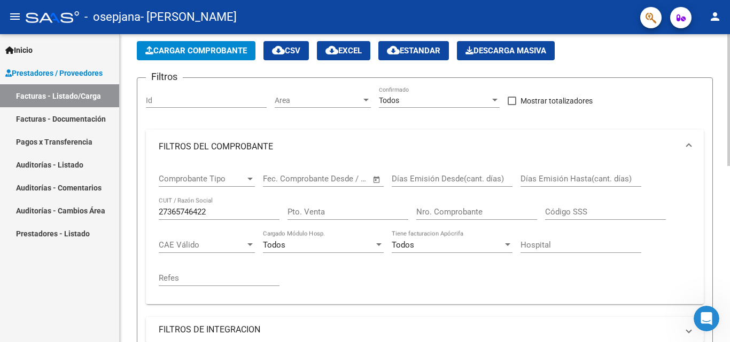
scroll to position [1340, 0]
click at [520, 103] on span "Mostrar totalizadores" at bounding box center [556, 101] width 72 height 13
click at [512, 105] on input "Mostrar totalizadores" at bounding box center [511, 105] width 1 height 1
click at [520, 103] on span "Mostrar totalizadores" at bounding box center [556, 101] width 72 height 13
click at [512, 105] on input "Mostrar totalizadores" at bounding box center [511, 105] width 1 height 1
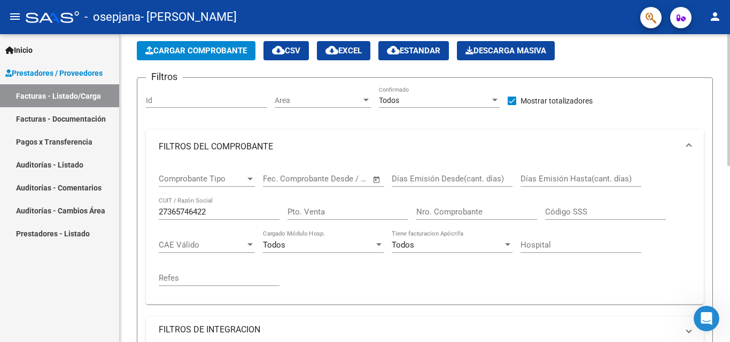
checkbox input "true"
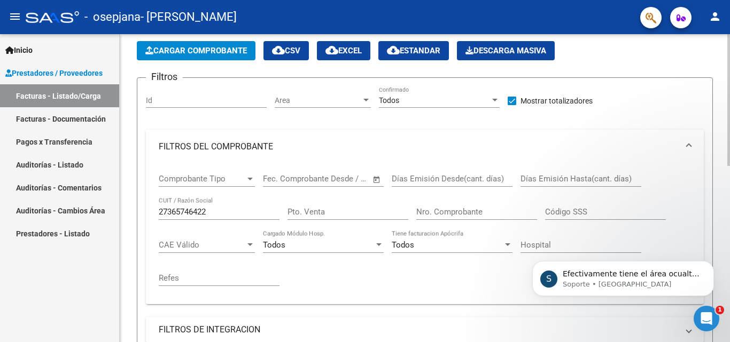
scroll to position [1344, 0]
click at [642, 291] on div "S Efectivamente tiene el área ocualta por lo que no podrá visualizarla ni reali…" at bounding box center [623, 278] width 182 height 35
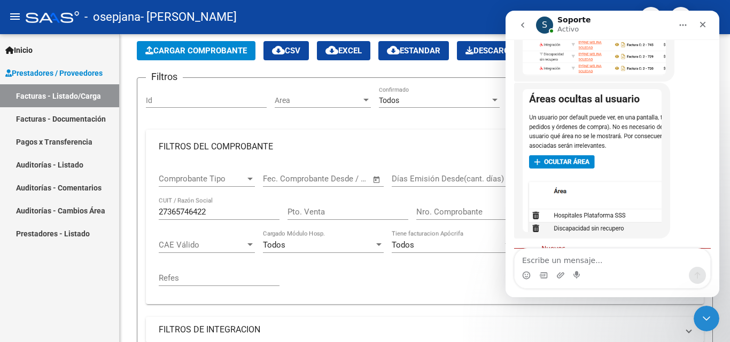
scroll to position [1362, 0]
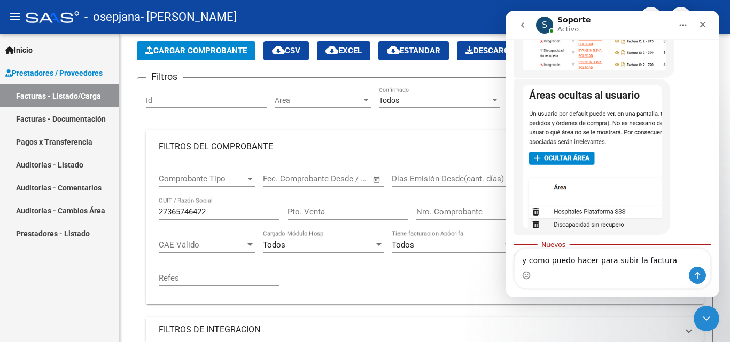
type textarea "y como puedo hacer para subir la factura?"
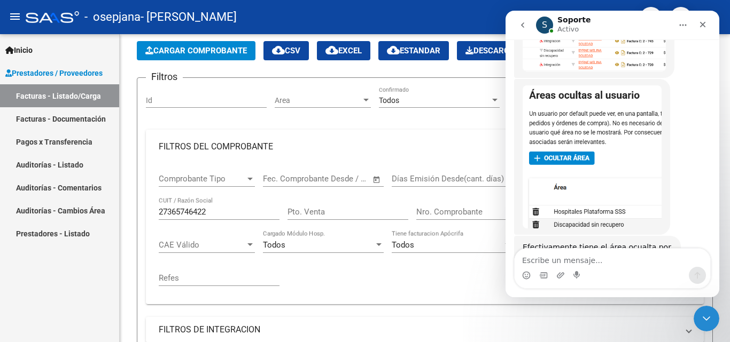
scroll to position [1376, 0]
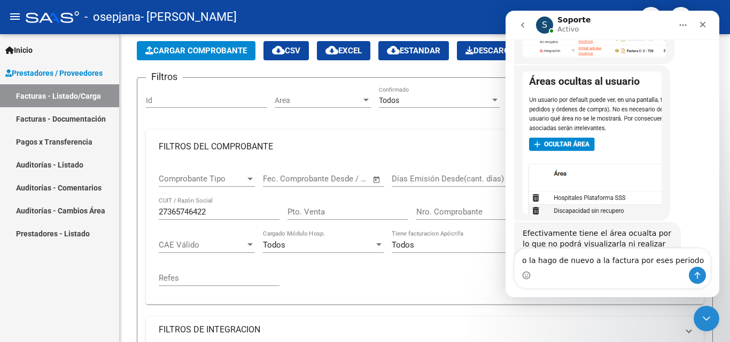
type textarea "o la hago de nuevo a la factura por eses periodo?"
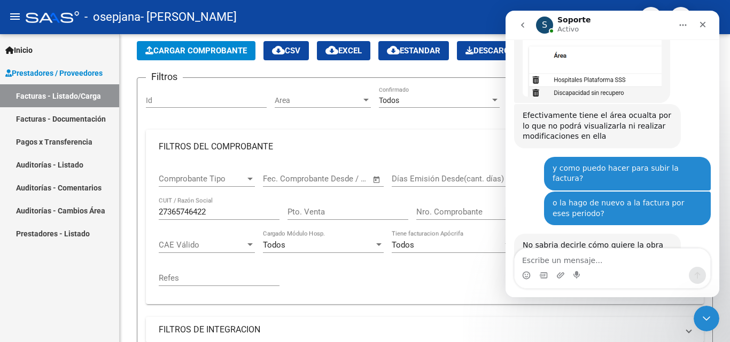
scroll to position [1495, 0]
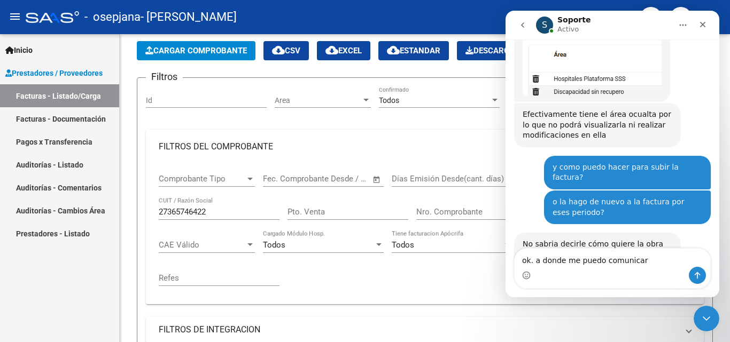
type textarea "ok. a donde me puedo comunicar?"
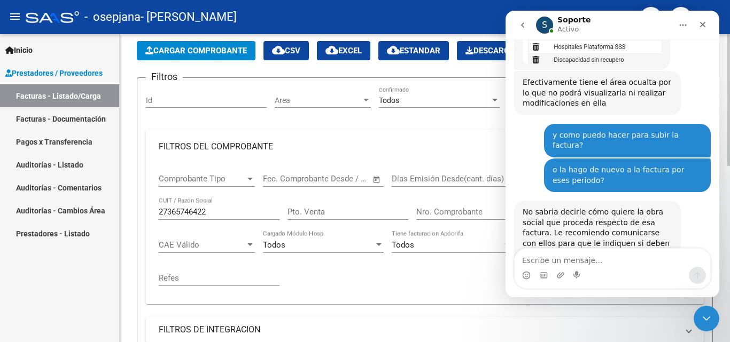
scroll to position [357, 0]
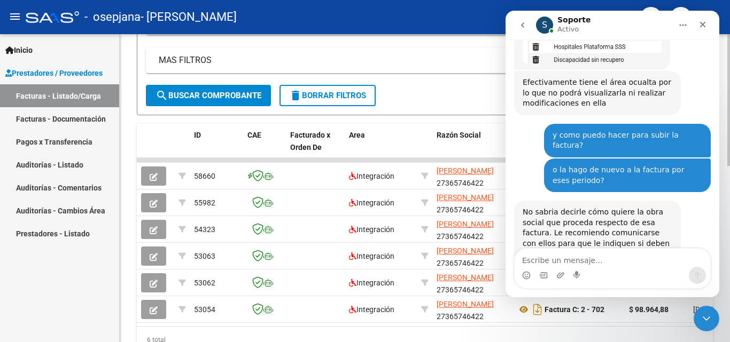
click at [729, 259] on div at bounding box center [728, 188] width 3 height 308
click at [697, 32] on div "Cerrar" at bounding box center [702, 24] width 19 height 19
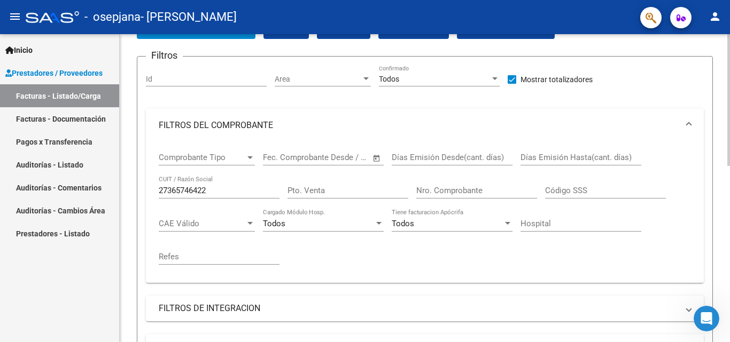
scroll to position [0, 0]
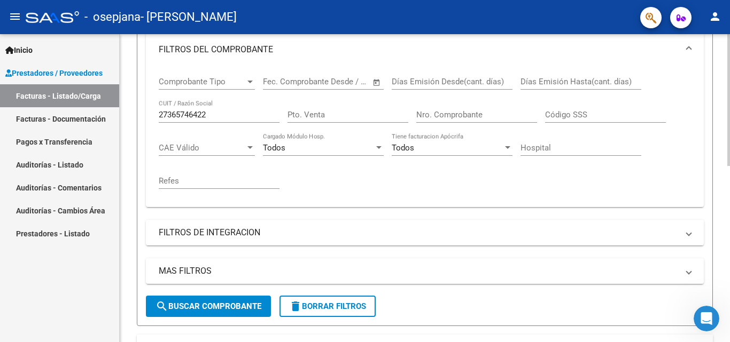
click at [722, 154] on div "Video tutorial PRESTADORES -> Listado de CPBTs Emitidos por Prestadores / Prove…" at bounding box center [426, 243] width 613 height 711
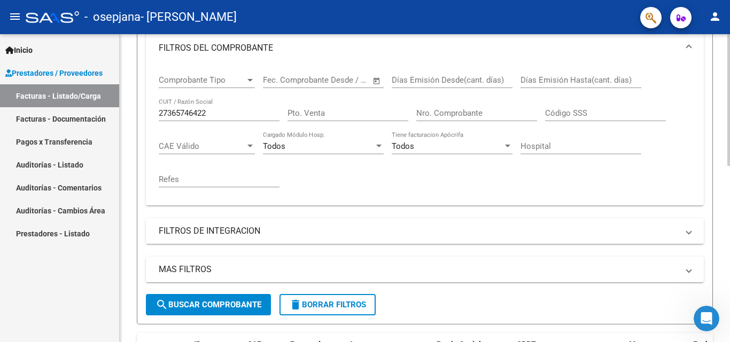
click at [248, 222] on mat-expansion-panel-header "FILTROS DE INTEGRACION" at bounding box center [425, 231] width 558 height 26
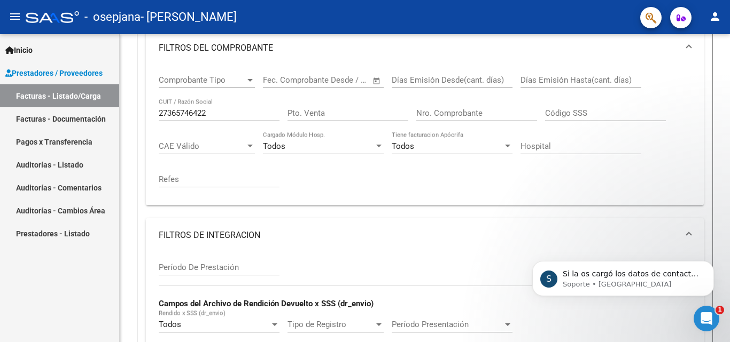
scroll to position [0, 0]
click at [652, 288] on p "Soporte • [GEOGRAPHIC_DATA]" at bounding box center [631, 285] width 138 height 10
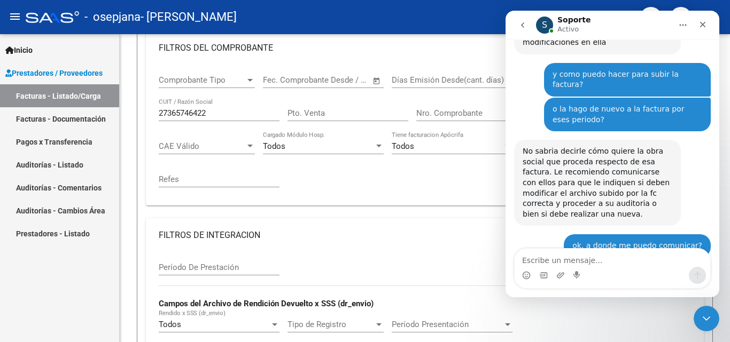
scroll to position [1607, 0]
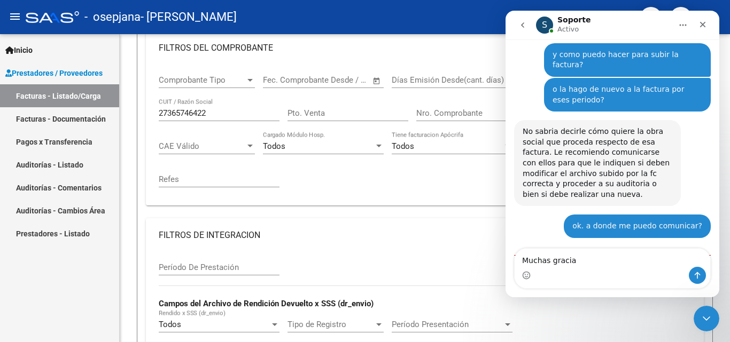
type textarea "Muchas gracias"
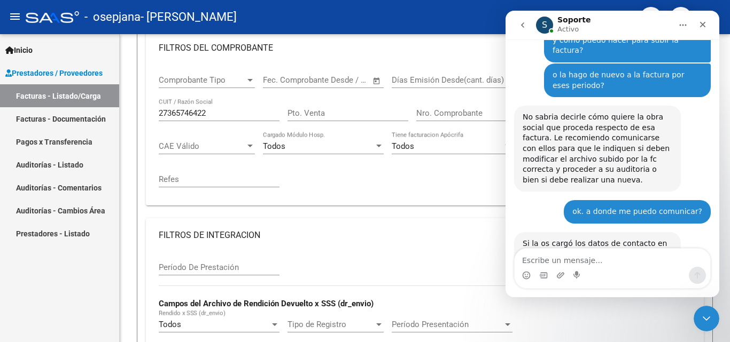
click at [574, 260] on link "[URL][DOMAIN_NAME]" at bounding box center [579, 264] width 83 height 9
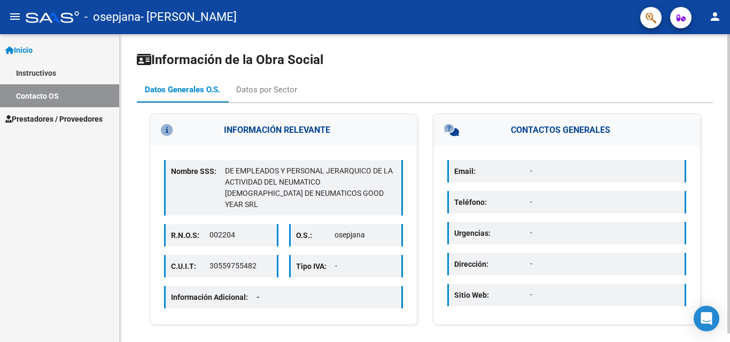
scroll to position [9, 0]
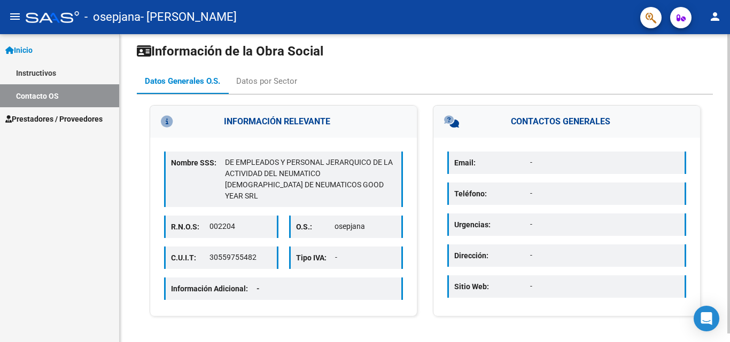
click at [728, 159] on div at bounding box center [728, 191] width 3 height 300
click at [728, 158] on div at bounding box center [728, 191] width 3 height 300
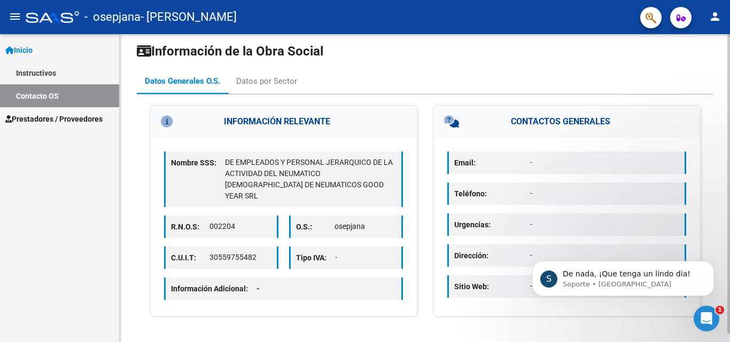
scroll to position [0, 0]
click at [653, 273] on p "De nada, ¡Que tenga un lindo dia!" at bounding box center [631, 274] width 138 height 11
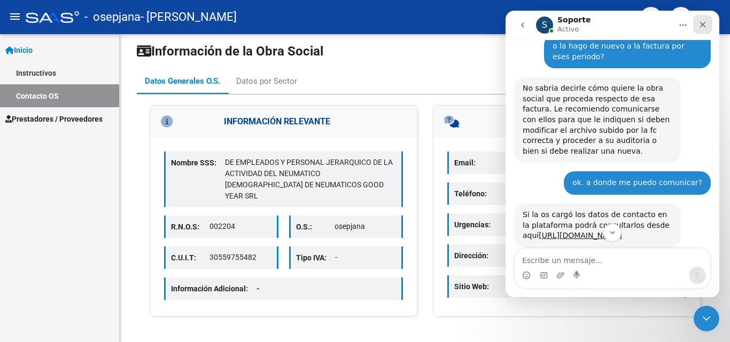
scroll to position [1671, 0]
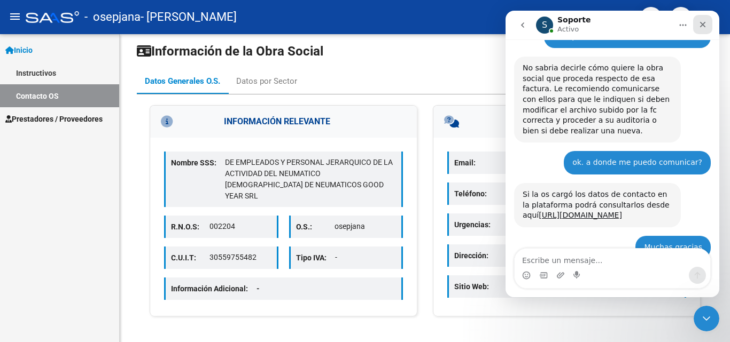
click at [705, 20] on div "Cerrar" at bounding box center [702, 24] width 19 height 19
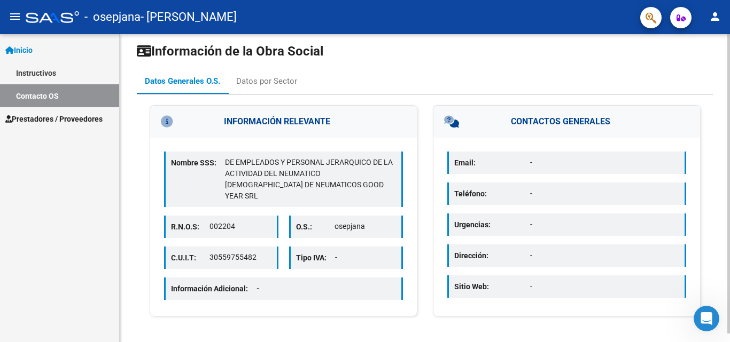
scroll to position [1695, 0]
click at [481, 195] on p "Teléfono:" at bounding box center [492, 194] width 76 height 12
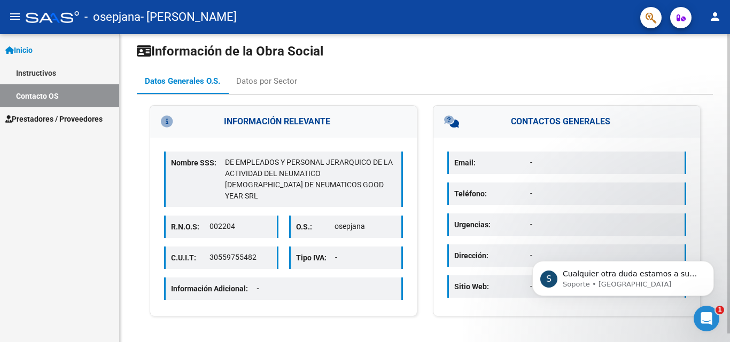
scroll to position [1688, 0]
click at [541, 192] on p "-" at bounding box center [604, 193] width 149 height 11
click at [655, 291] on div "S Cualquier otra duda estamos a su disposición. Soporte • [GEOGRAPHIC_DATA]" at bounding box center [623, 278] width 182 height 35
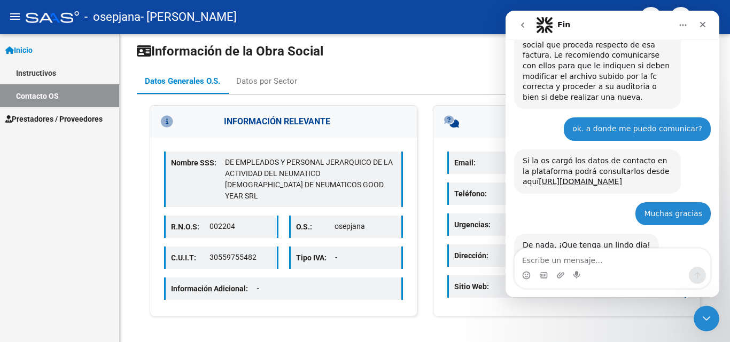
scroll to position [1706, 0]
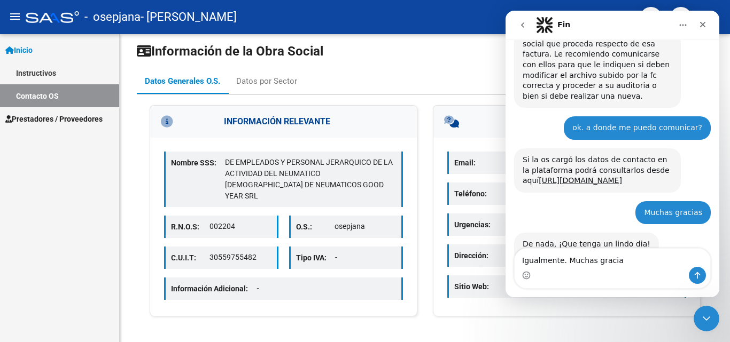
type textarea "Igualmente. Muchas gracias"
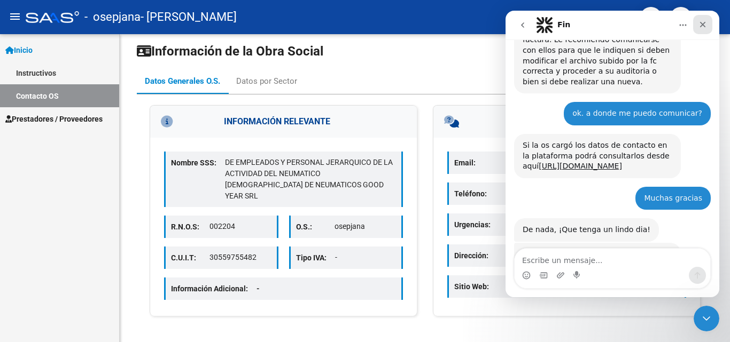
click at [706, 27] on icon "Cerrar" at bounding box center [702, 24] width 9 height 9
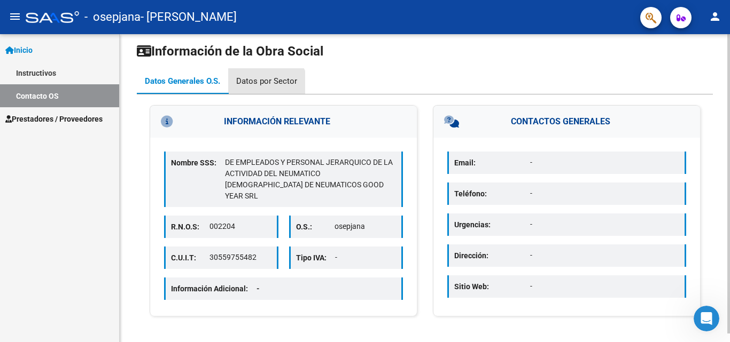
click at [265, 87] on div "Datos por Sector" at bounding box center [266, 81] width 77 height 26
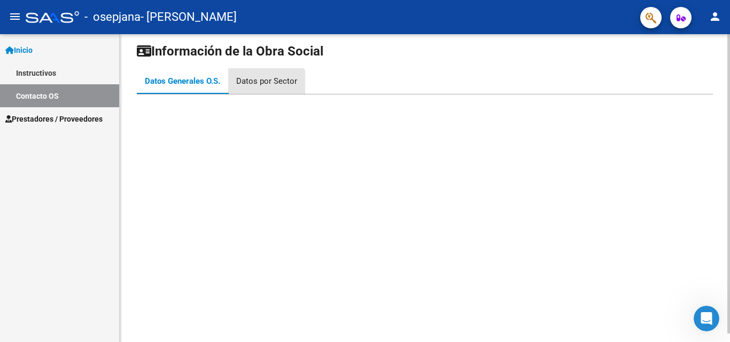
scroll to position [0, 0]
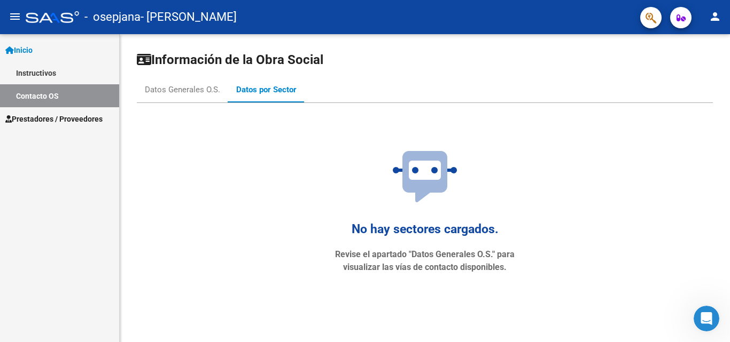
click at [88, 115] on span "Prestadores / Proveedores" at bounding box center [53, 119] width 97 height 12
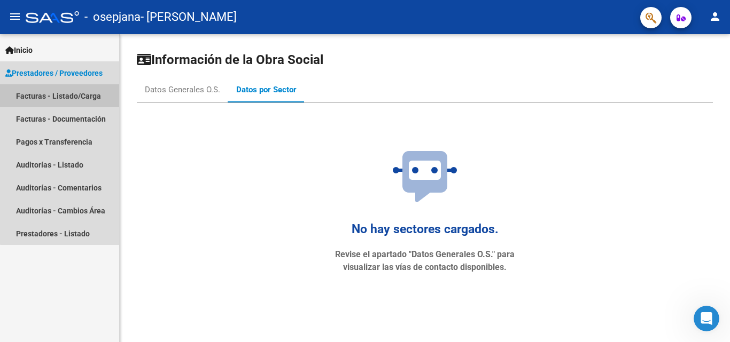
click at [85, 97] on link "Facturas - Listado/Carga" at bounding box center [59, 95] width 119 height 23
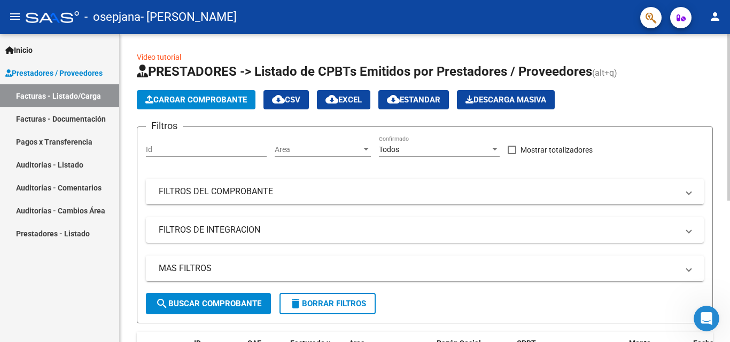
click at [193, 97] on span "Cargar Comprobante" at bounding box center [195, 100] width 101 height 10
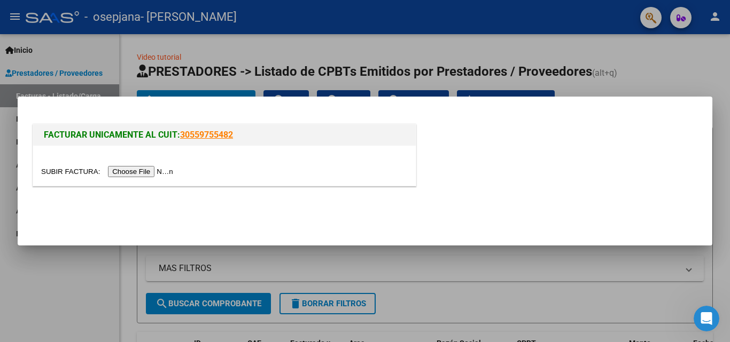
click at [151, 178] on div at bounding box center [224, 166] width 382 height 40
click at [151, 172] on input "file" at bounding box center [108, 171] width 135 height 11
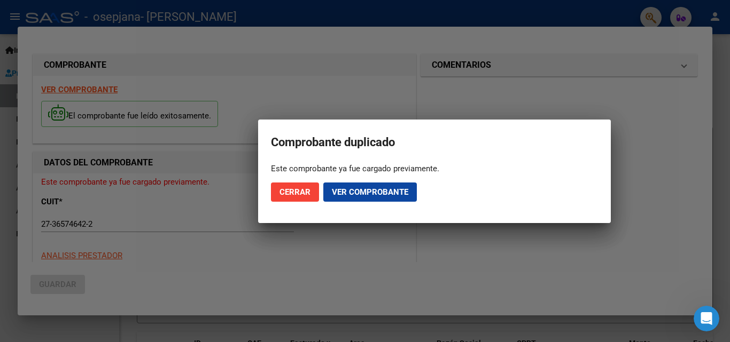
click at [294, 202] on mat-dialog-actions "Cerrar Ver comprobante" at bounding box center [434, 192] width 327 height 36
click at [294, 201] on button "Cerrar" at bounding box center [295, 192] width 48 height 19
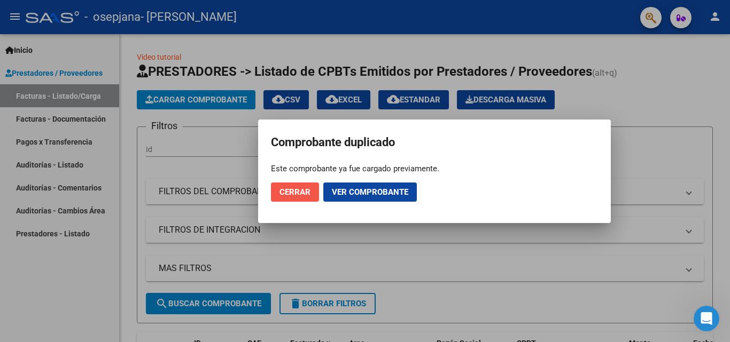
click at [295, 195] on span "Cerrar" at bounding box center [294, 192] width 31 height 10
